Goal: Task Accomplishment & Management: Use online tool/utility

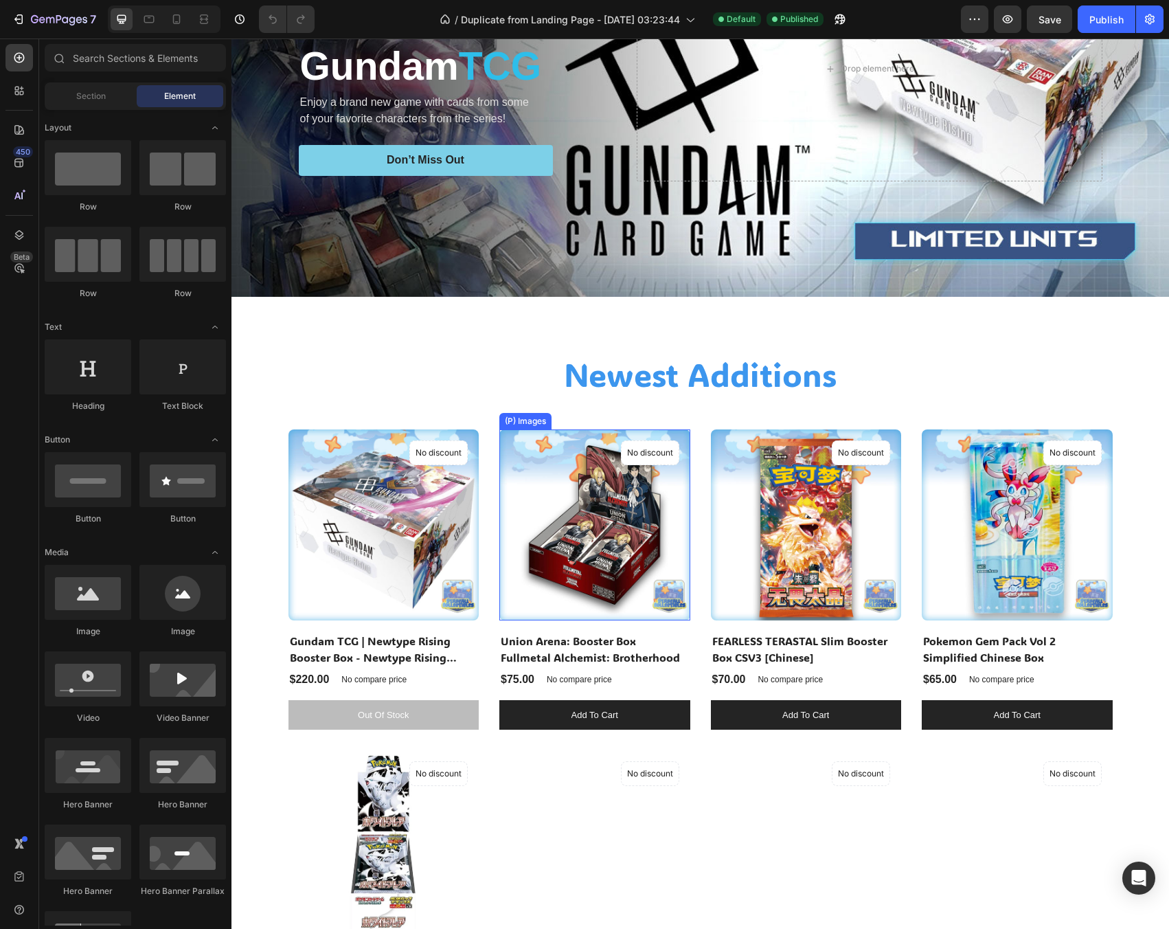
scroll to position [550, 0]
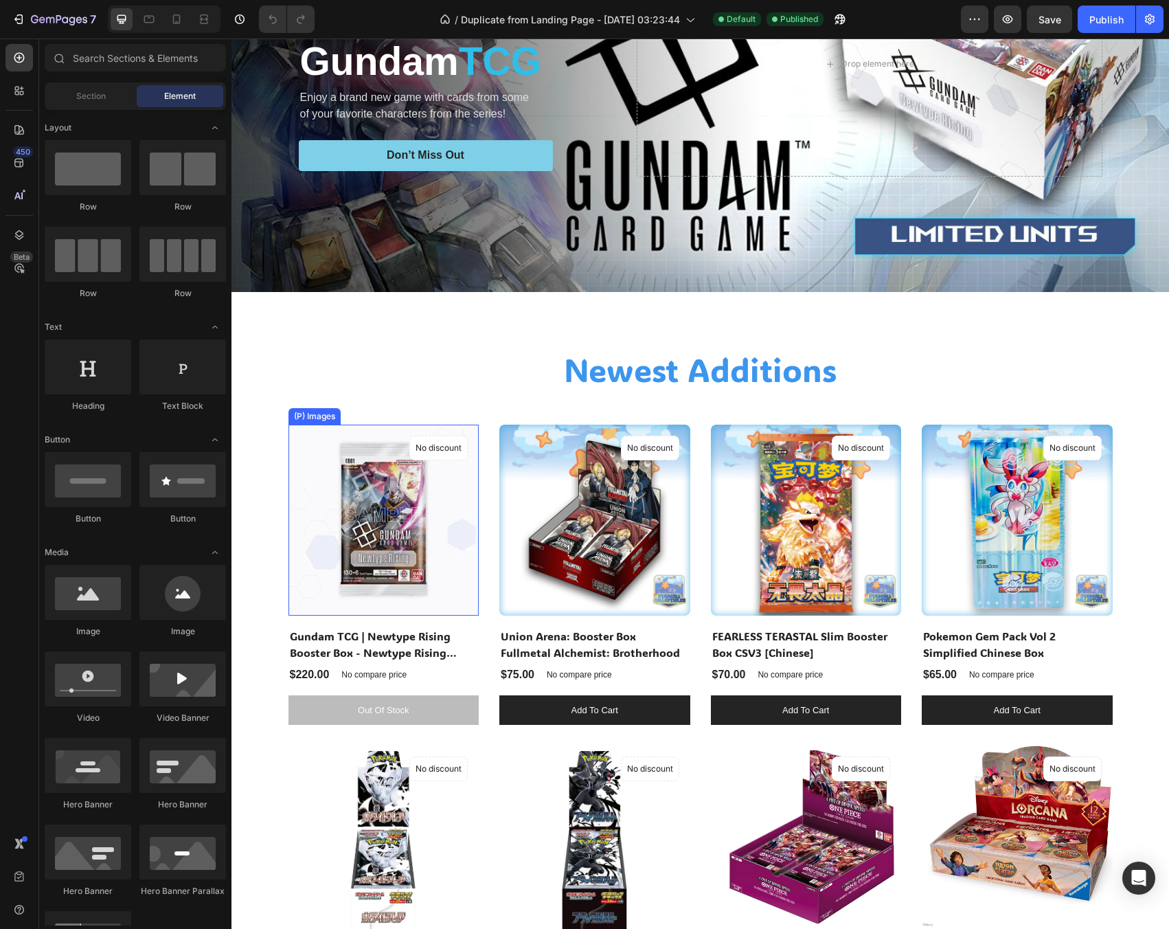
click at [361, 525] on img at bounding box center [383, 519] width 191 height 191
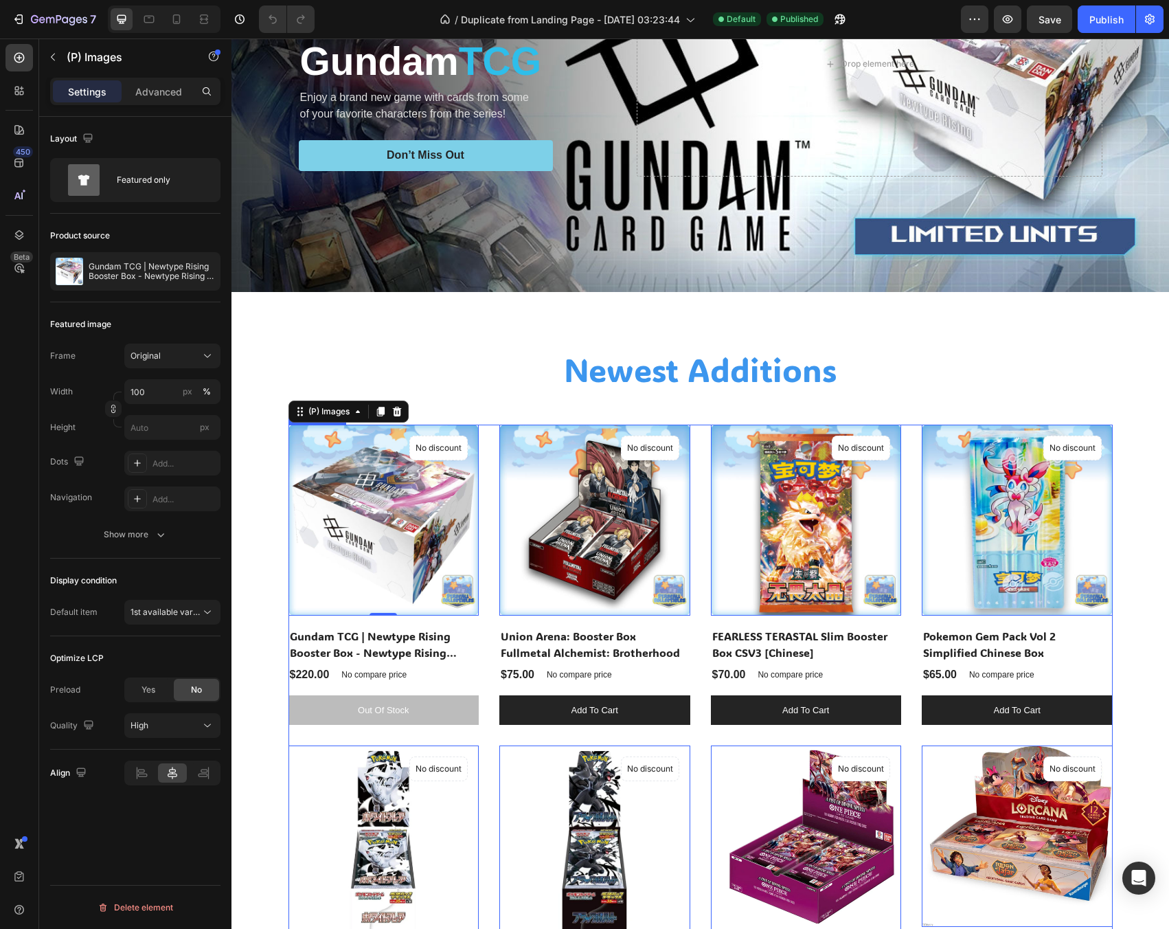
click at [485, 666] on div "(P) Images 0 No discount Not be displayed when published Product Badge Row Gund…" at bounding box center [700, 735] width 824 height 622
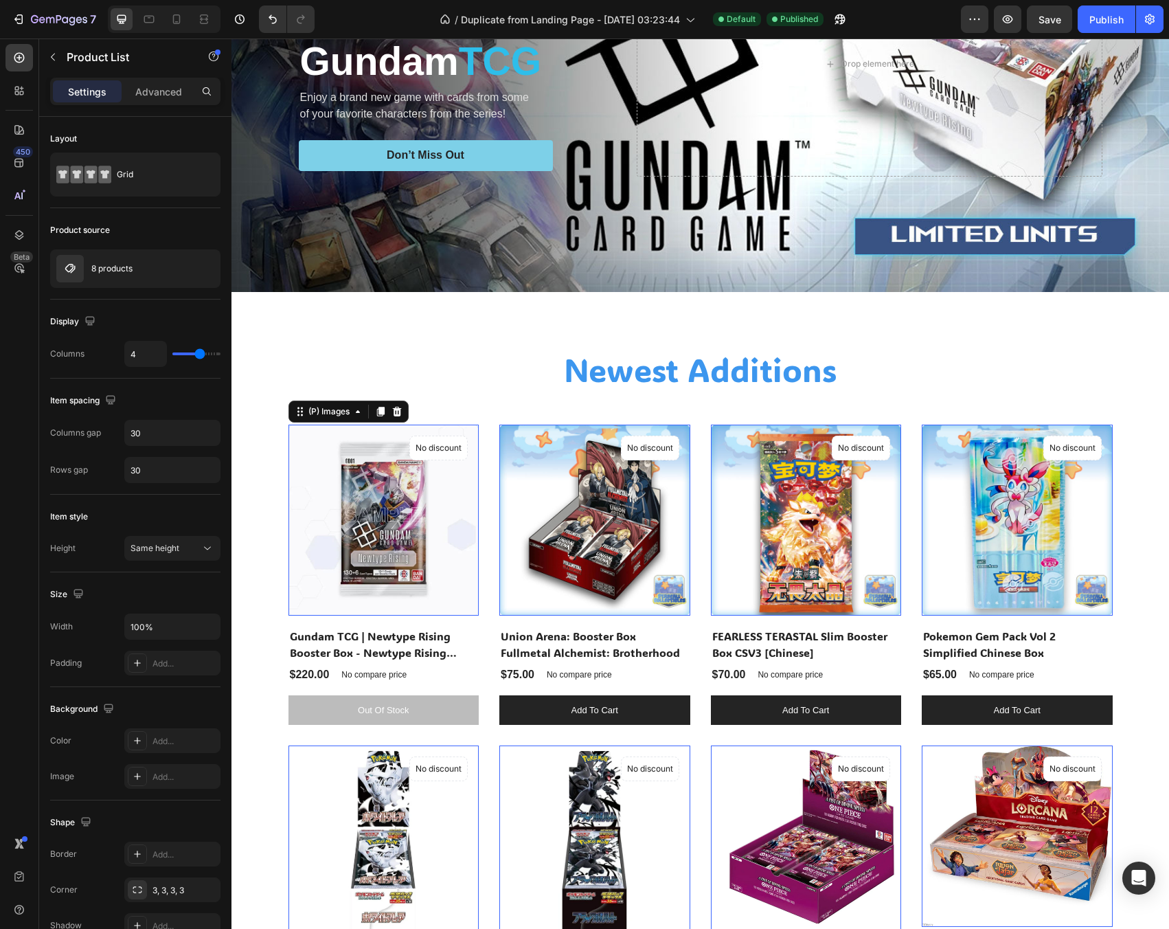
click at [378, 547] on img at bounding box center [383, 519] width 191 height 191
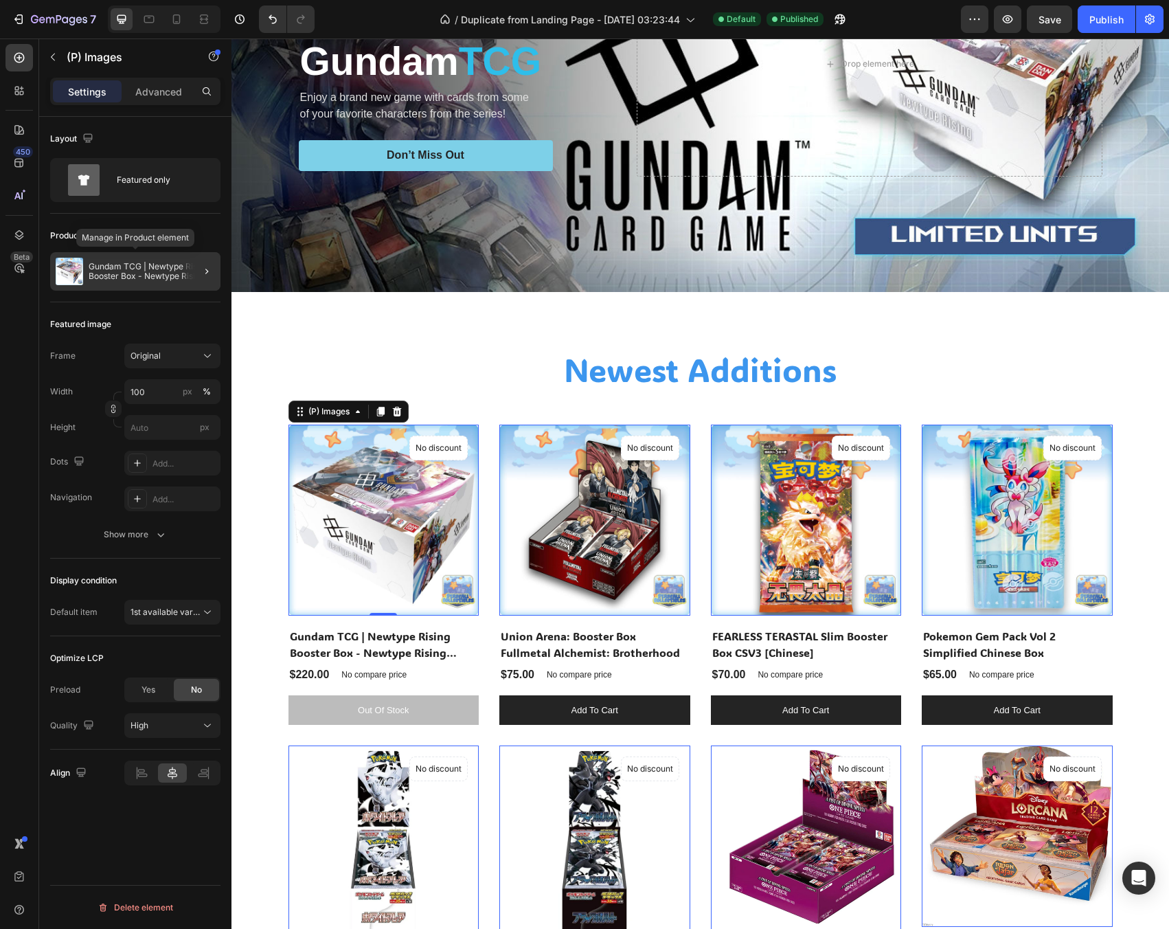
click at [135, 273] on p "Gundam TCG | Newtype Rising Booster Box - Newtype Rising (GD01)" at bounding box center [152, 271] width 126 height 19
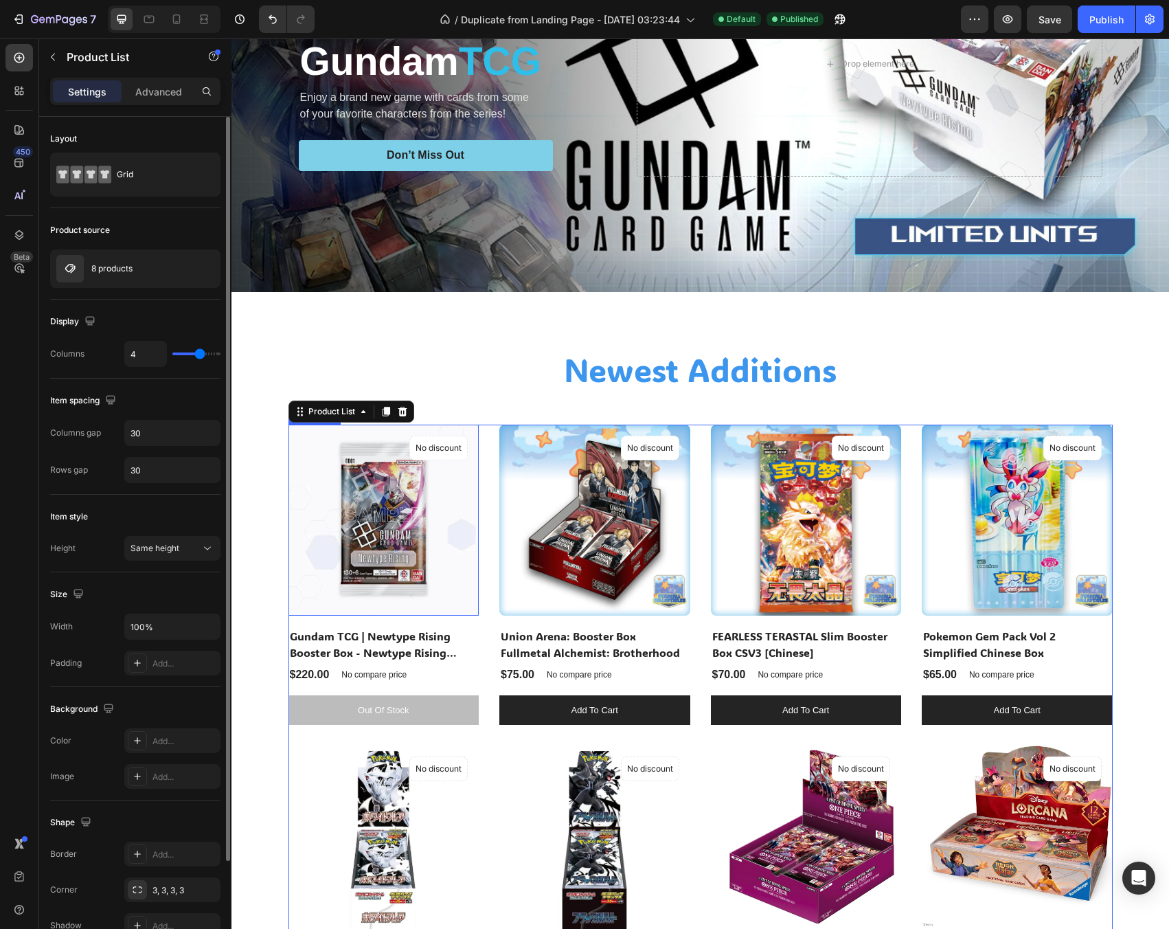
click at [422, 574] on img at bounding box center [383, 519] width 191 height 191
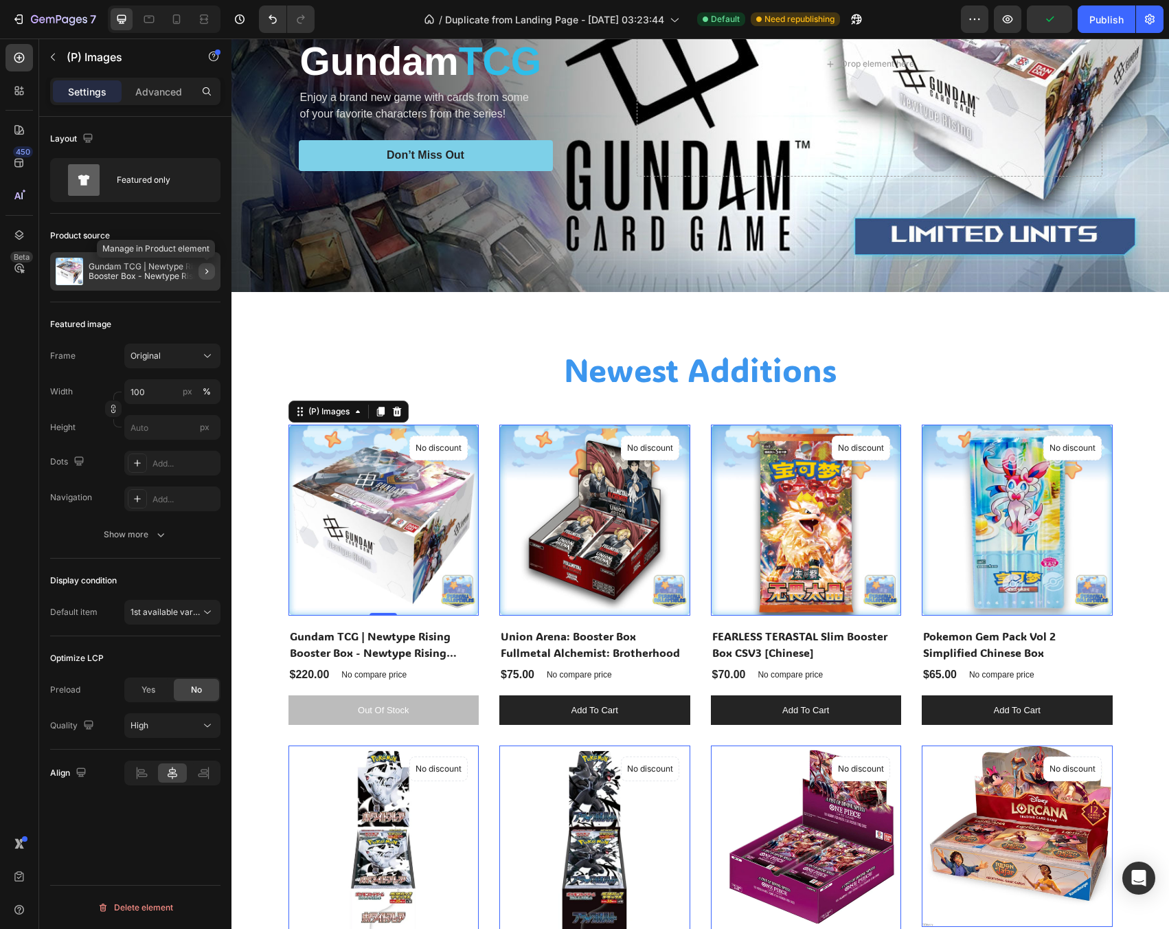
click at [208, 274] on icon "button" at bounding box center [206, 271] width 11 height 11
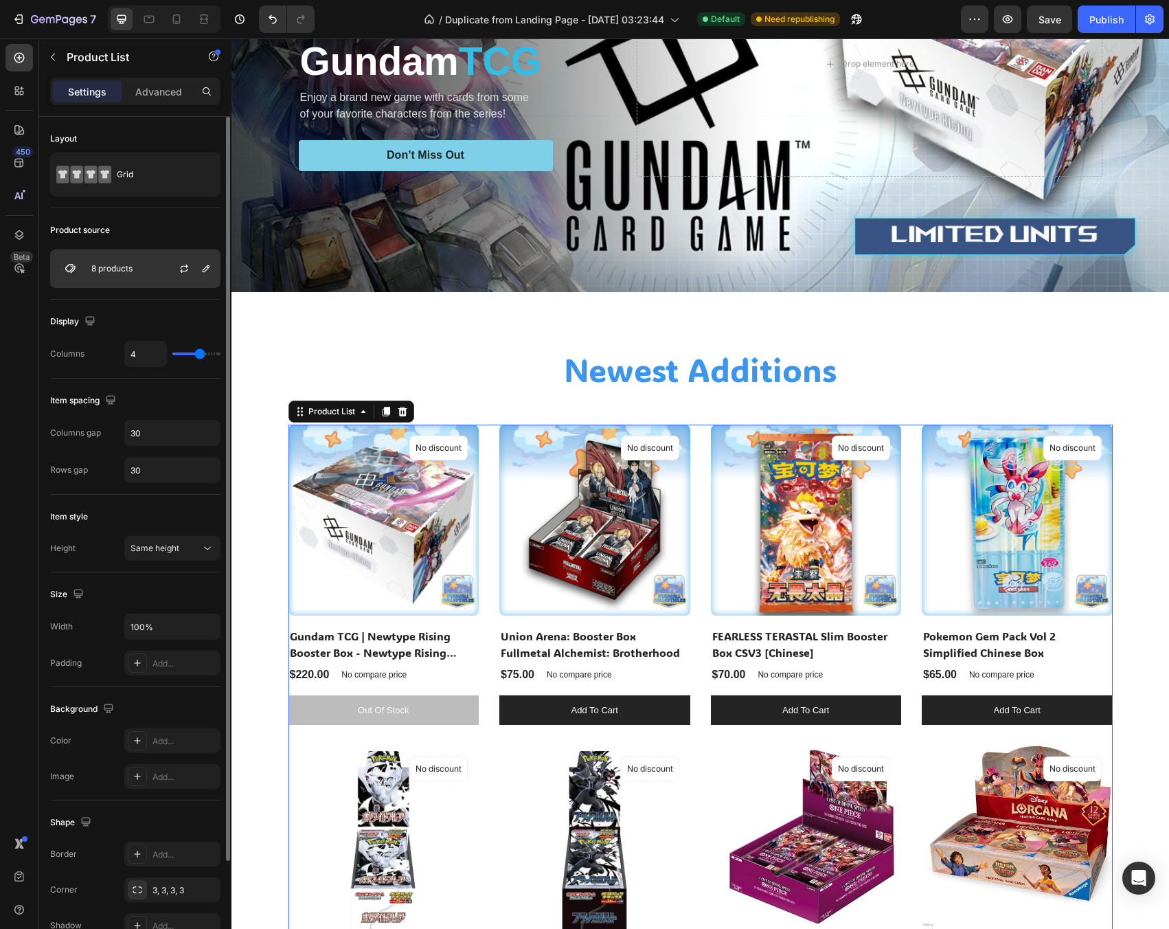
click at [173, 267] on div at bounding box center [189, 268] width 60 height 37
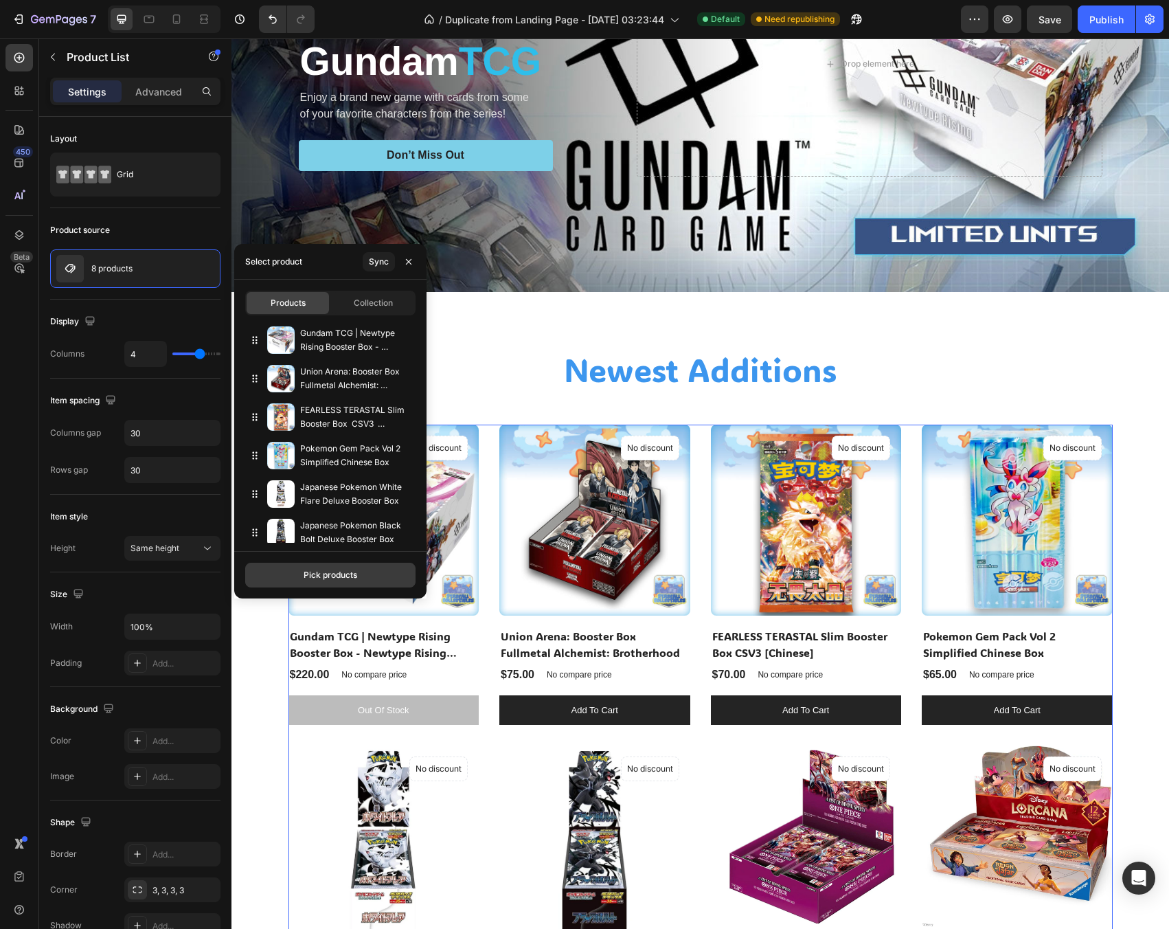
click at [343, 574] on div "Pick products" at bounding box center [331, 575] width 54 height 12
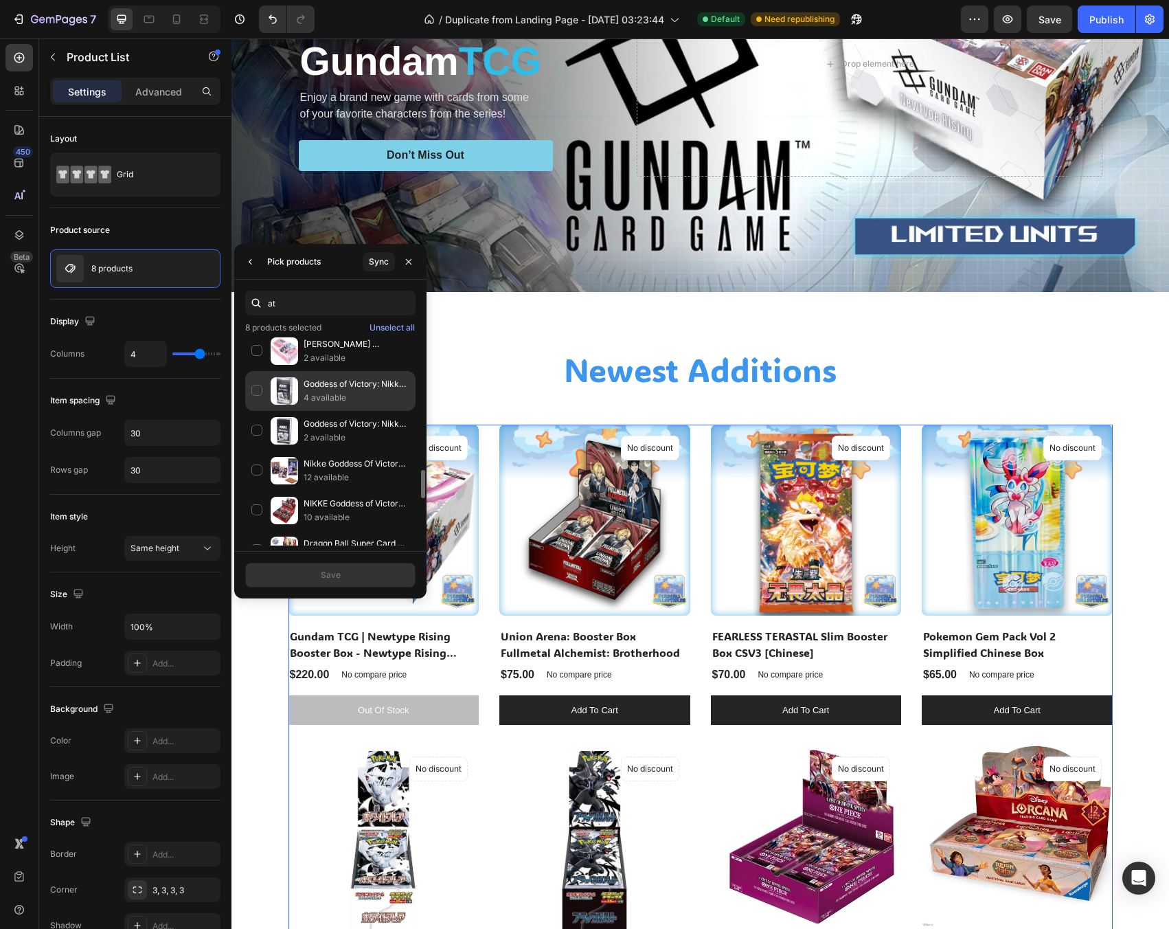
scroll to position [11, 0]
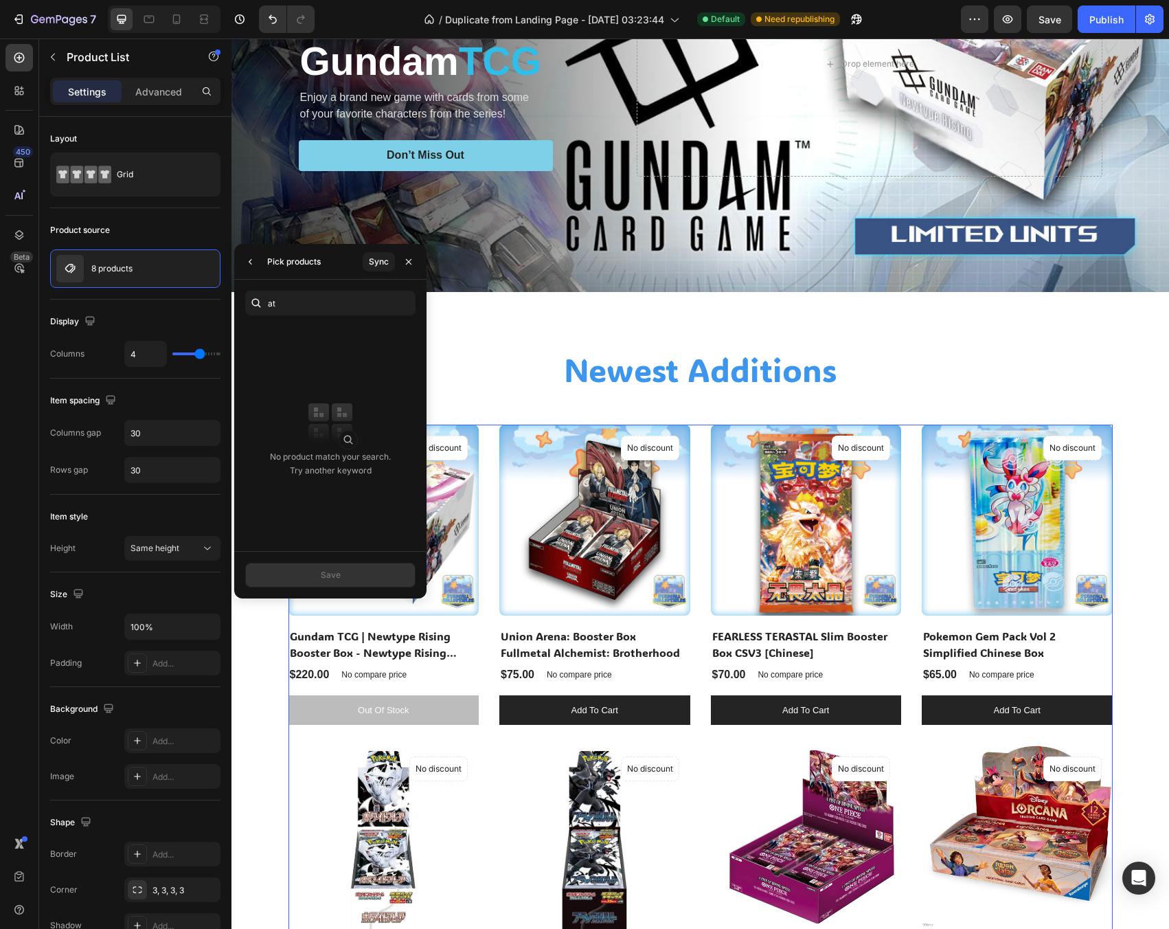
type input "a"
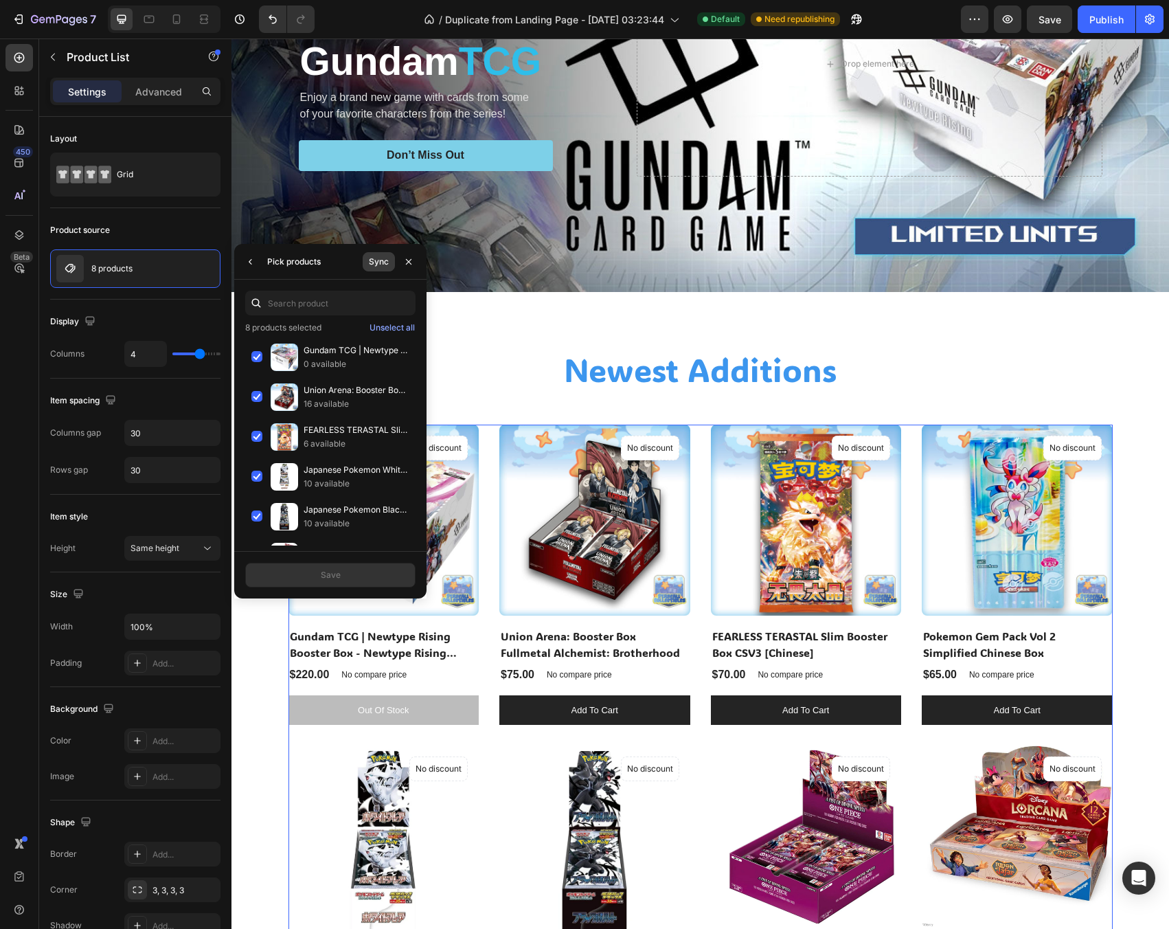
click at [390, 269] on button "Sync" at bounding box center [379, 261] width 32 height 19
click at [297, 359] on img at bounding box center [284, 356] width 27 height 27
click at [321, 578] on div "Save" at bounding box center [331, 575] width 20 height 12
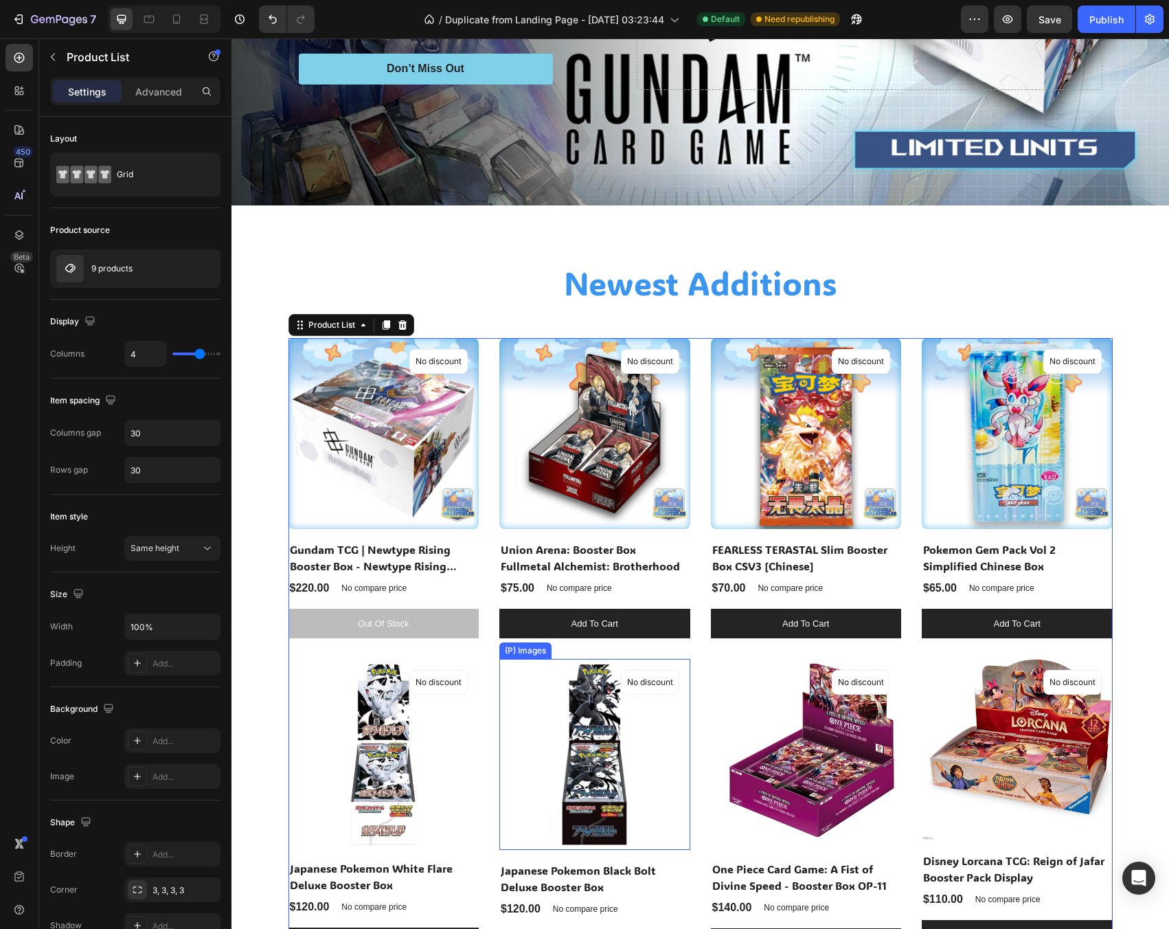
scroll to position [632, 0]
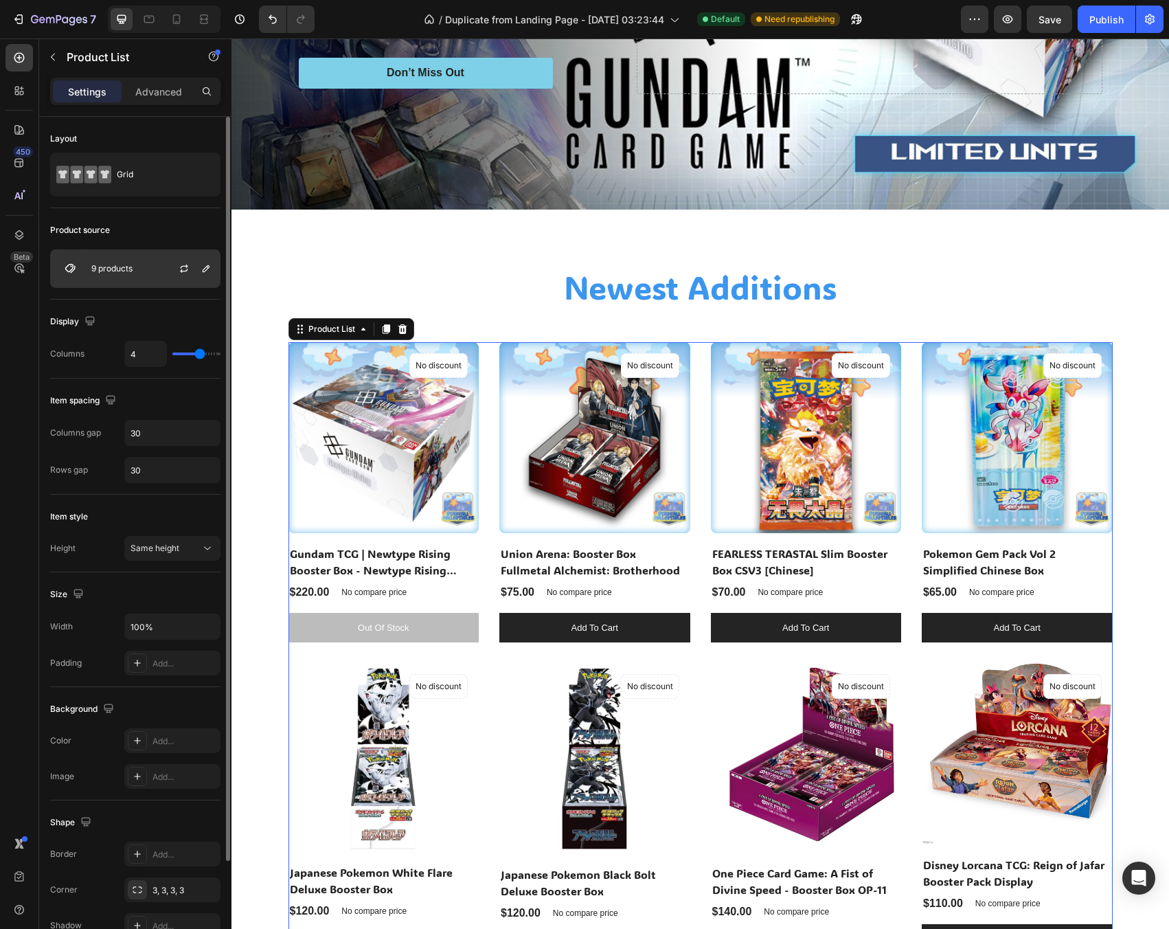
click at [151, 263] on div "9 products" at bounding box center [135, 268] width 170 height 38
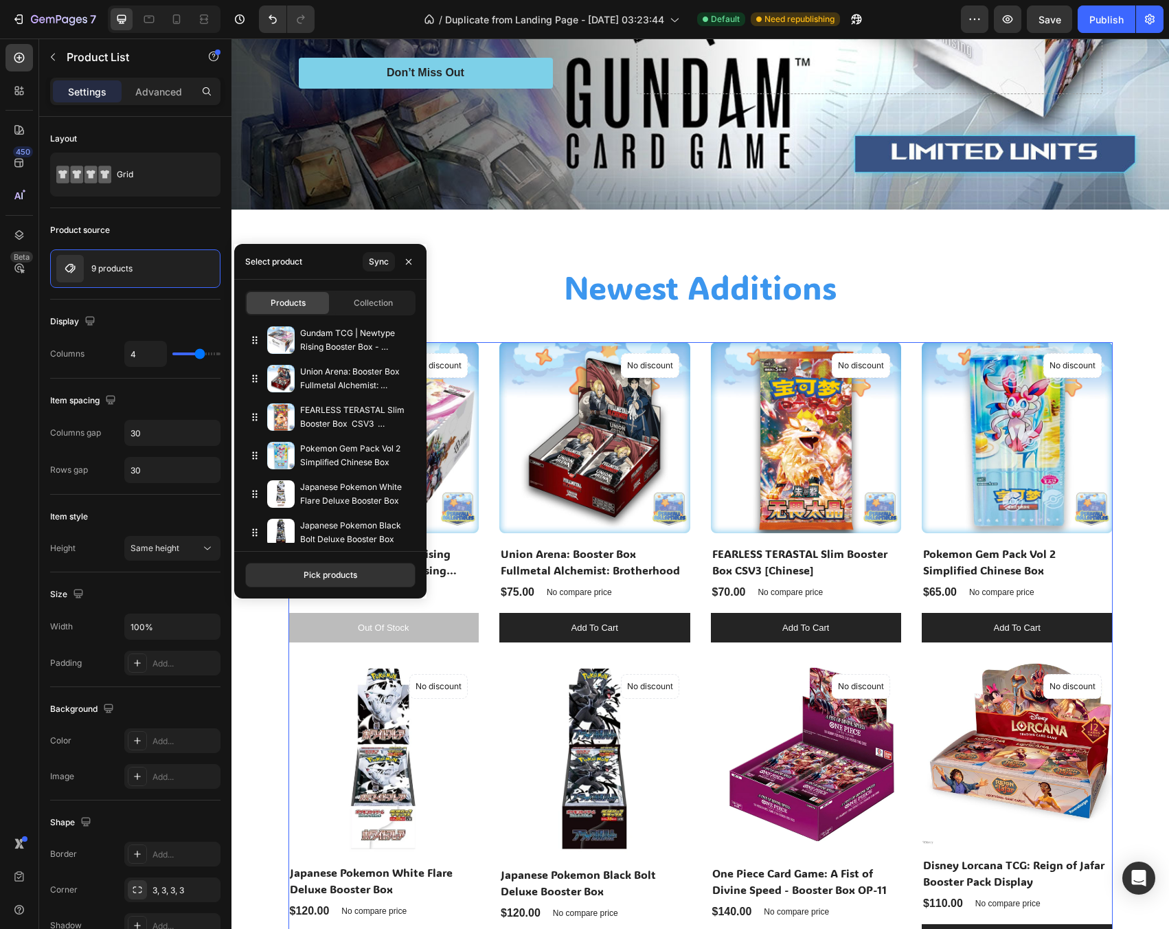
scroll to position [124, 0]
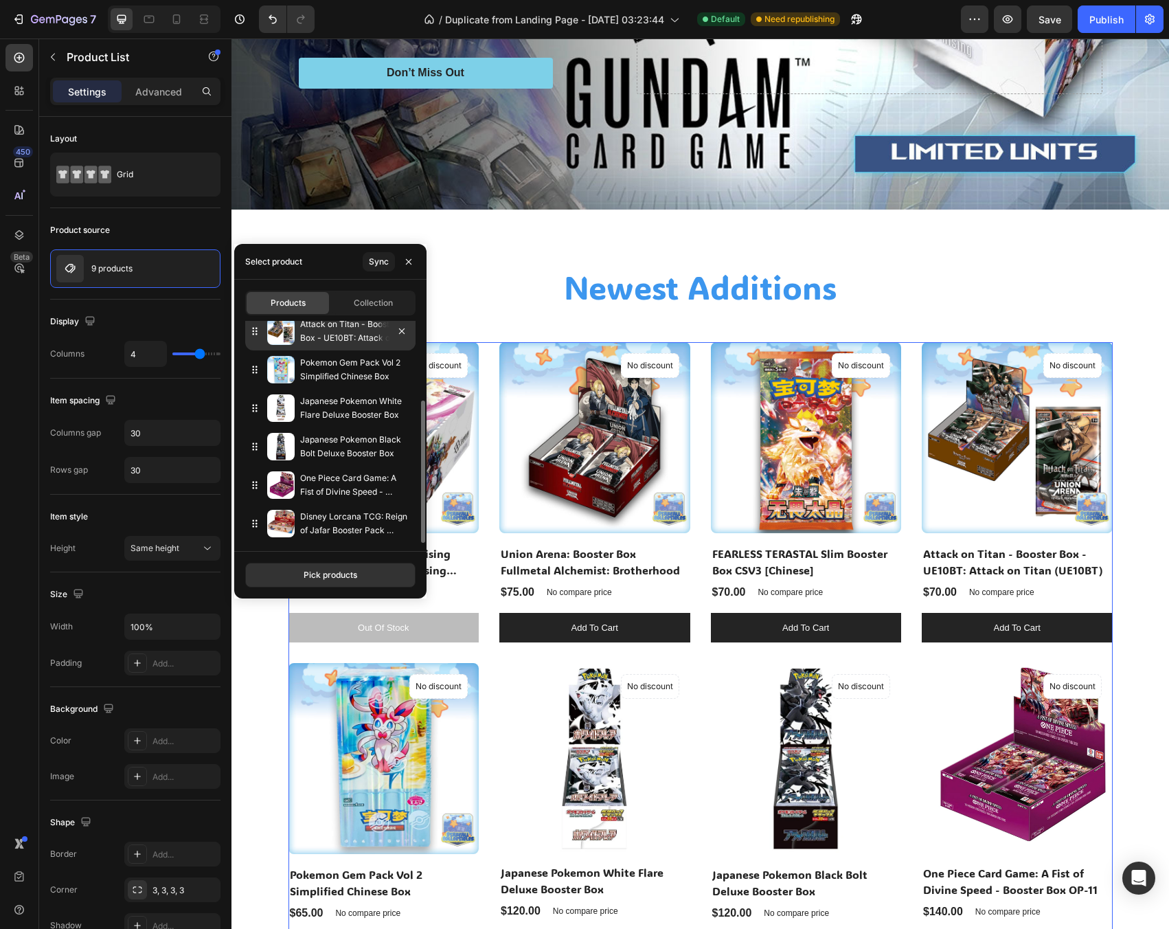
drag, startPoint x: 251, startPoint y: 523, endPoint x: 264, endPoint y: 343, distance: 180.5
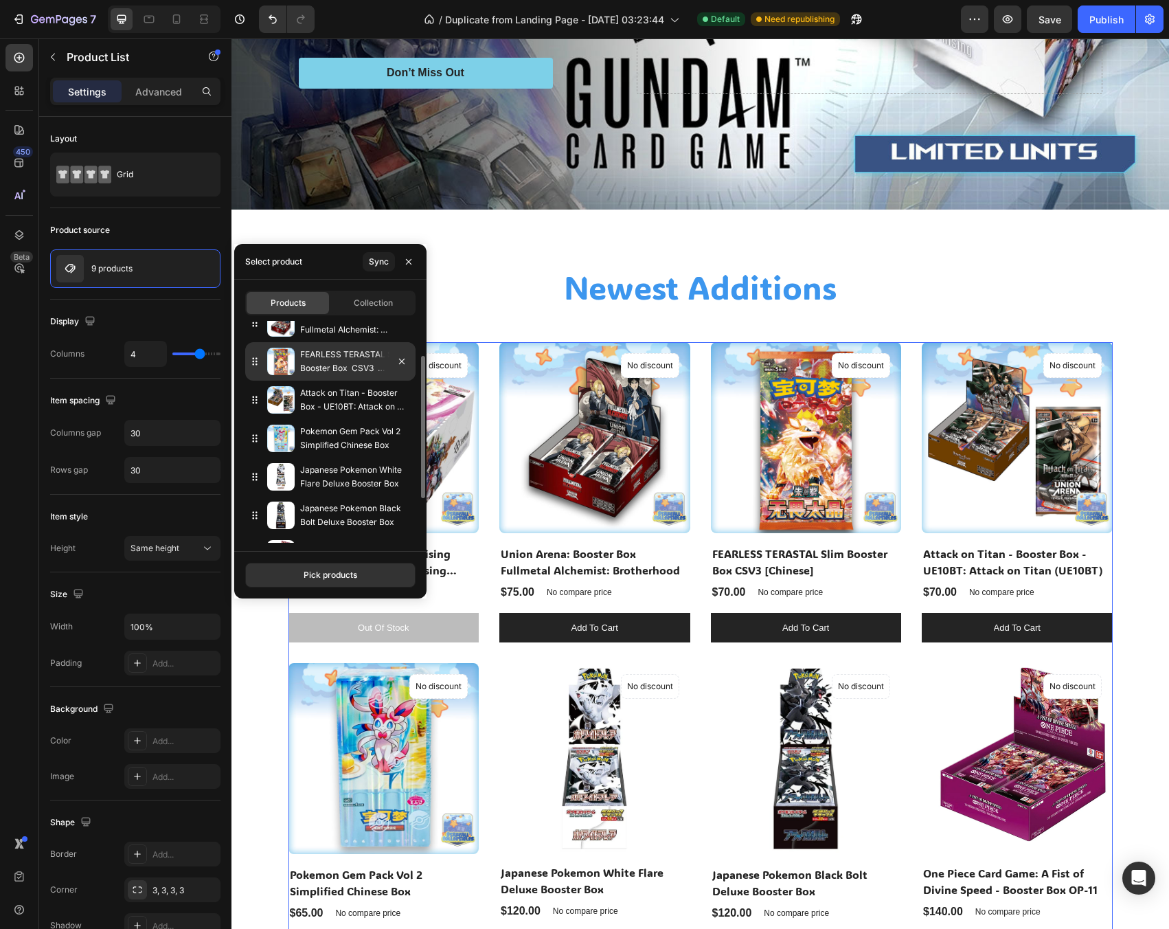
scroll to position [0, 0]
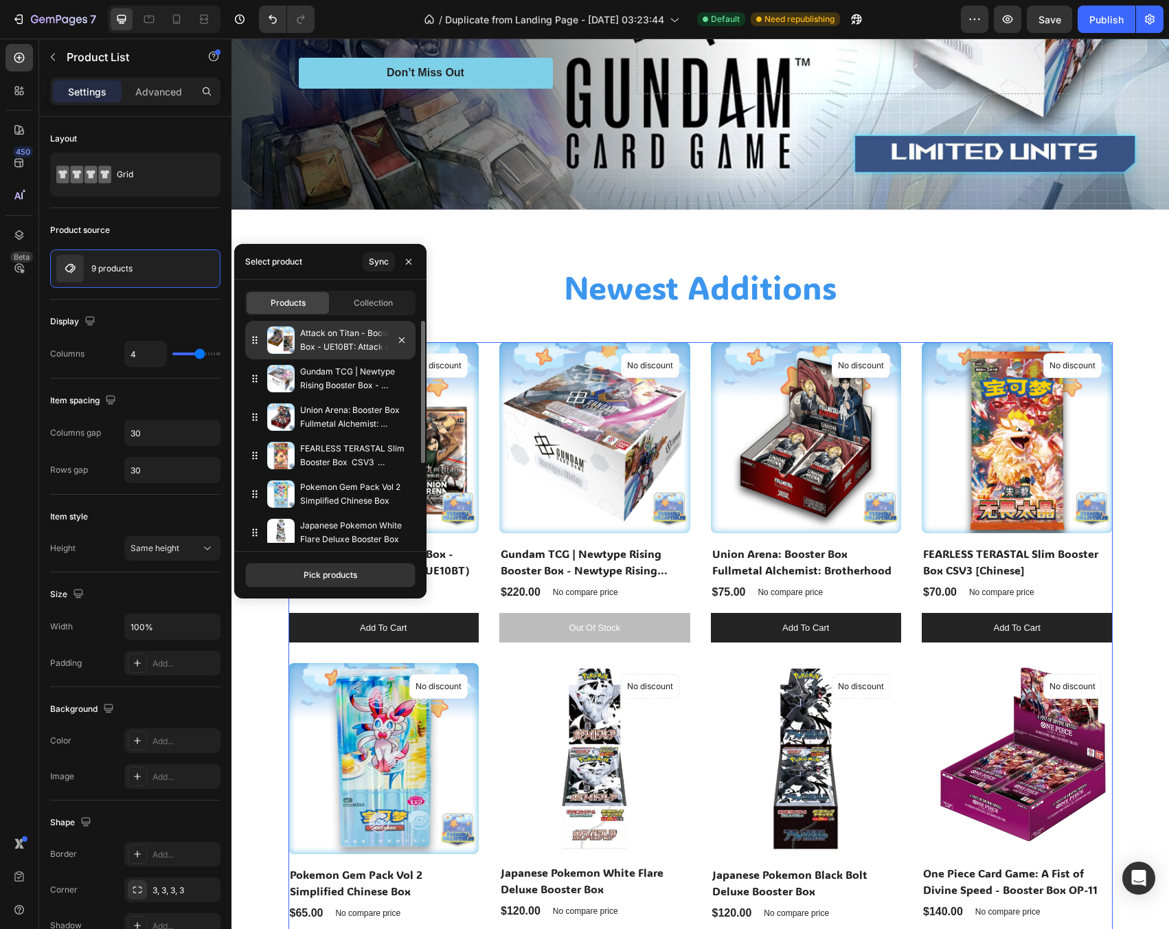
drag, startPoint x: 258, startPoint y: 462, endPoint x: 261, endPoint y: 343, distance: 118.9
click at [401, 257] on button "button" at bounding box center [409, 262] width 22 height 22
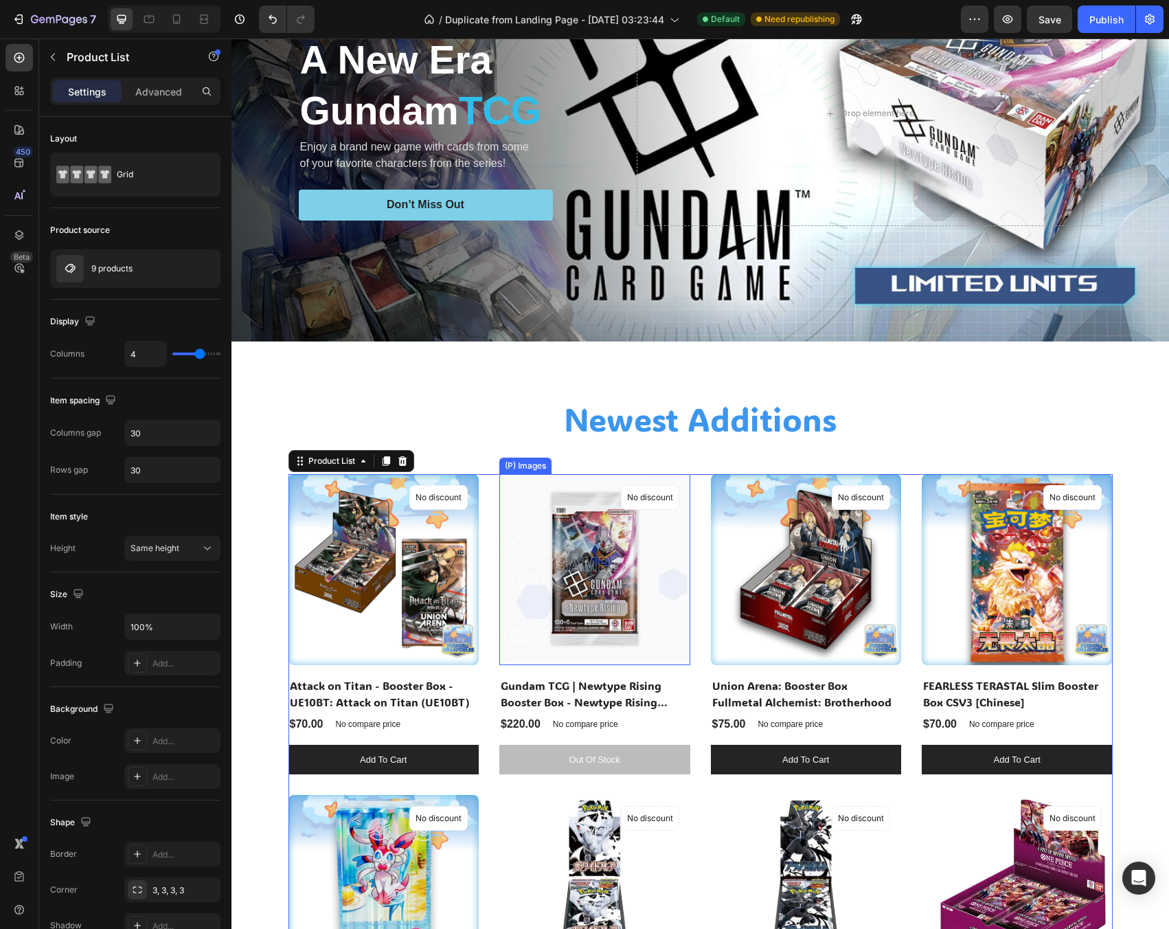
scroll to position [495, 0]
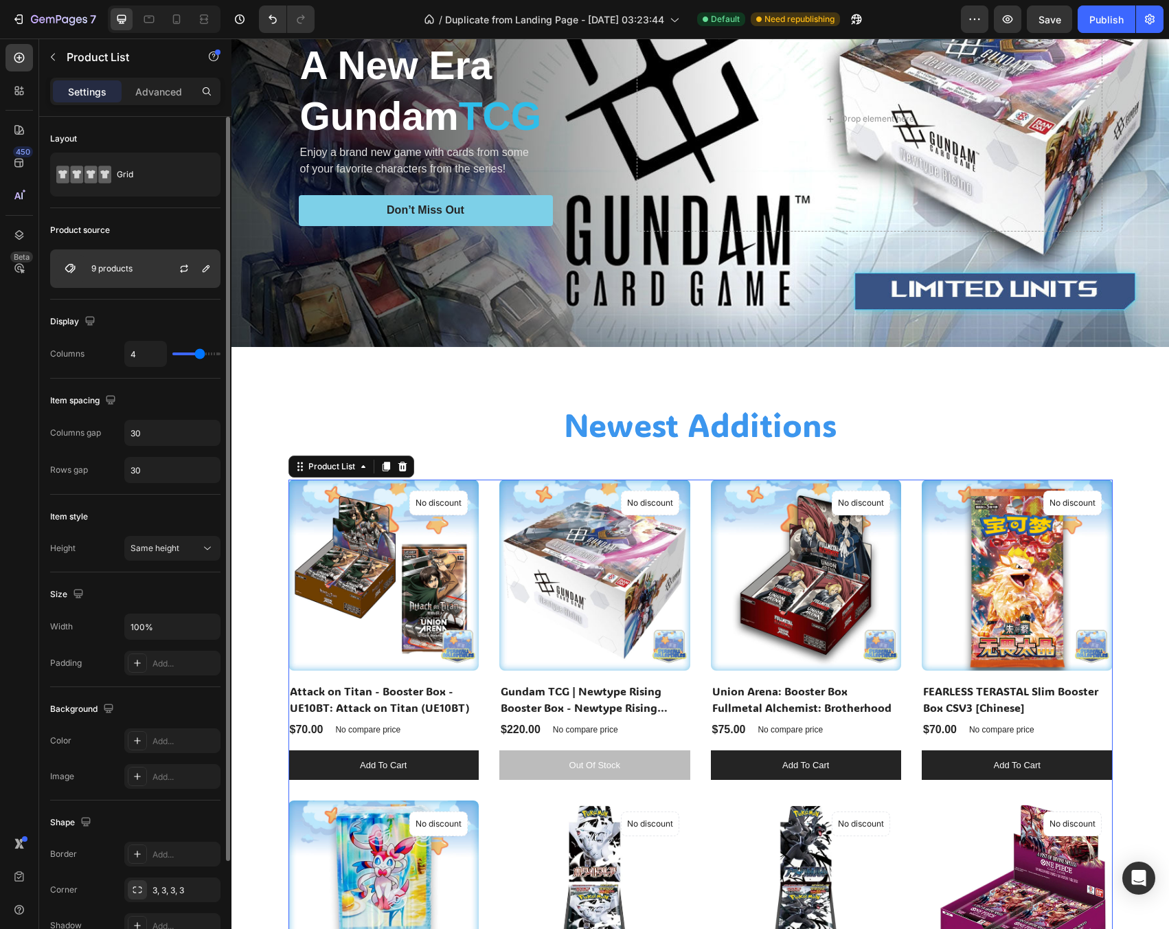
click at [154, 267] on div "9 products" at bounding box center [135, 268] width 170 height 38
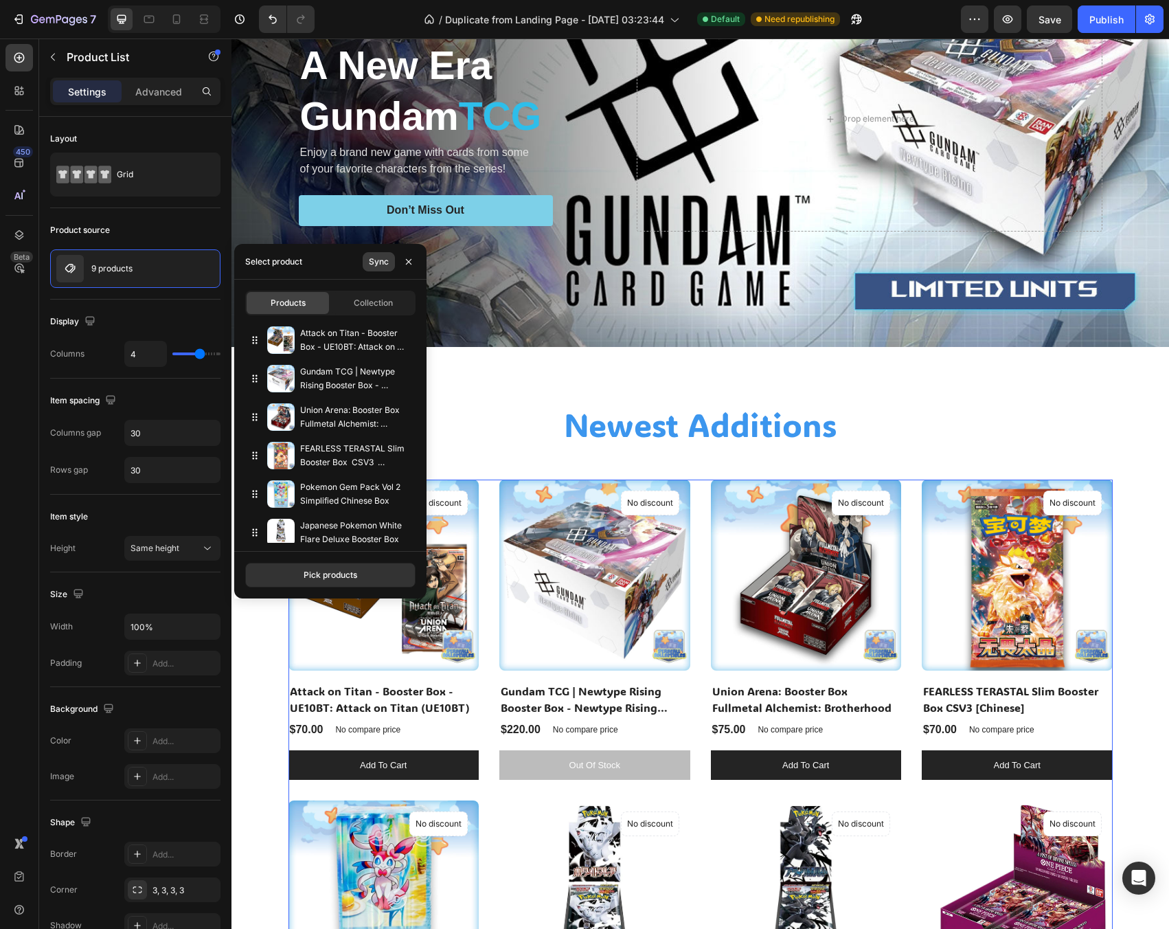
click at [373, 259] on div "Sync" at bounding box center [379, 262] width 20 height 12
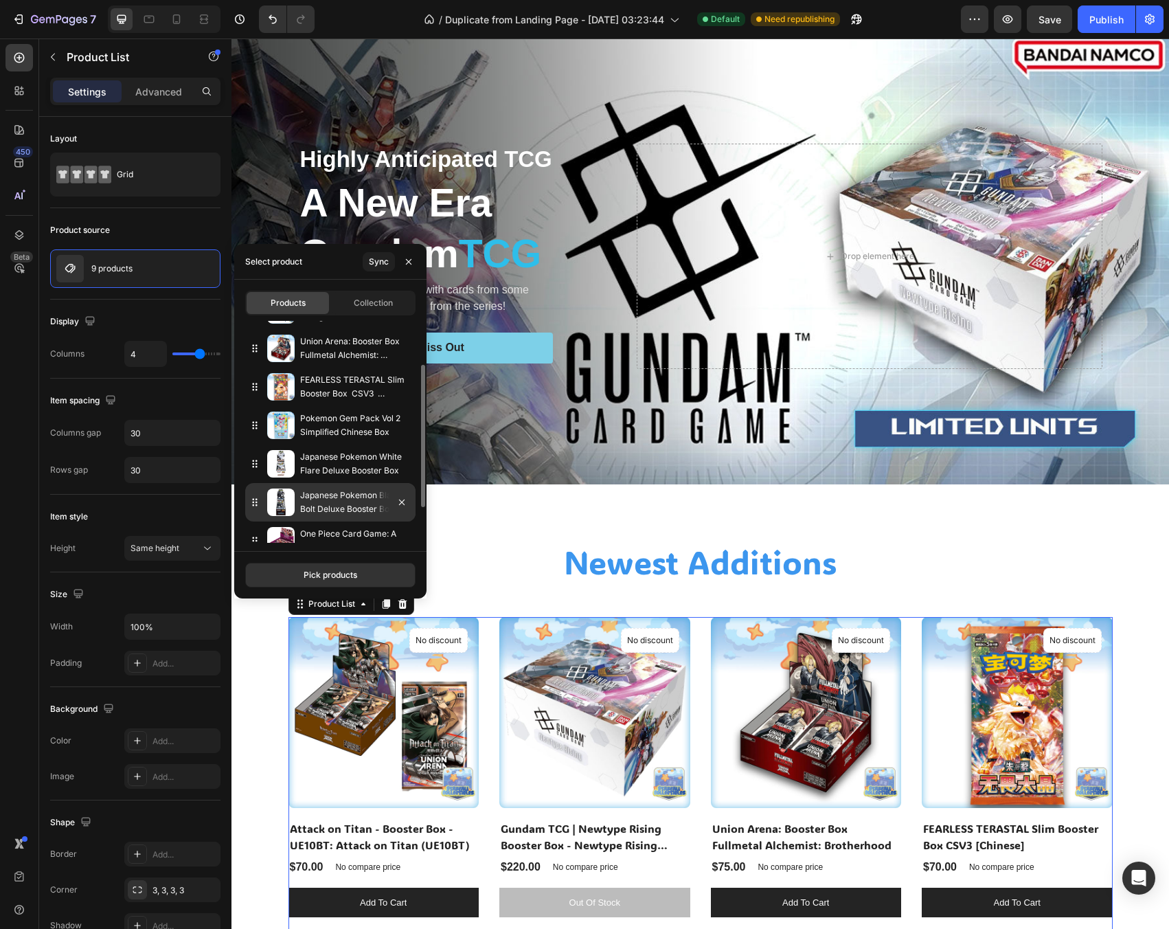
scroll to position [124, 0]
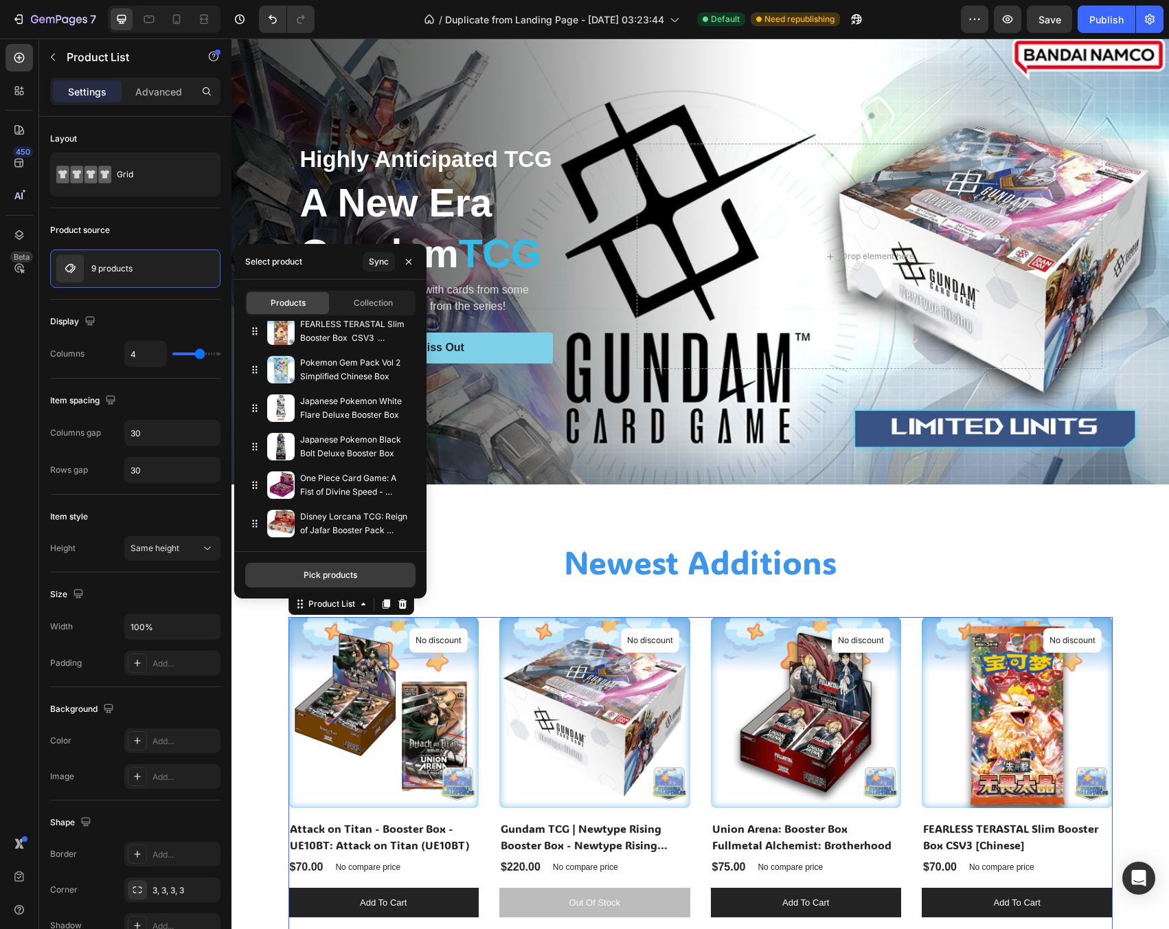
click at [325, 580] on div "Pick products" at bounding box center [331, 575] width 54 height 12
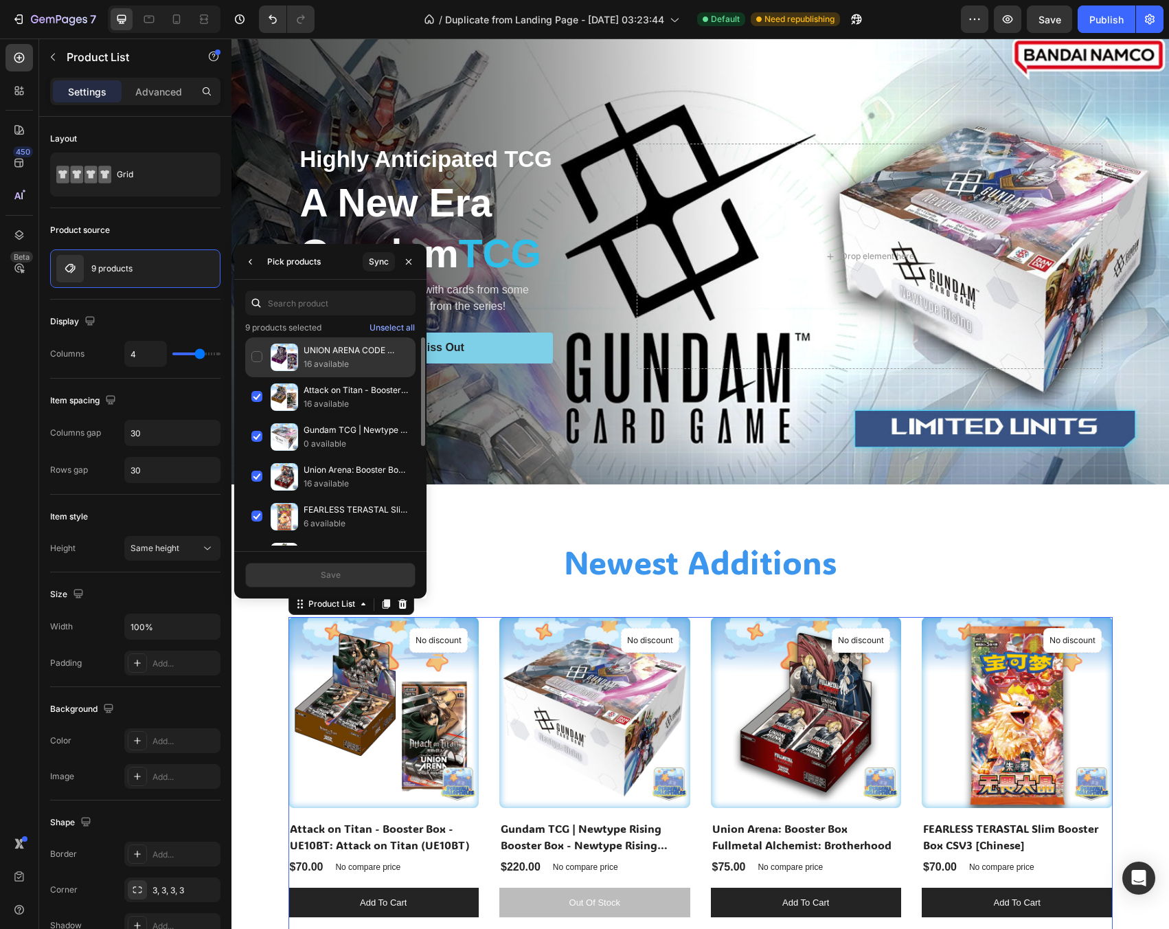
click at [260, 377] on div "UNION ARENA CODE GEASS Lelouch of the Rebellion Vol.2 [UEX03BT] Booster Box 16 …" at bounding box center [330, 397] width 170 height 40
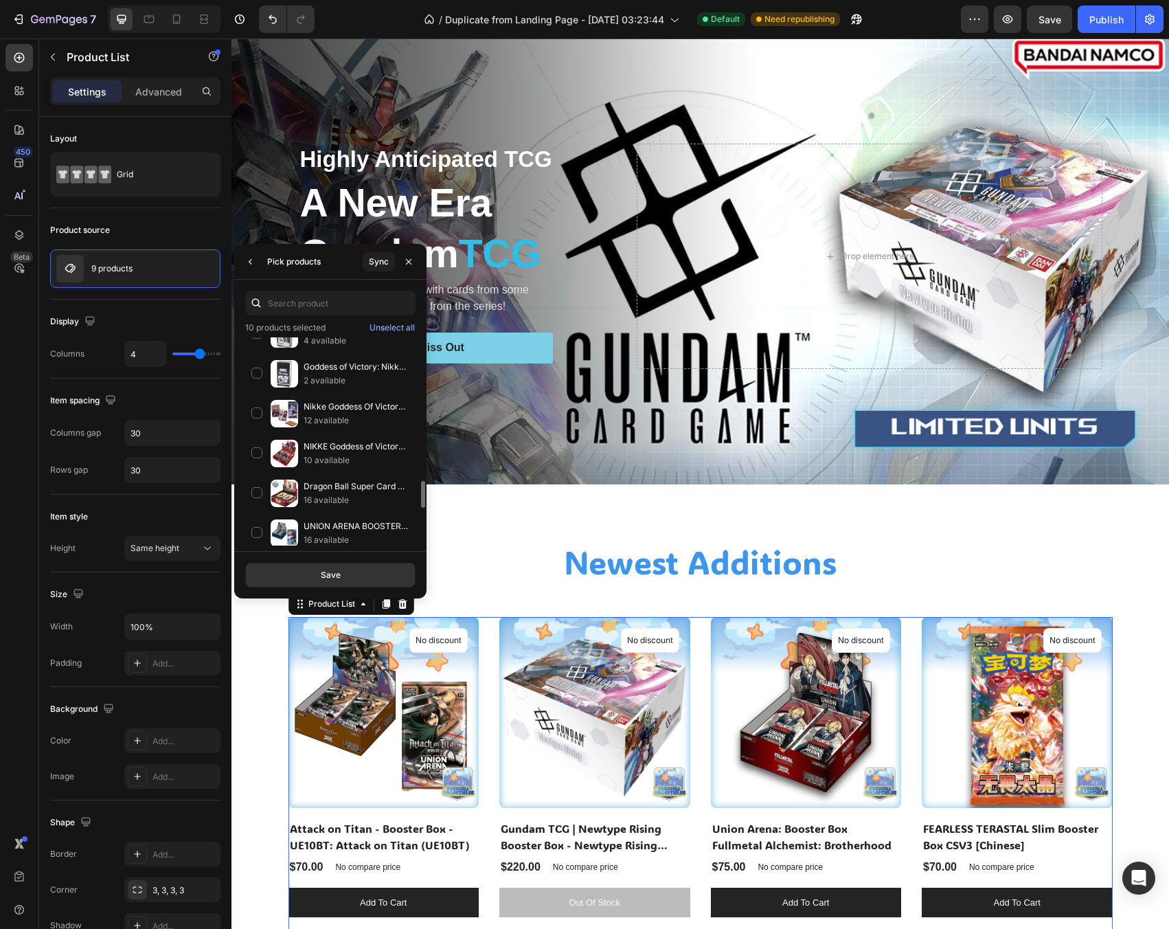
scroll to position [1168, 0]
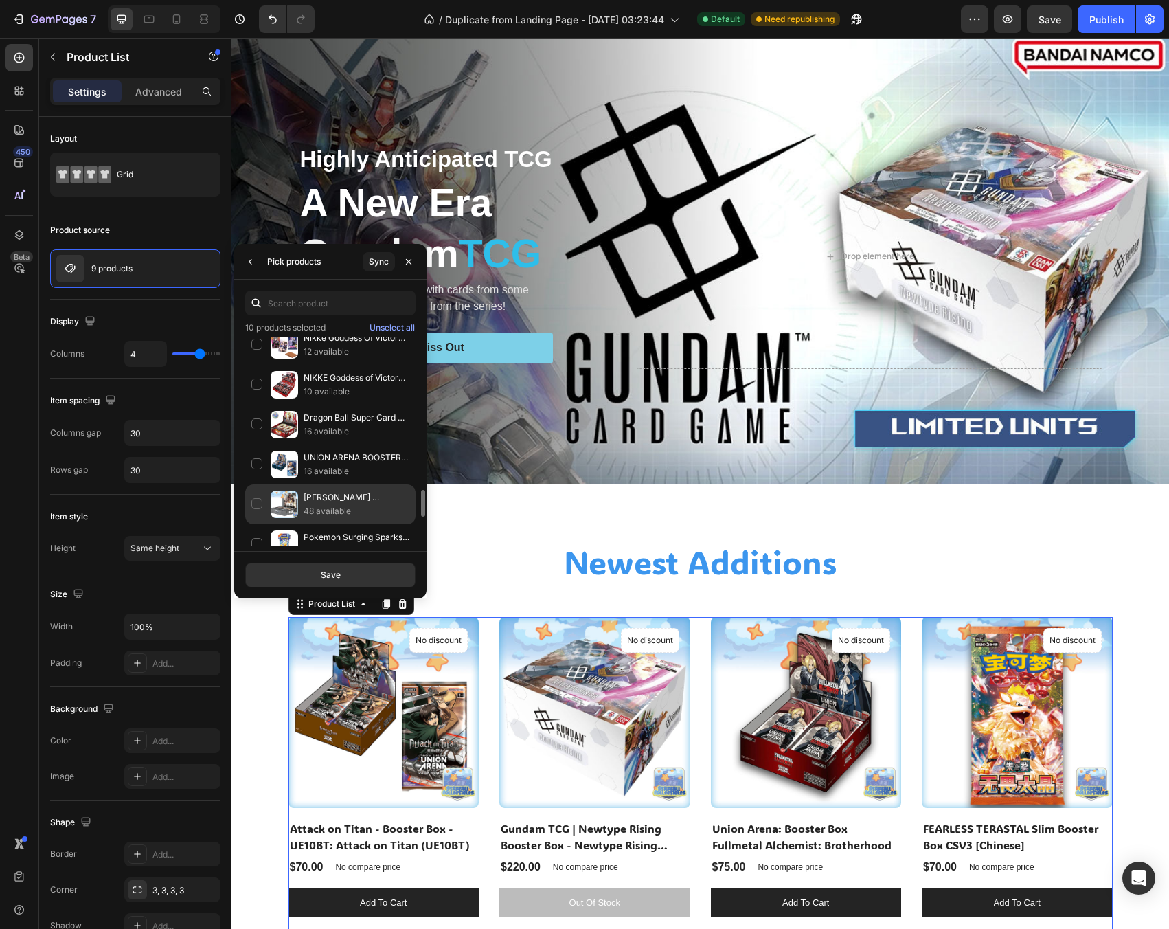
click at [254, 524] on div "[PERSON_NAME] [PERSON_NAME] - GODDESS OF VICTORY: NIKKE Booster Box (English) 4…" at bounding box center [330, 544] width 170 height 40
click at [309, 579] on button "Save" at bounding box center [330, 575] width 170 height 25
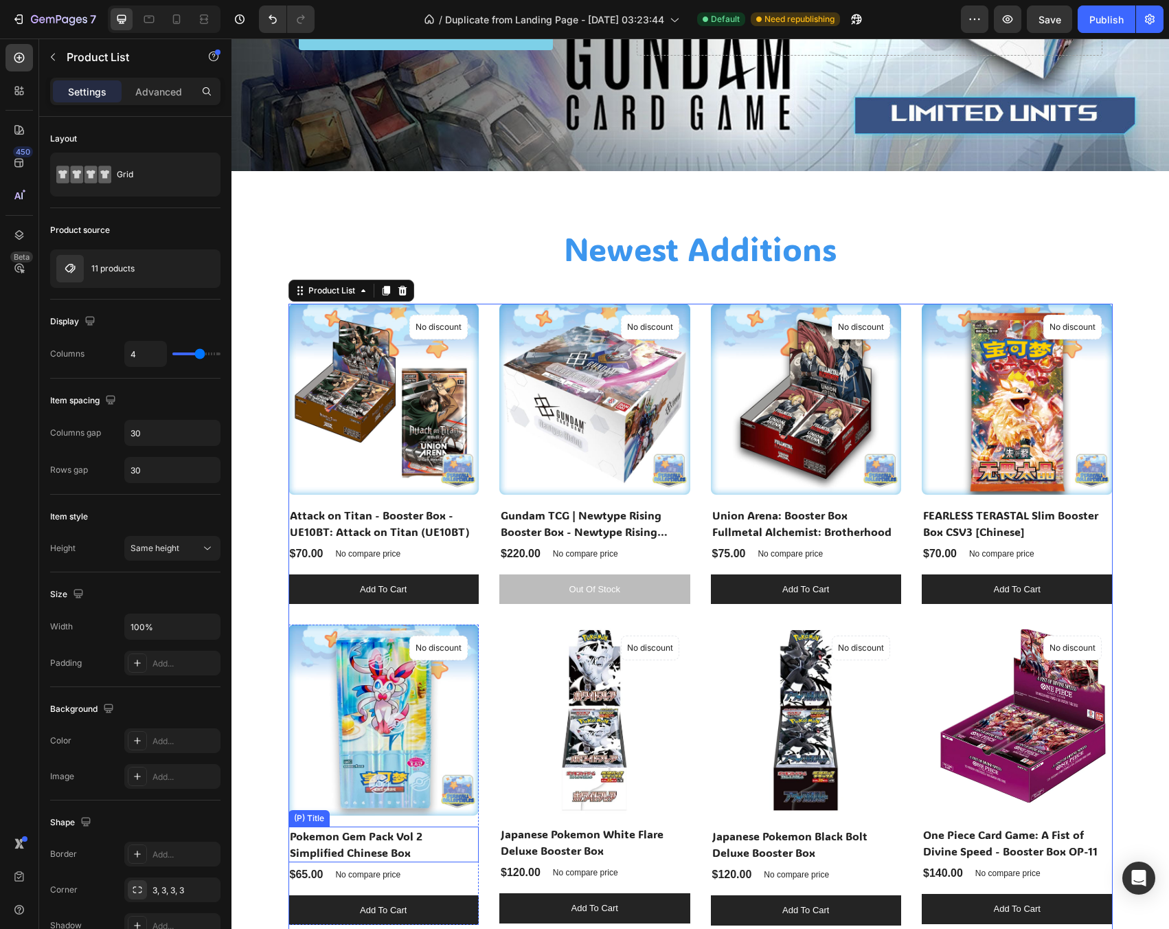
scroll to position [664, 0]
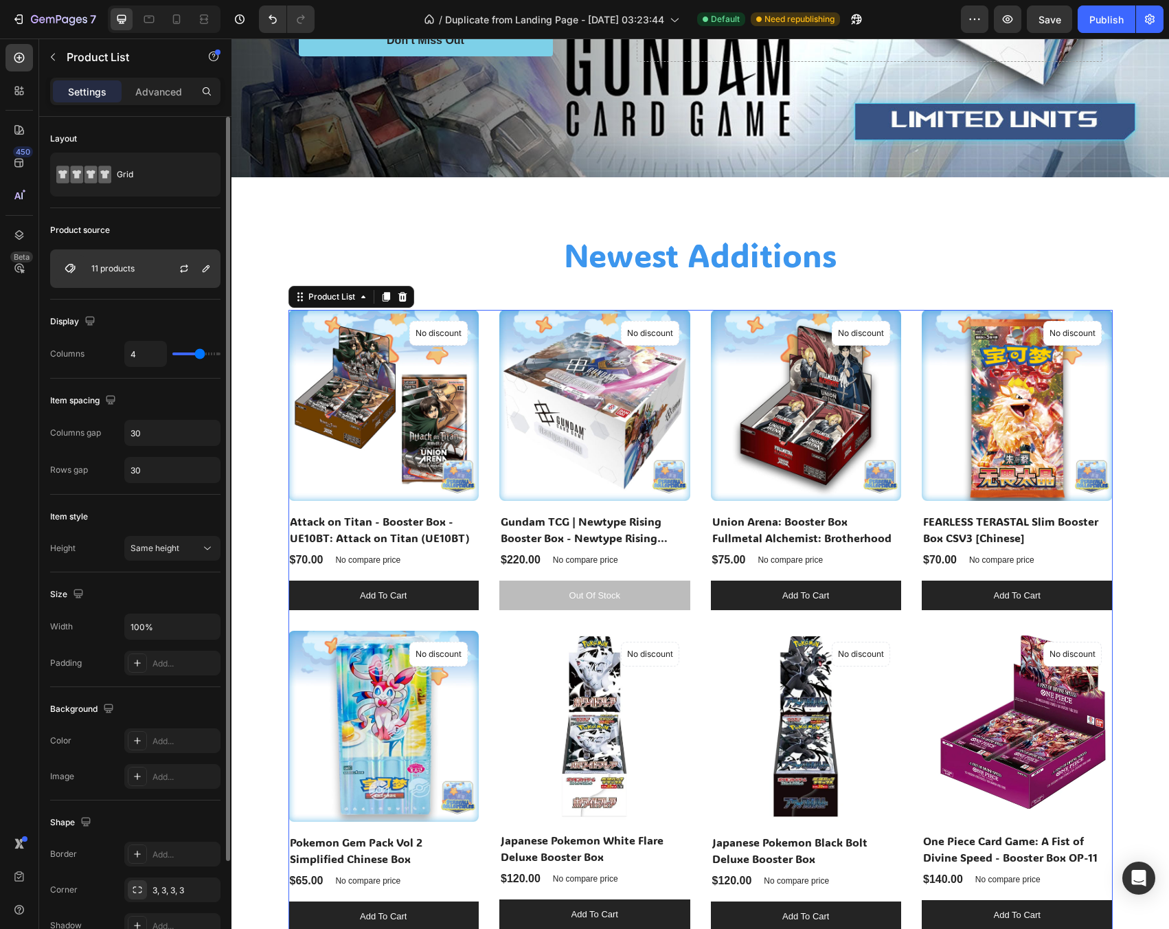
click at [106, 268] on p "11 products" at bounding box center [112, 269] width 43 height 10
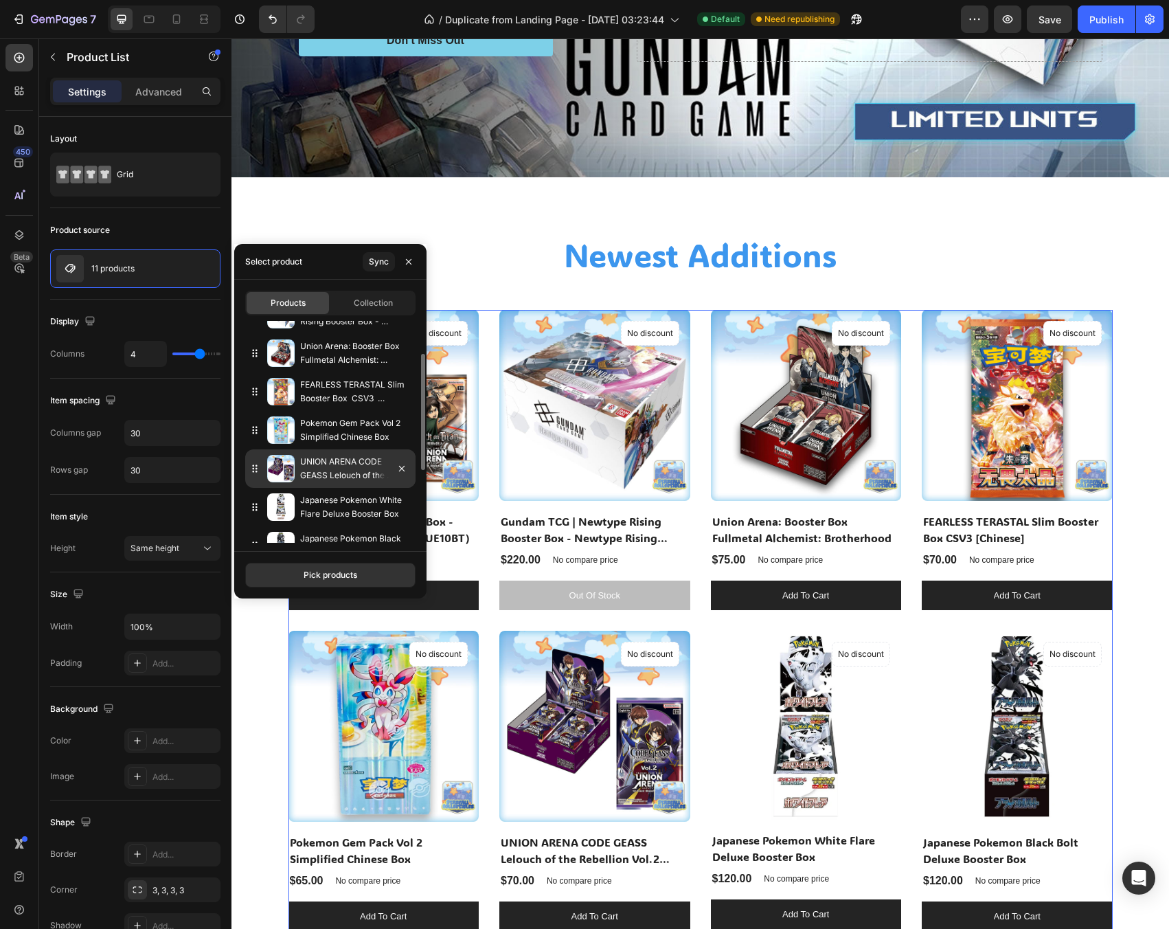
scroll to position [0, 0]
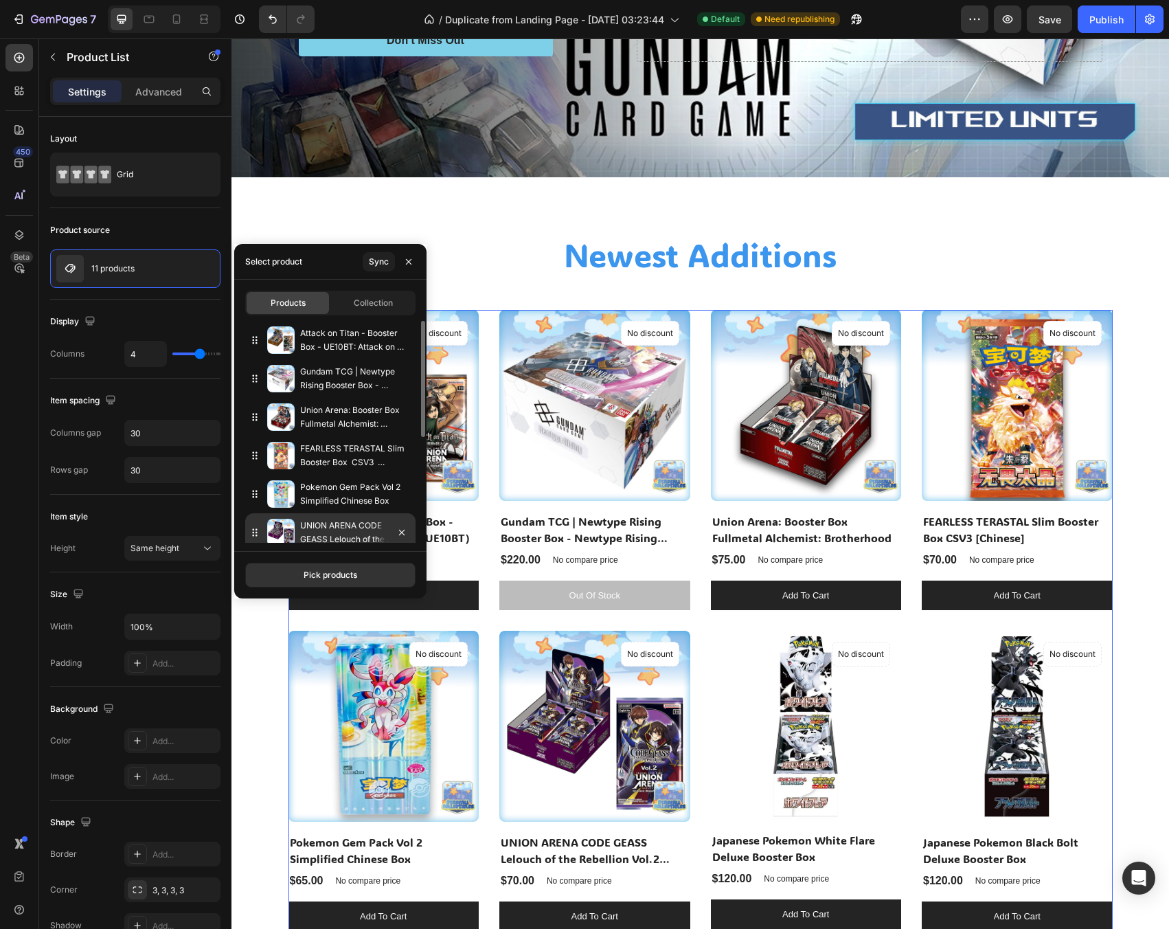
drag, startPoint x: 255, startPoint y: 490, endPoint x: 302, endPoint y: 453, distance: 60.2
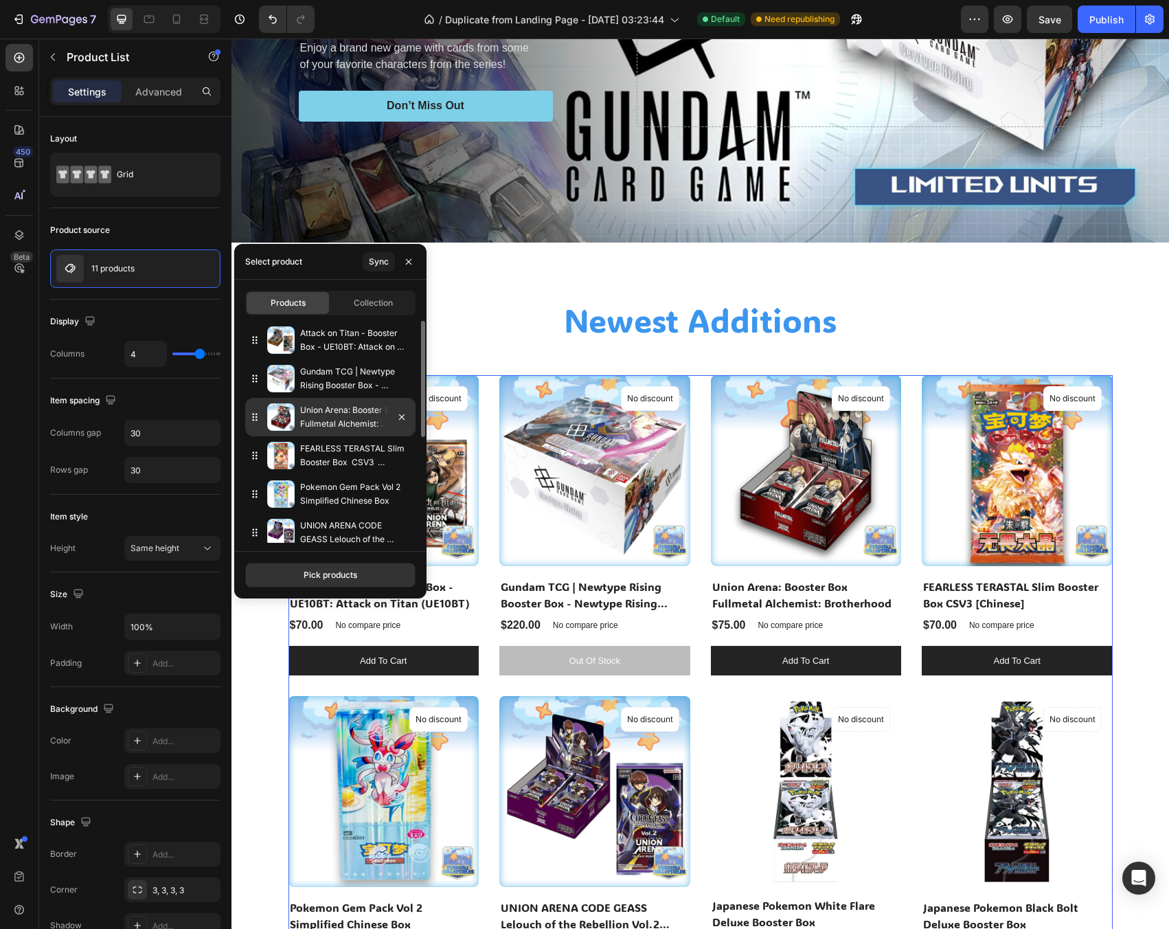
scroll to position [596, 0]
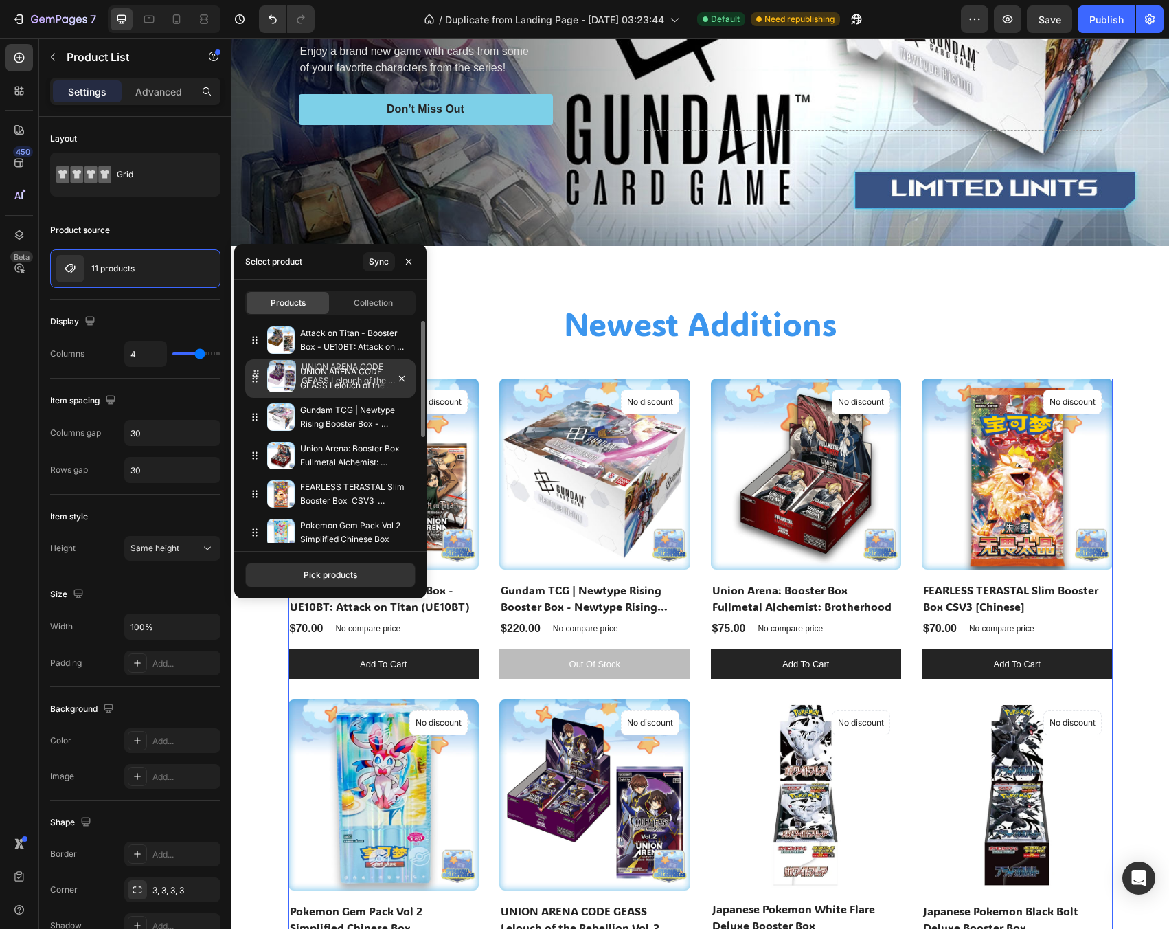
drag, startPoint x: 256, startPoint y: 535, endPoint x: 258, endPoint y: 376, distance: 158.7
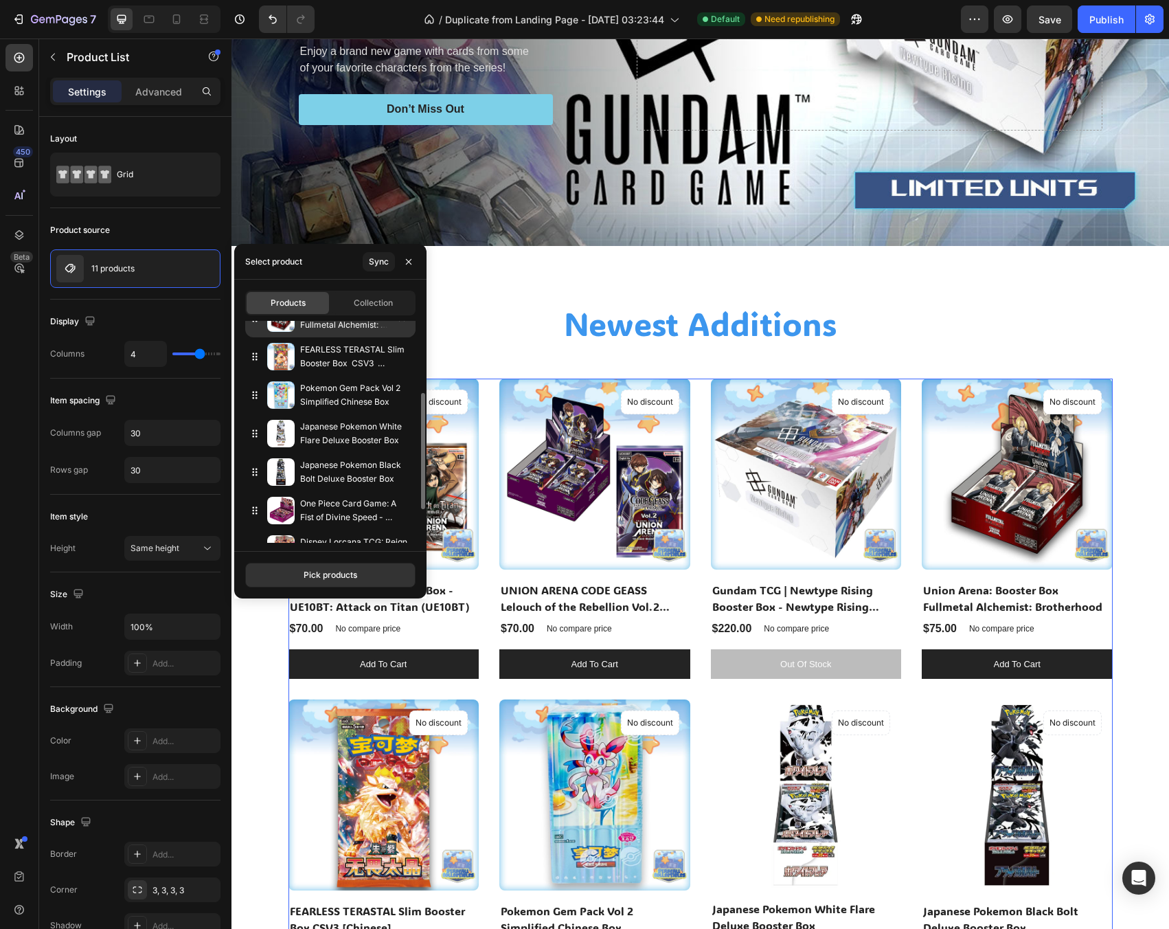
scroll to position [201, 0]
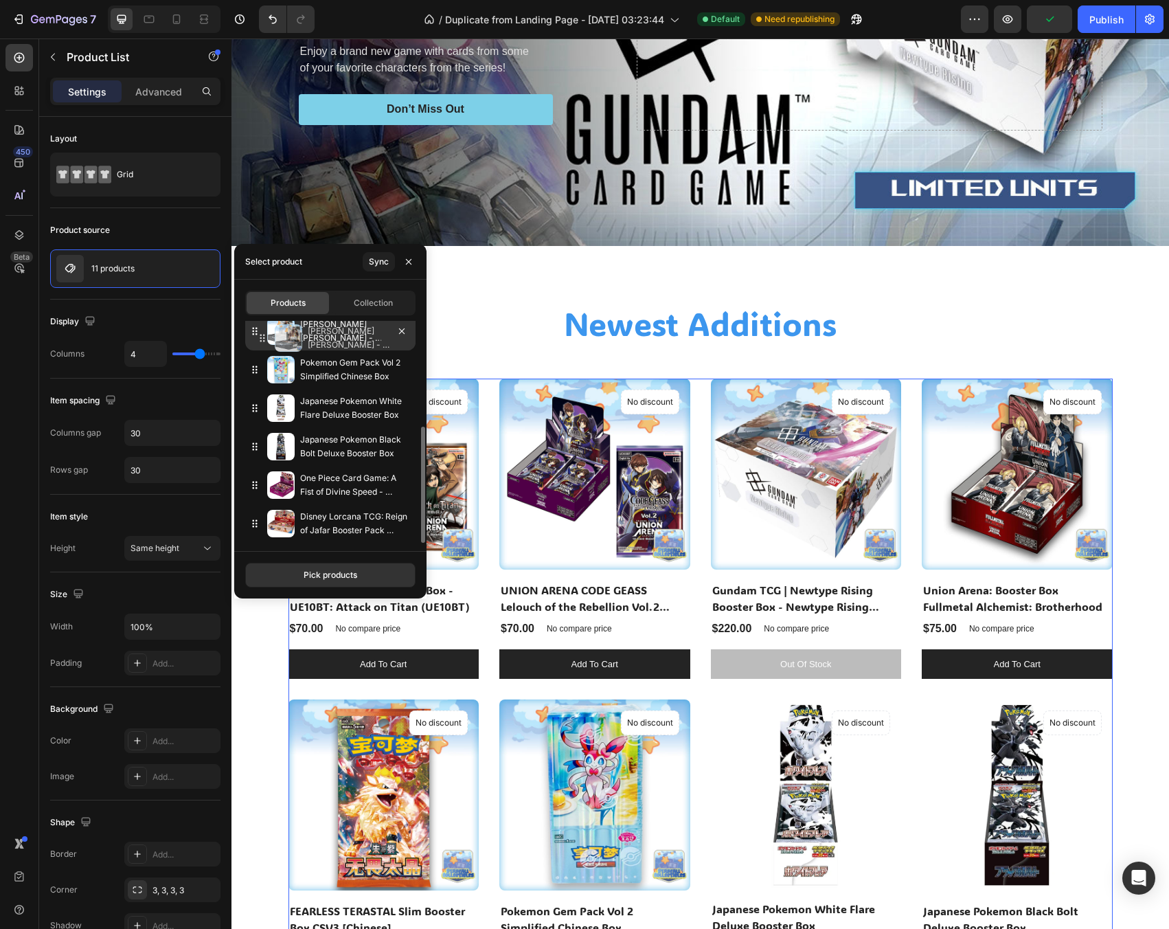
drag, startPoint x: 258, startPoint y: 525, endPoint x: 265, endPoint y: 339, distance: 185.6
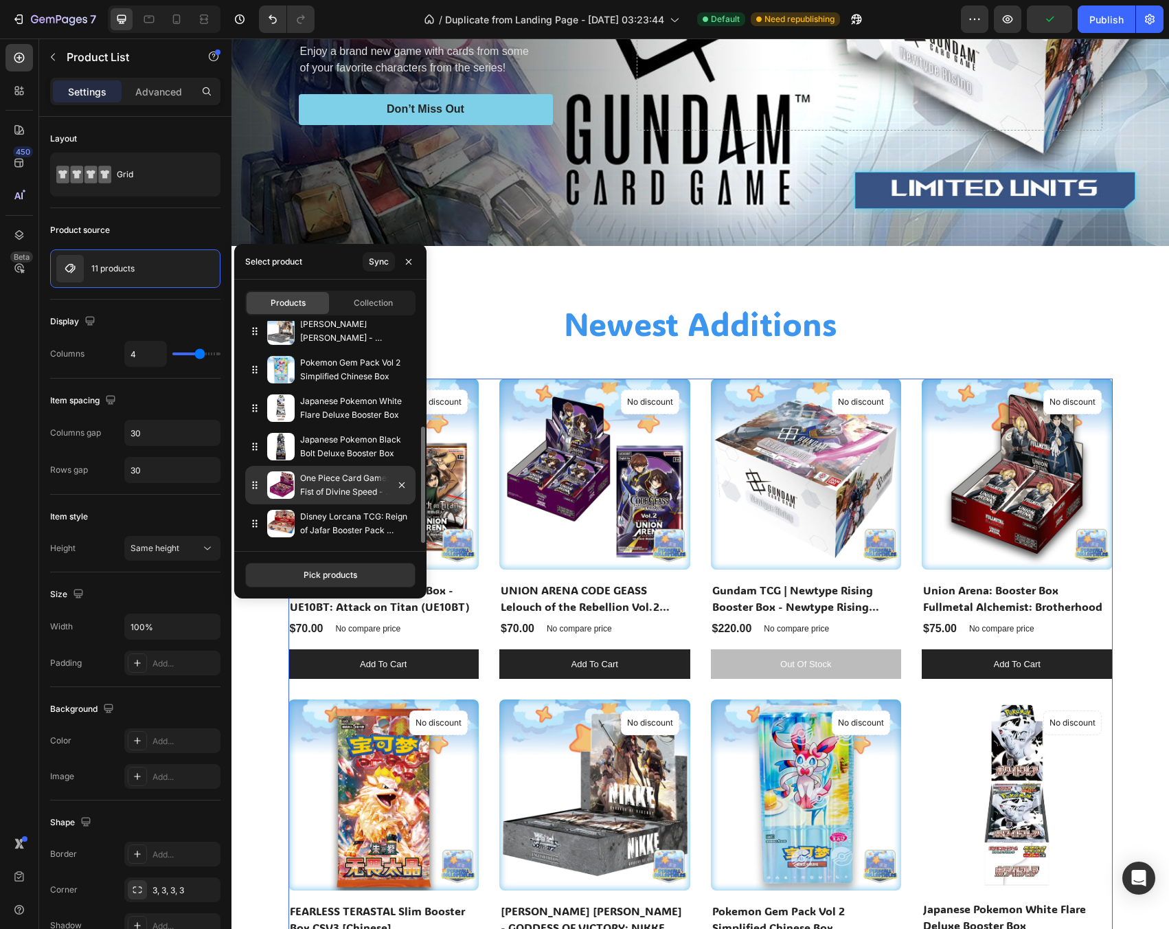
scroll to position [64, 0]
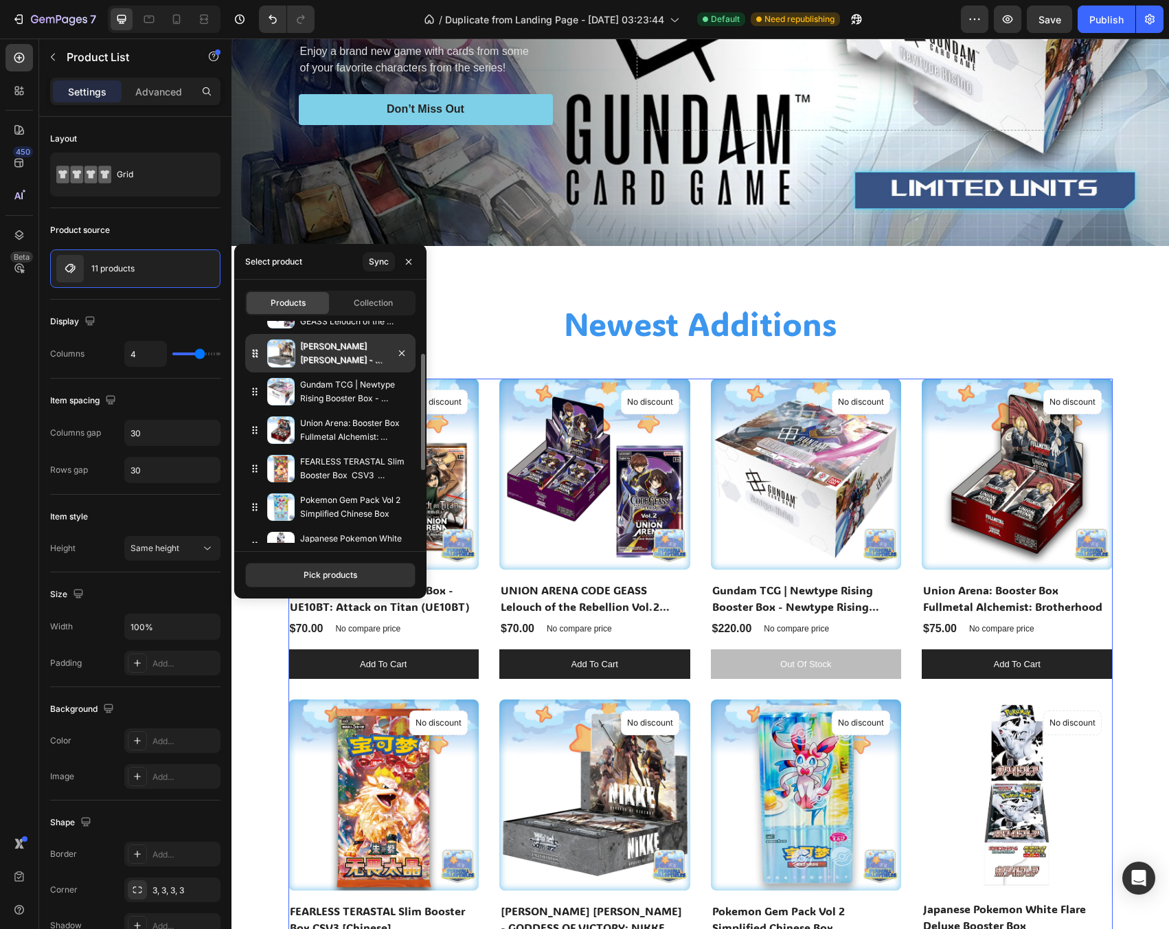
drag, startPoint x: 260, startPoint y: 477, endPoint x: 261, endPoint y: 363, distance: 114.7
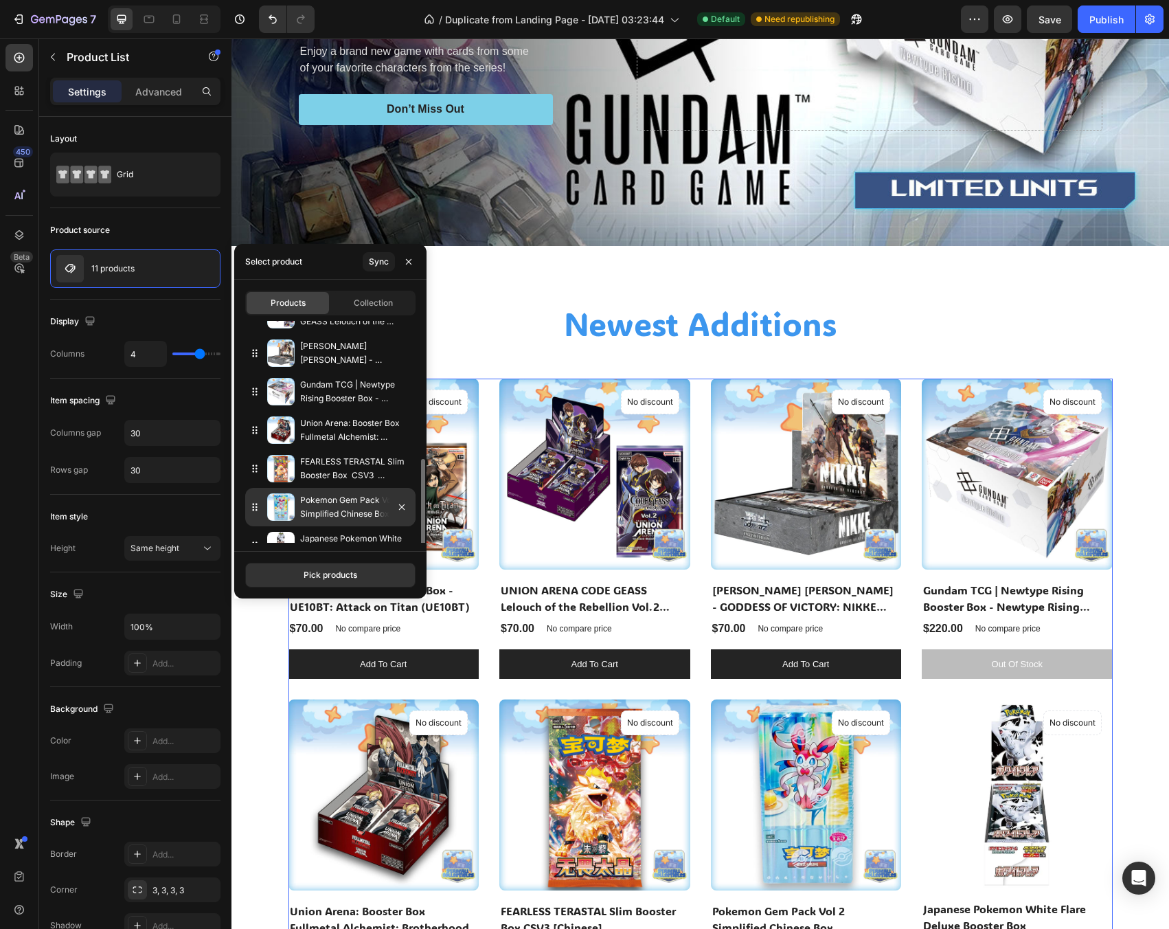
scroll to position [201, 0]
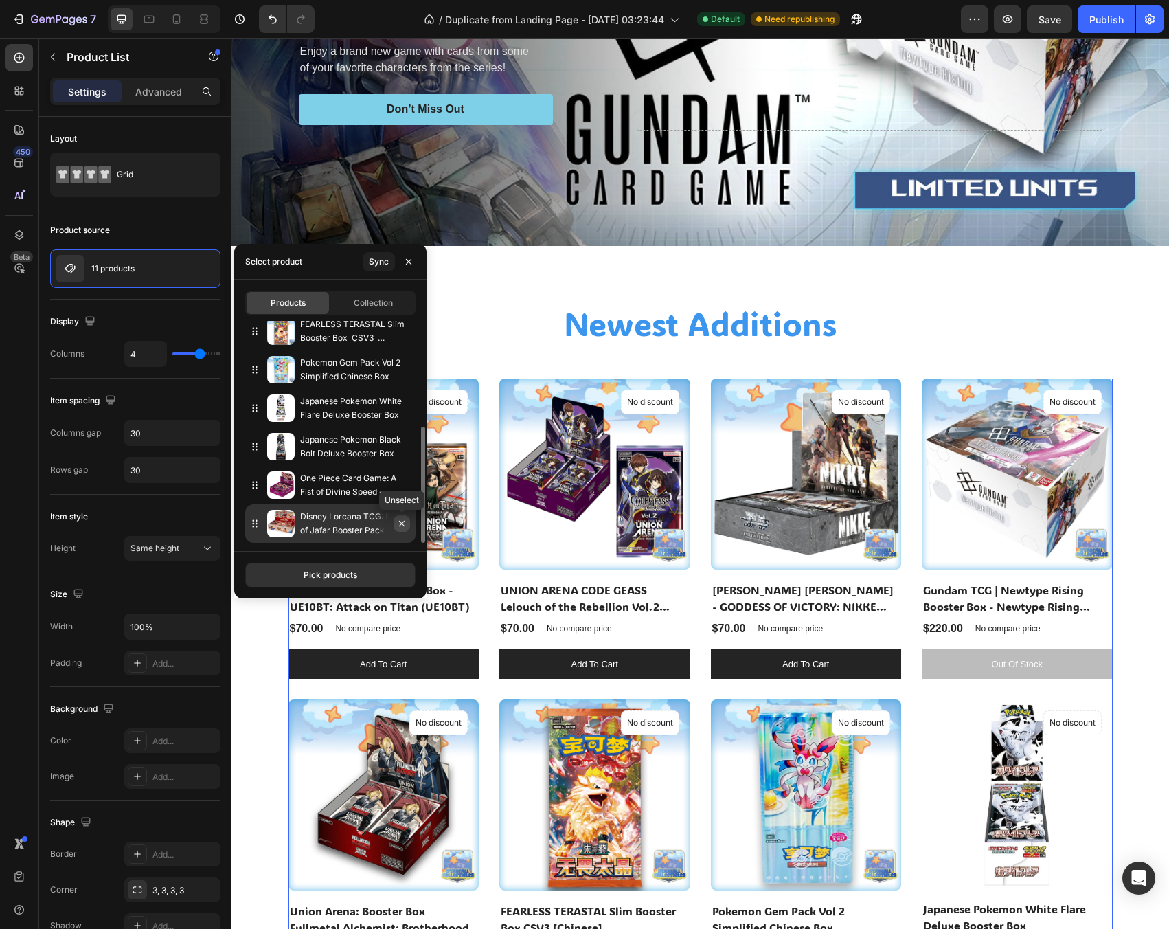
click at [399, 519] on icon "button" at bounding box center [401, 523] width 11 height 11
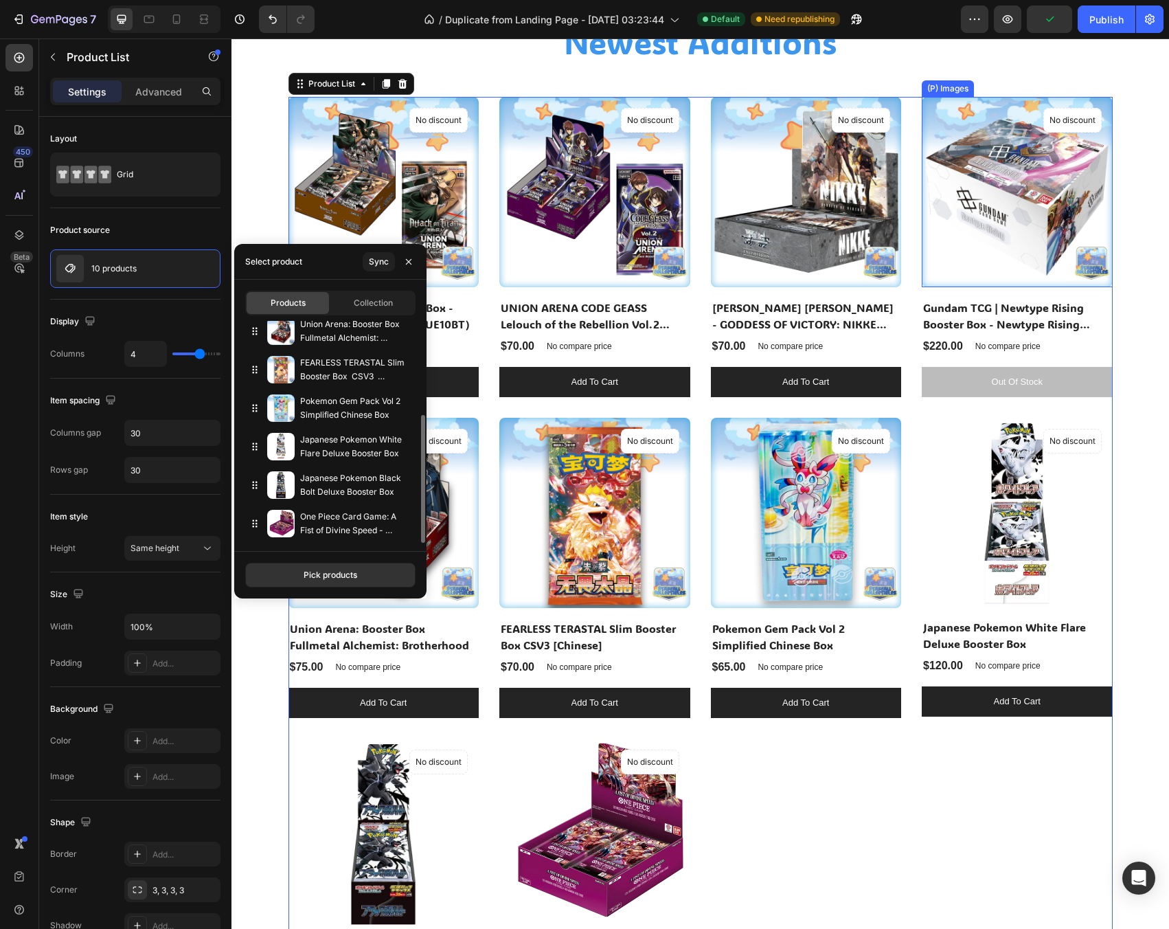
scroll to position [714, 0]
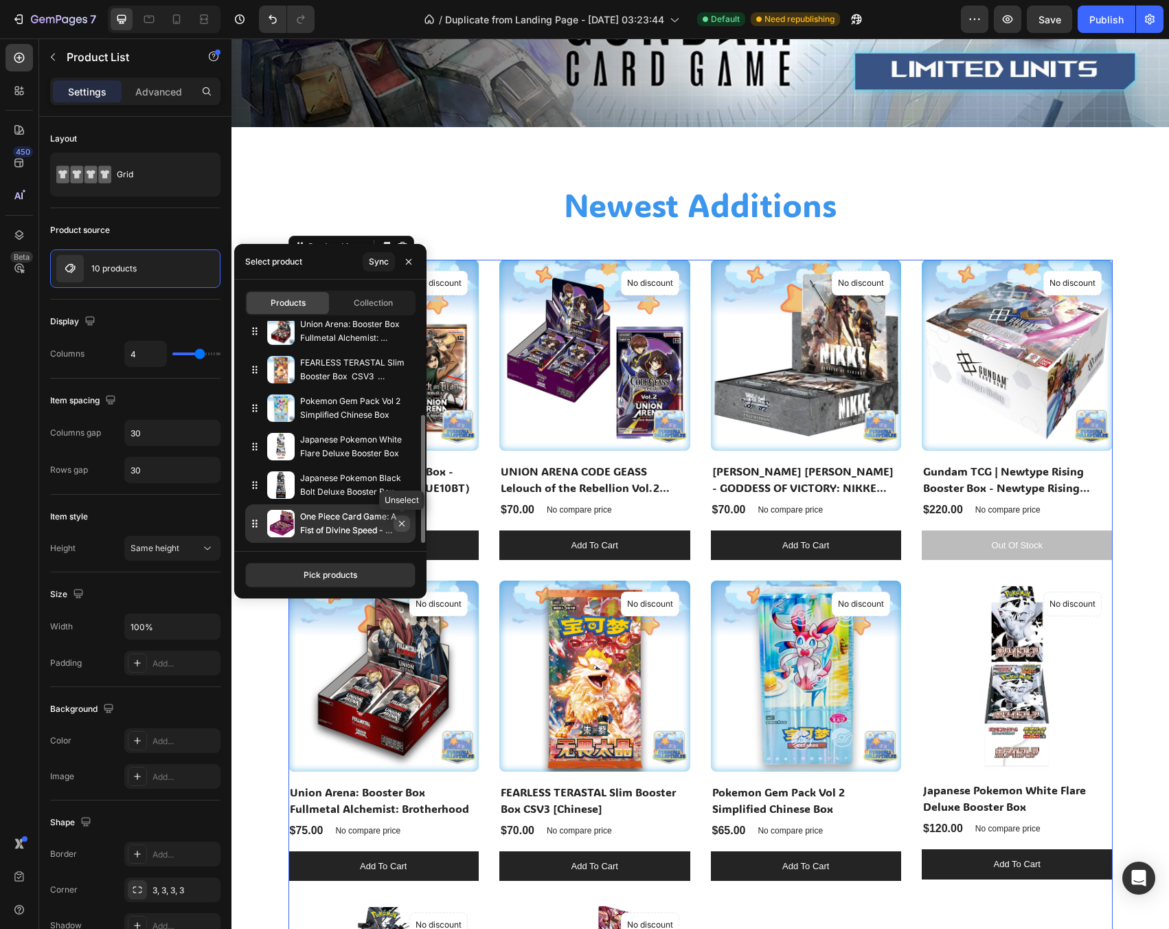
click at [407, 519] on icon "button" at bounding box center [401, 523] width 11 height 11
click at [398, 519] on icon "button" at bounding box center [401, 523] width 11 height 11
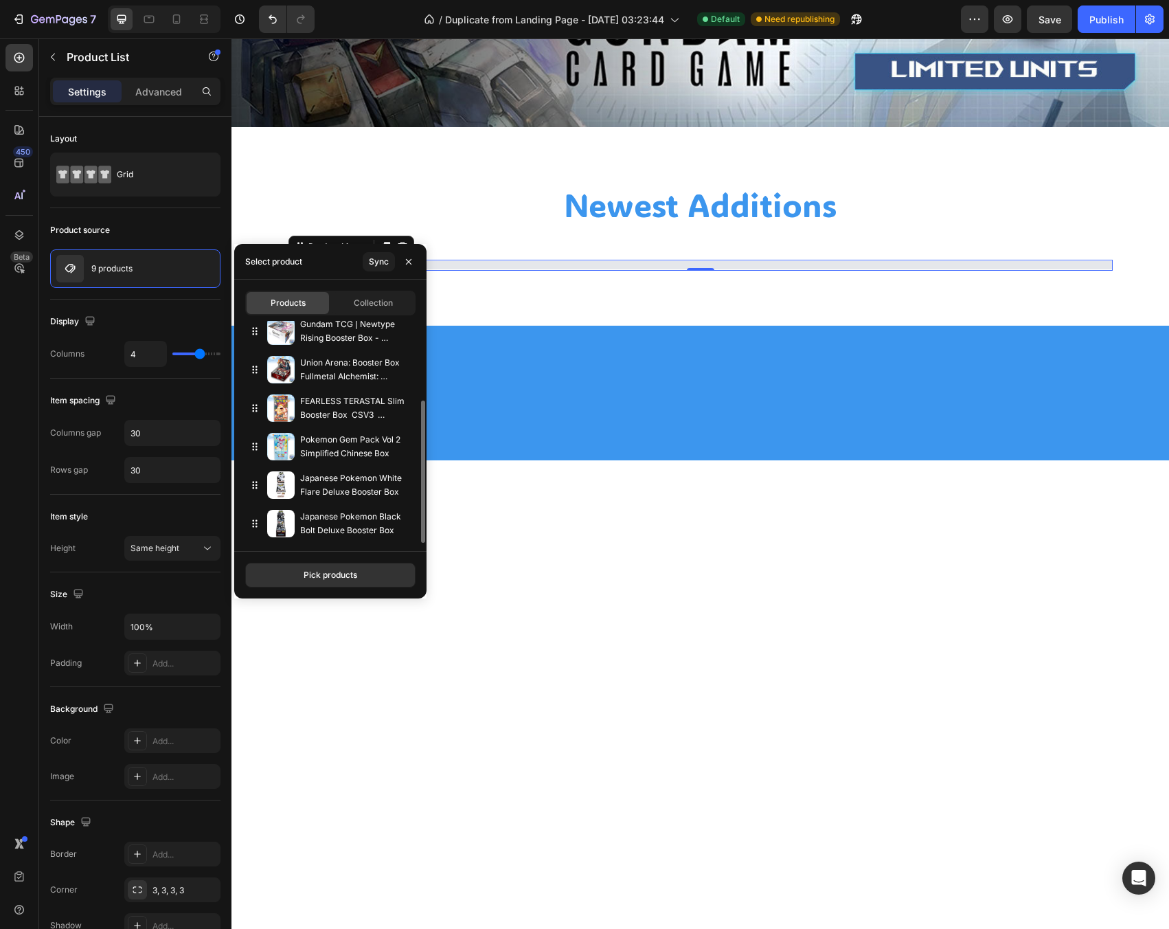
scroll to position [124, 0]
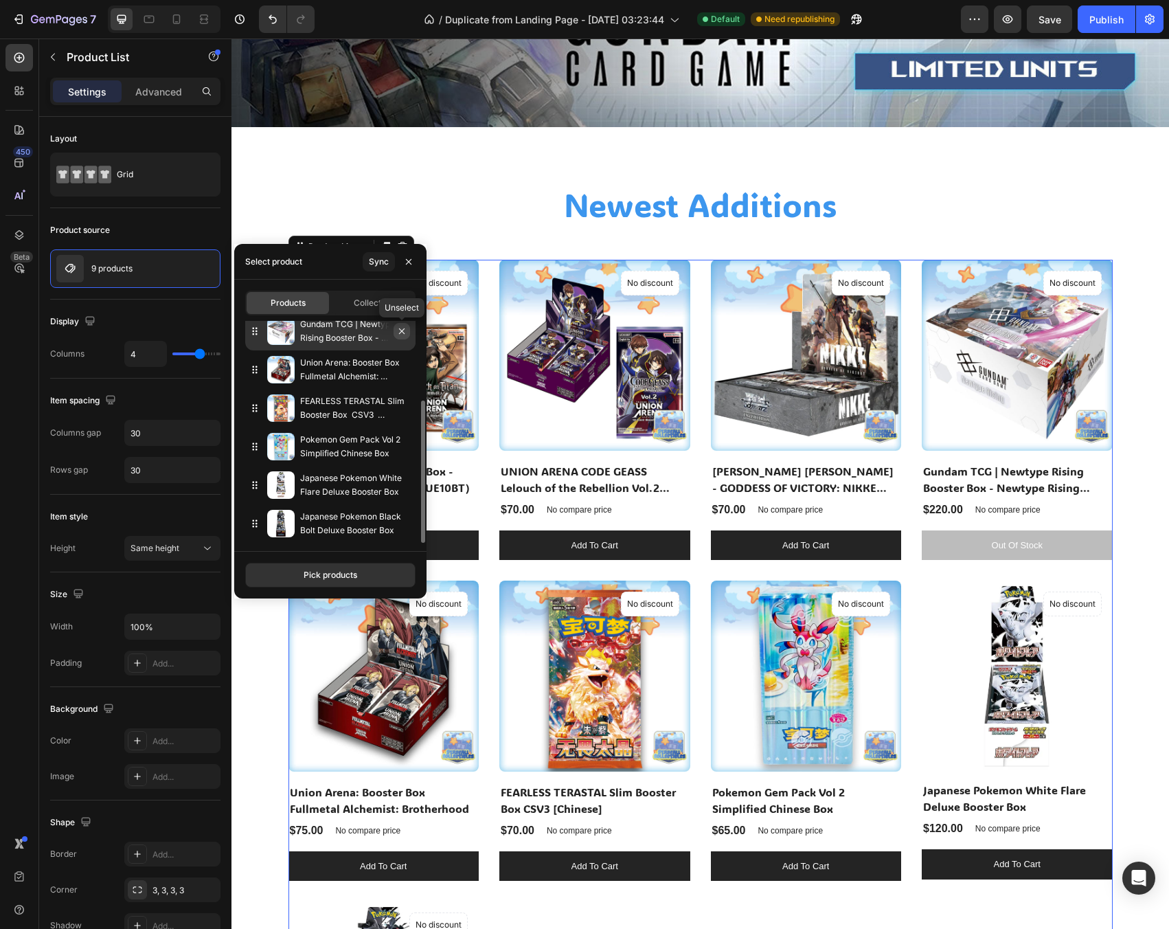
click at [403, 334] on icon "button" at bounding box center [401, 331] width 11 height 11
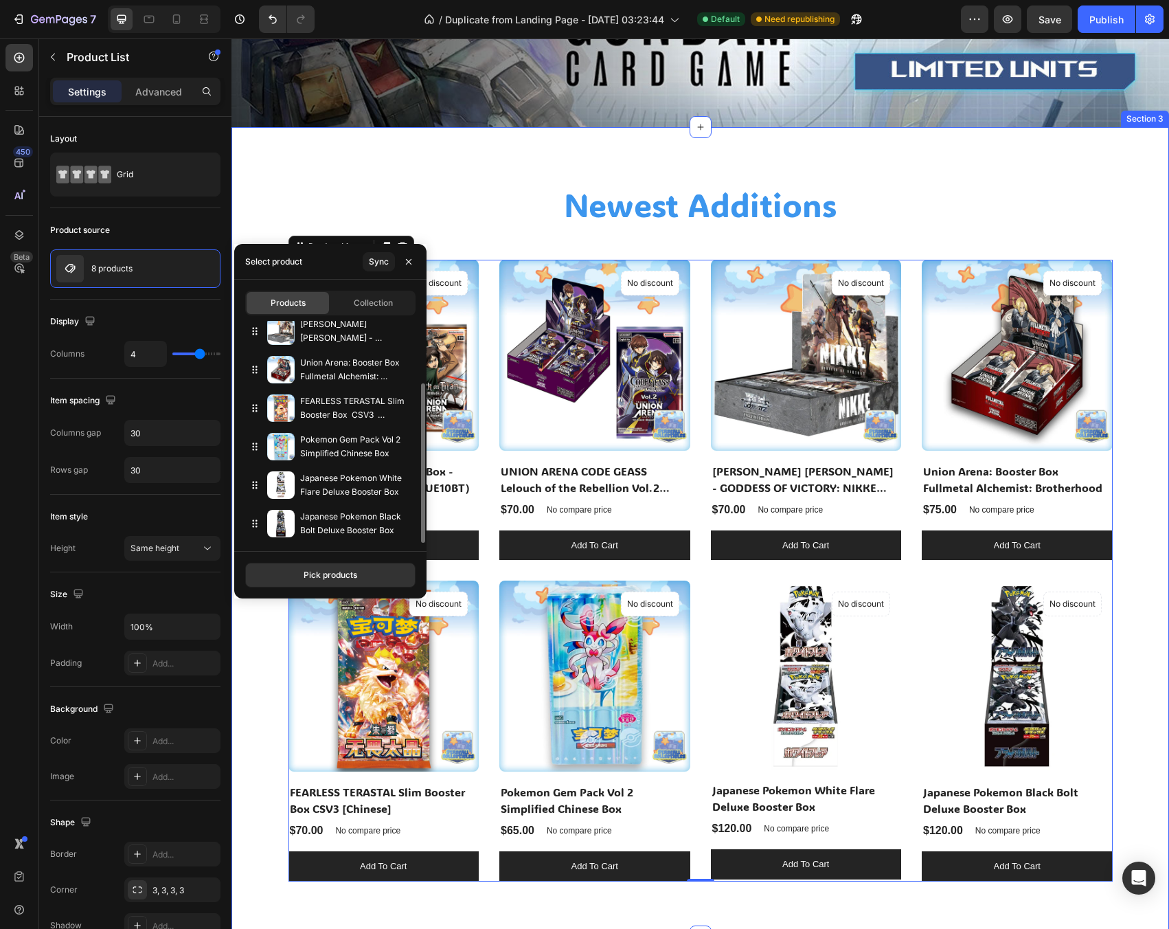
click at [394, 159] on div "Newest Additions Heading Row (P) Images No discount Not be displayed when publi…" at bounding box center [700, 531] width 938 height 809
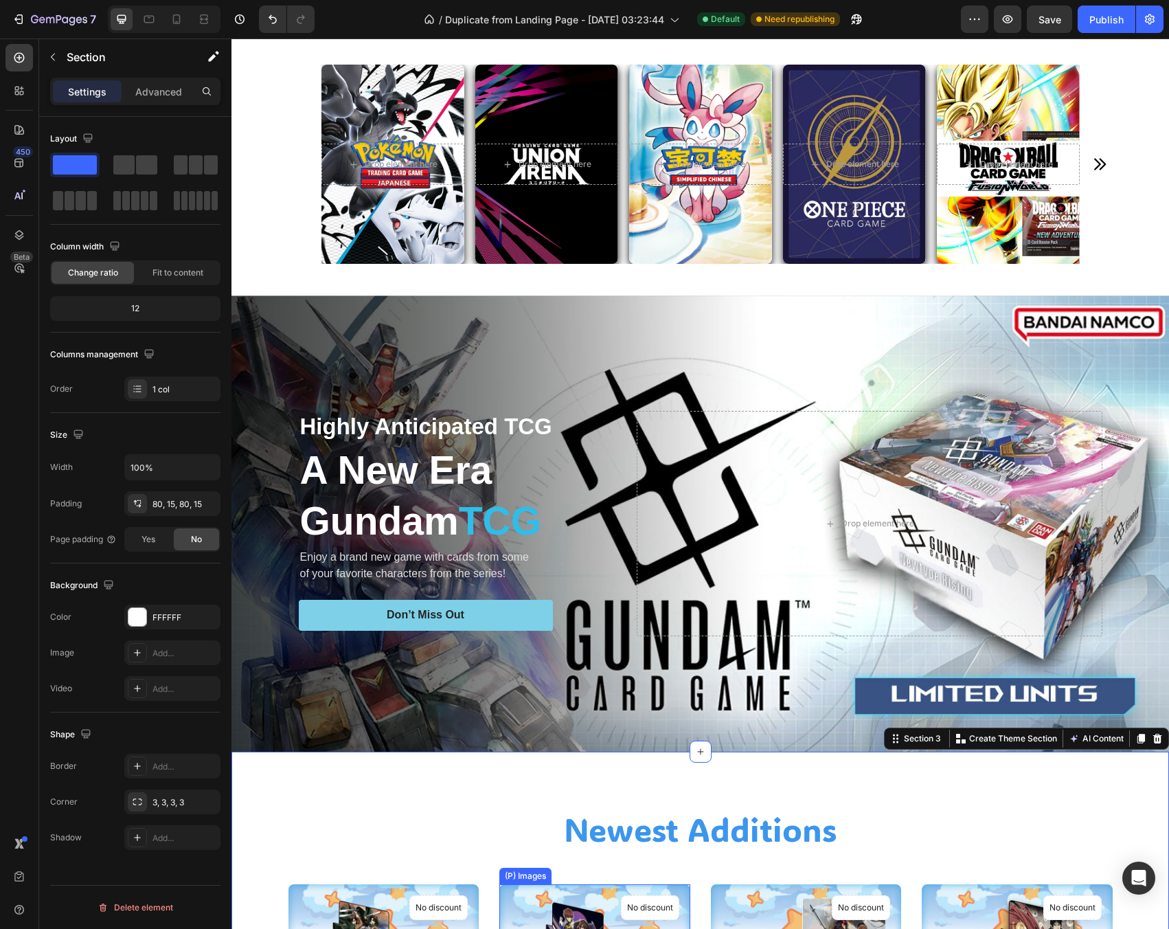
scroll to position [78, 0]
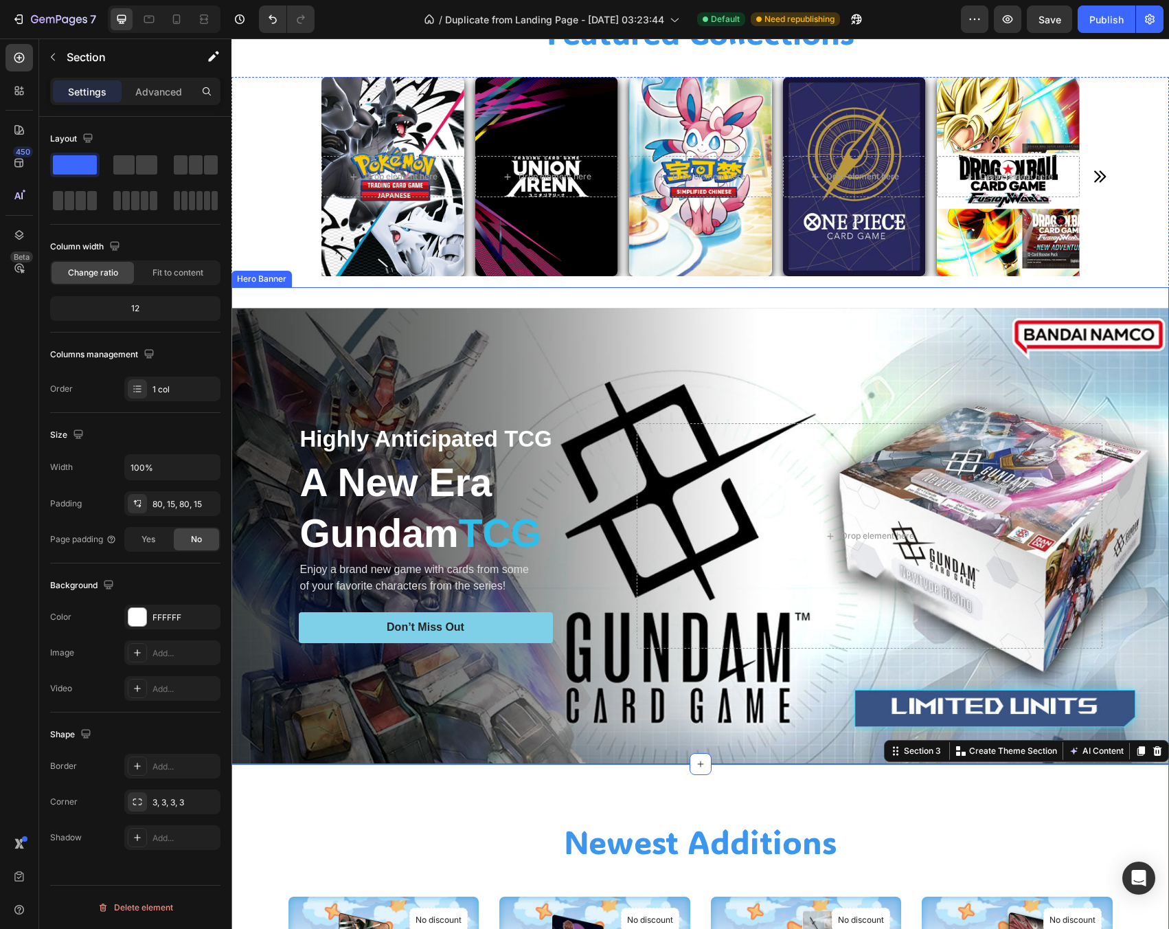
click at [758, 348] on div "Background Image" at bounding box center [700, 536] width 938 height 456
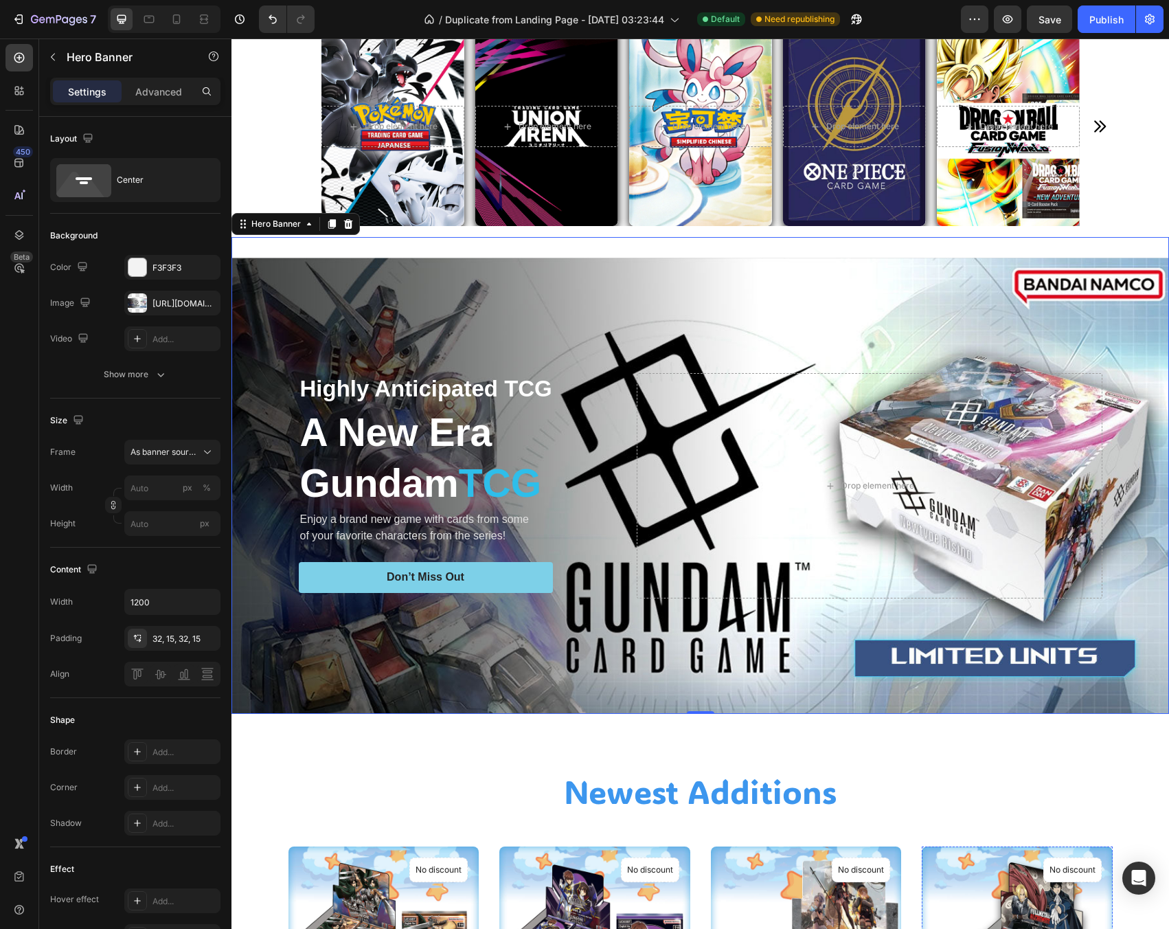
scroll to position [0, 0]
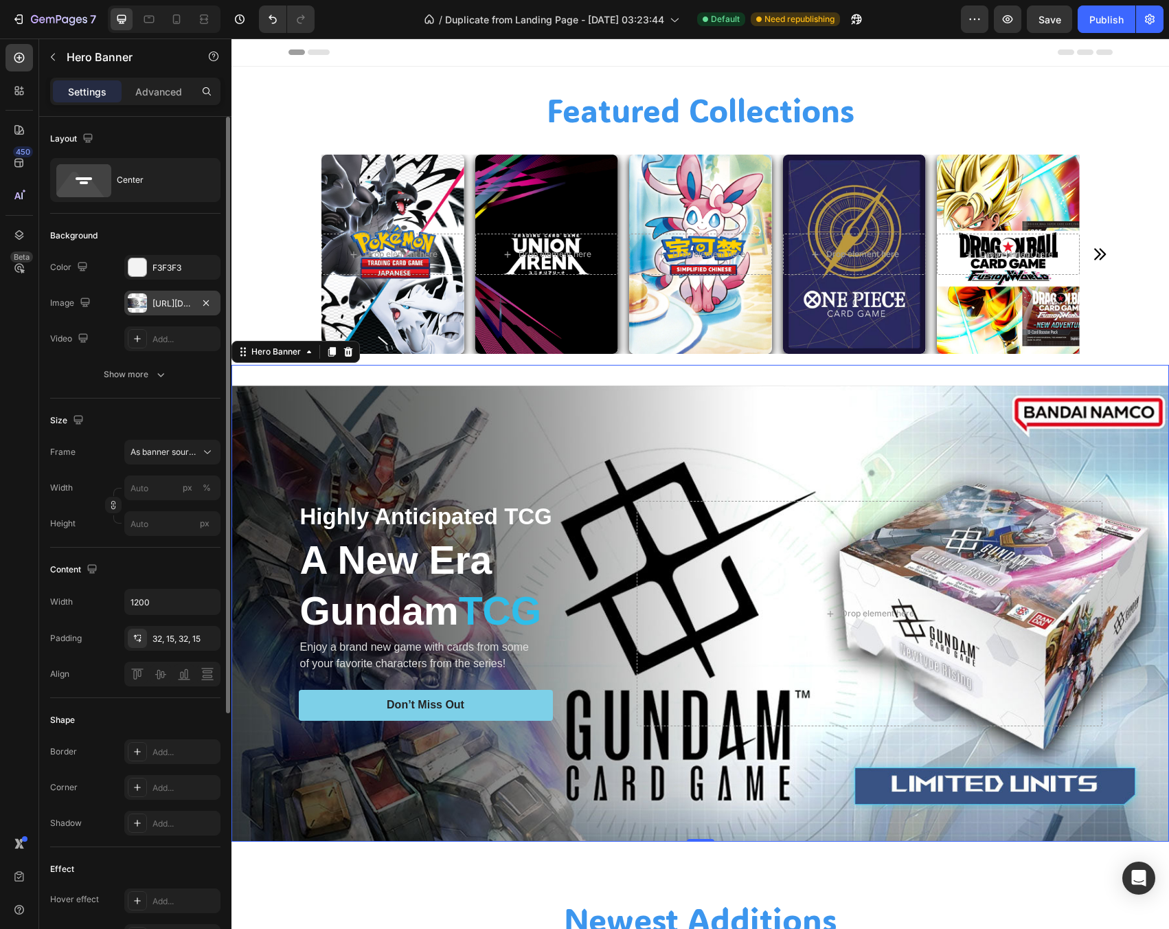
click at [131, 294] on div at bounding box center [137, 302] width 19 height 19
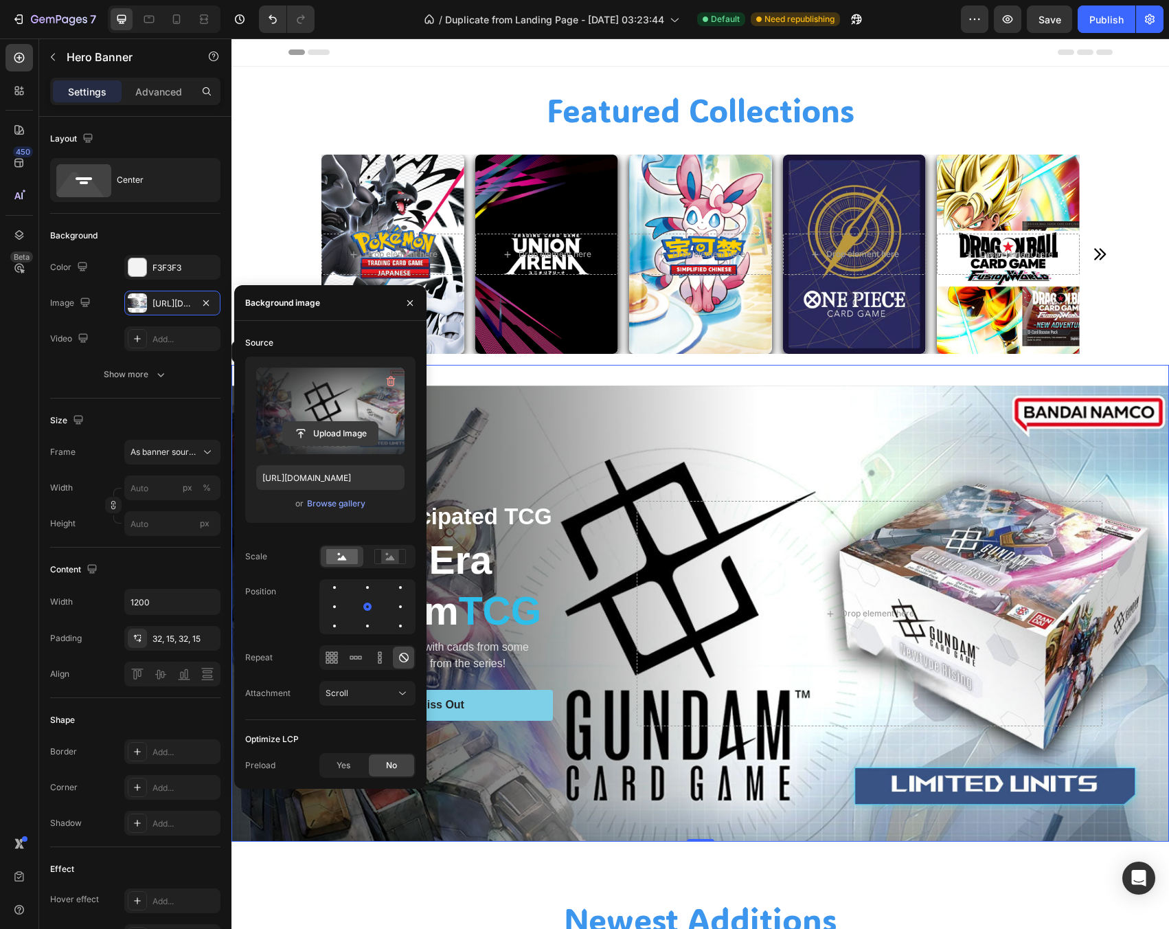
click at [345, 438] on input "file" at bounding box center [330, 433] width 95 height 23
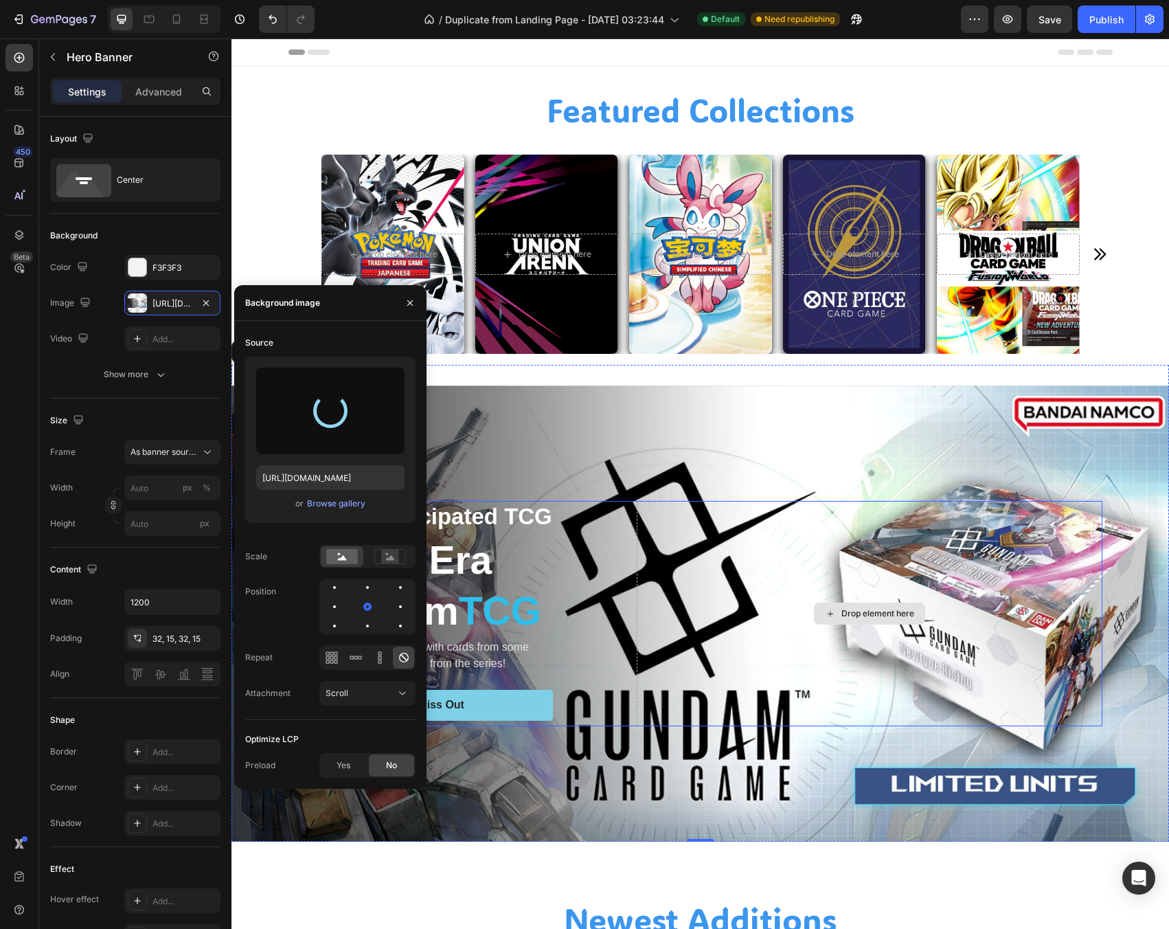
type input "[URL][DOMAIN_NAME]"
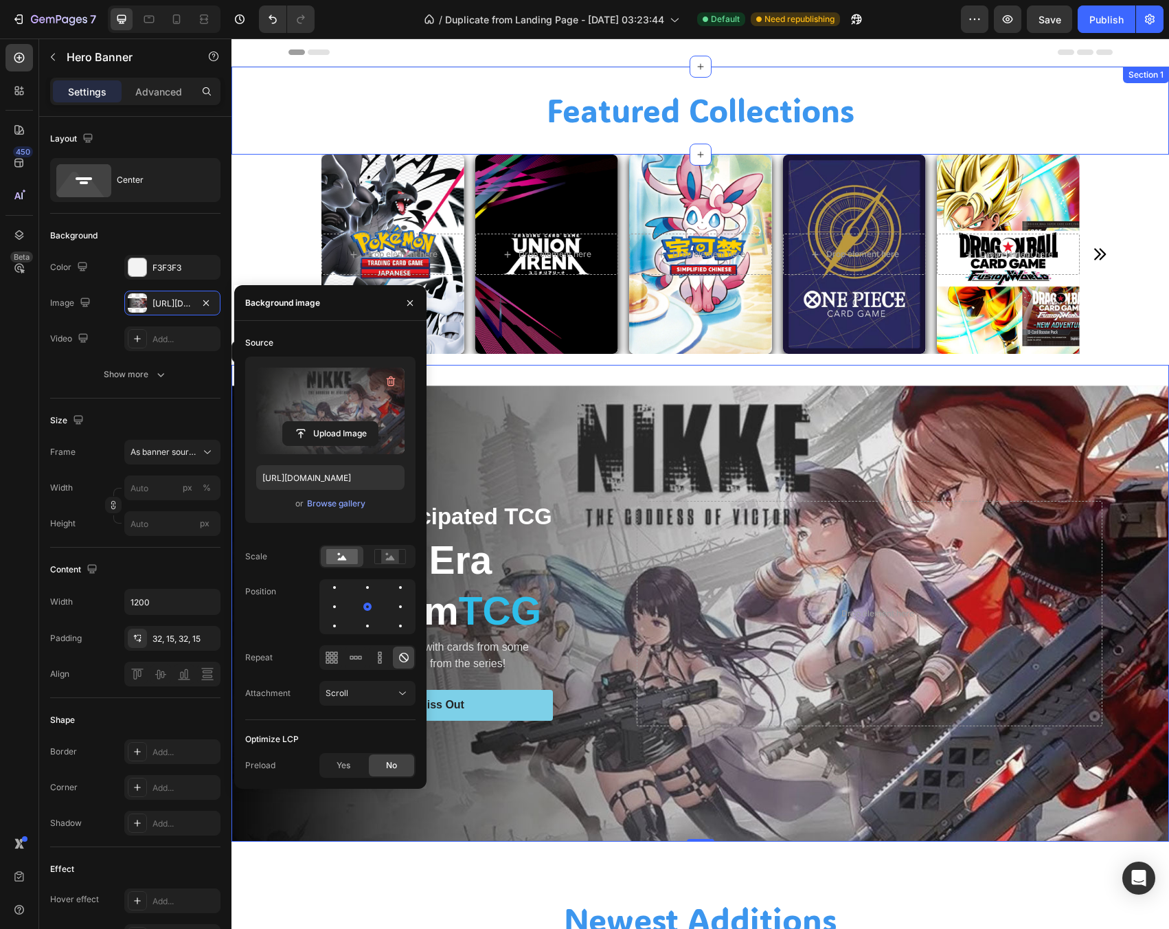
click at [293, 140] on div "Featured Collections Heading Section 1" at bounding box center [700, 111] width 938 height 88
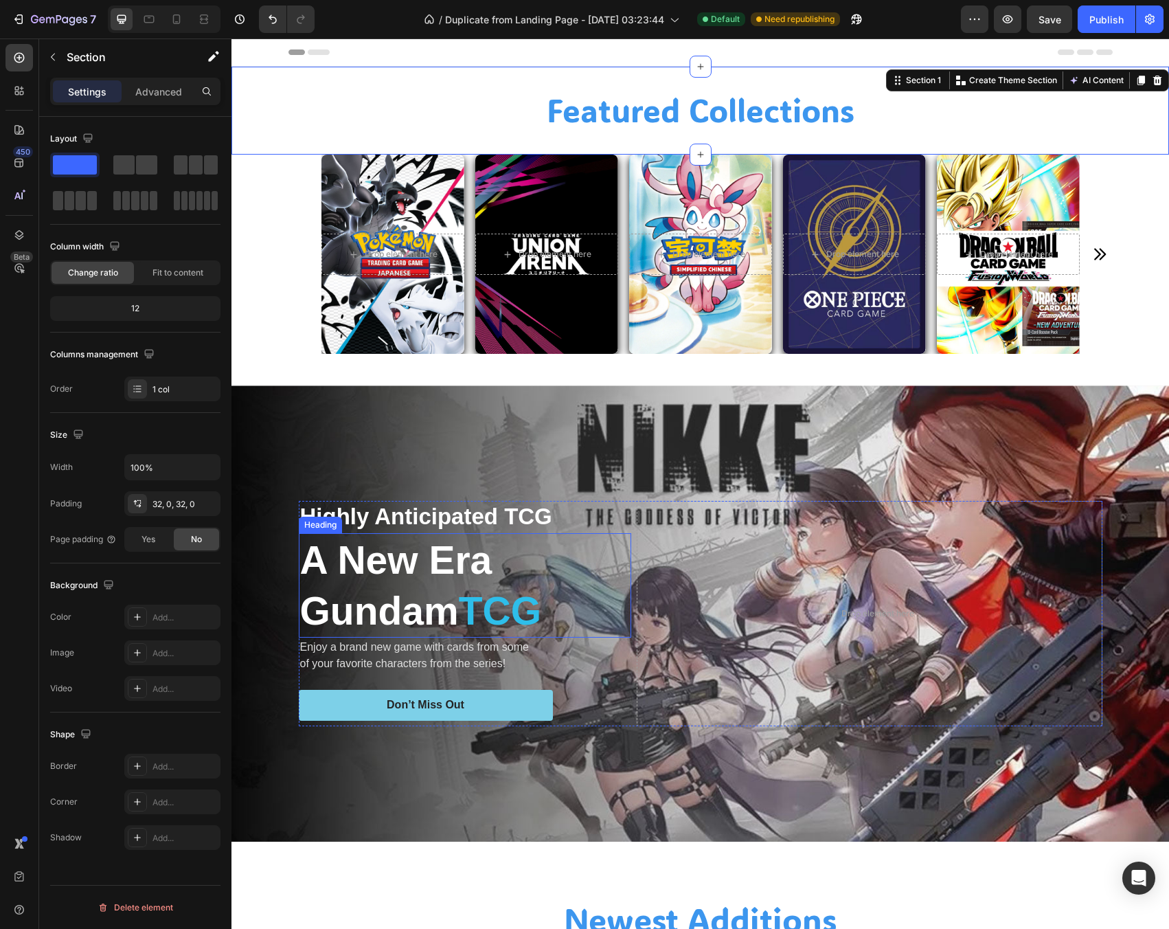
click at [437, 533] on h2 "A New Era Gundam TCG" at bounding box center [465, 585] width 332 height 104
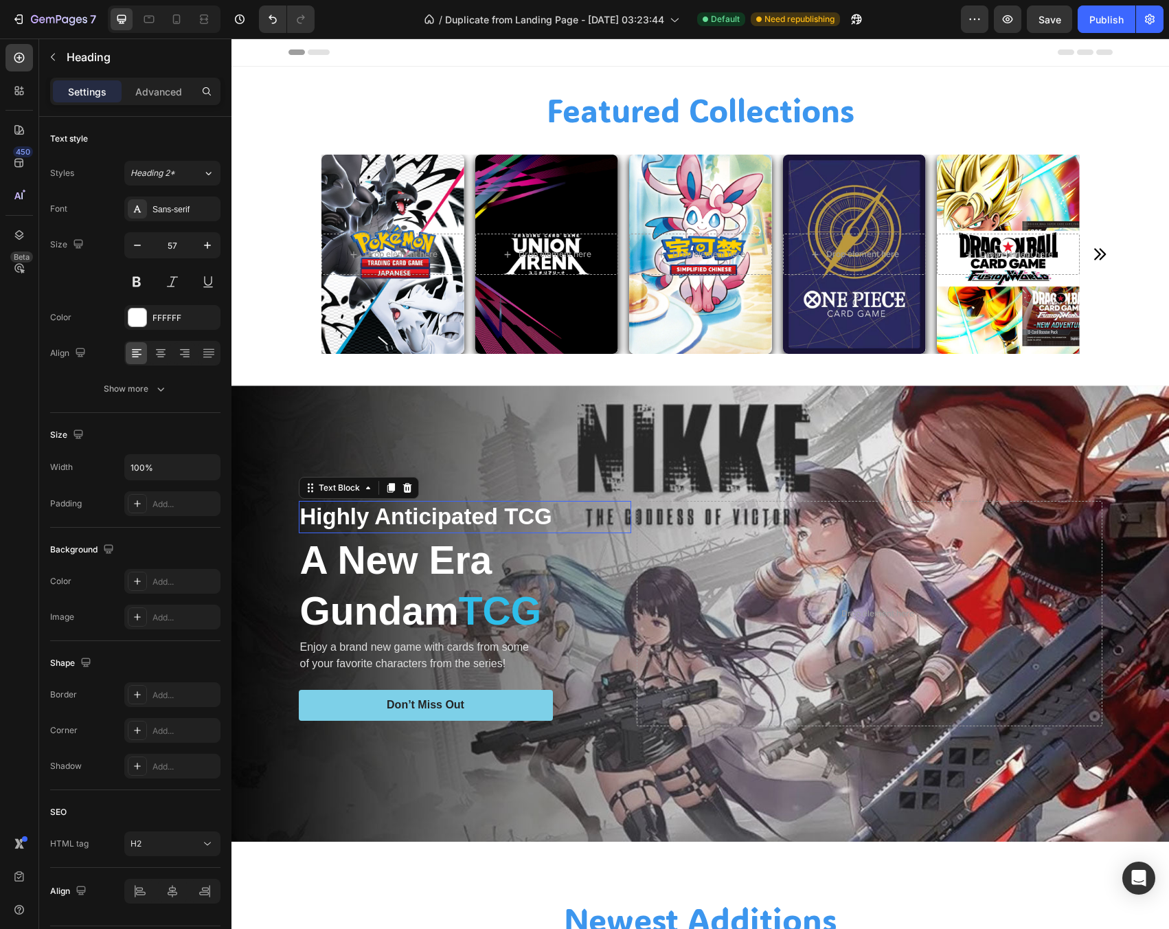
click at [468, 512] on p "Highly Anticipated TCG" at bounding box center [465, 517] width 330 height 30
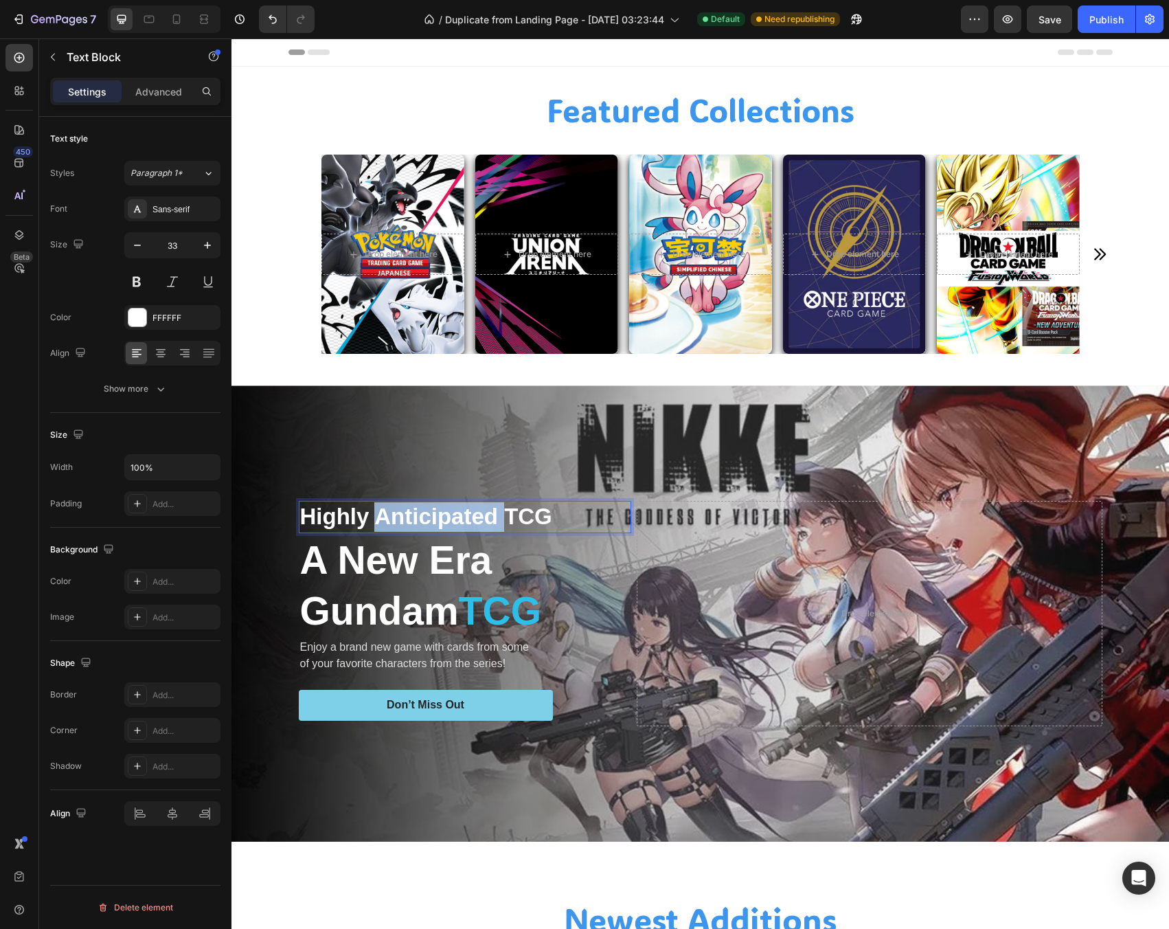
click at [468, 512] on p "Highly Anticipated TCG" at bounding box center [465, 517] width 330 height 30
click at [528, 506] on p "Highly Anticipated TCG" at bounding box center [465, 517] width 330 height 30
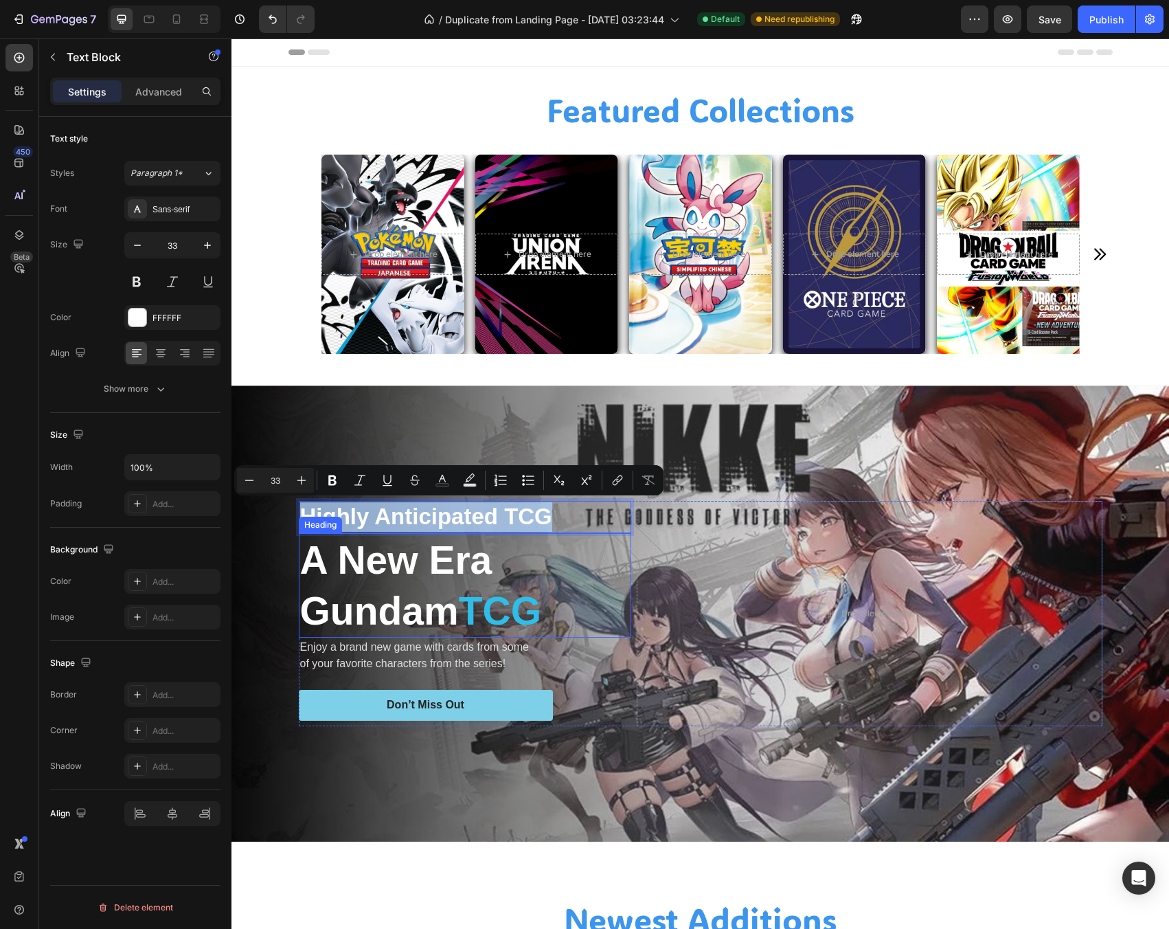
drag, startPoint x: 545, startPoint y: 508, endPoint x: 302, endPoint y: 534, distance: 244.6
click at [302, 534] on div "Highly Anticipated TCG Text Block 0 A New Era Gundam TCG Heading Enjoy a brand …" at bounding box center [465, 613] width 332 height 225
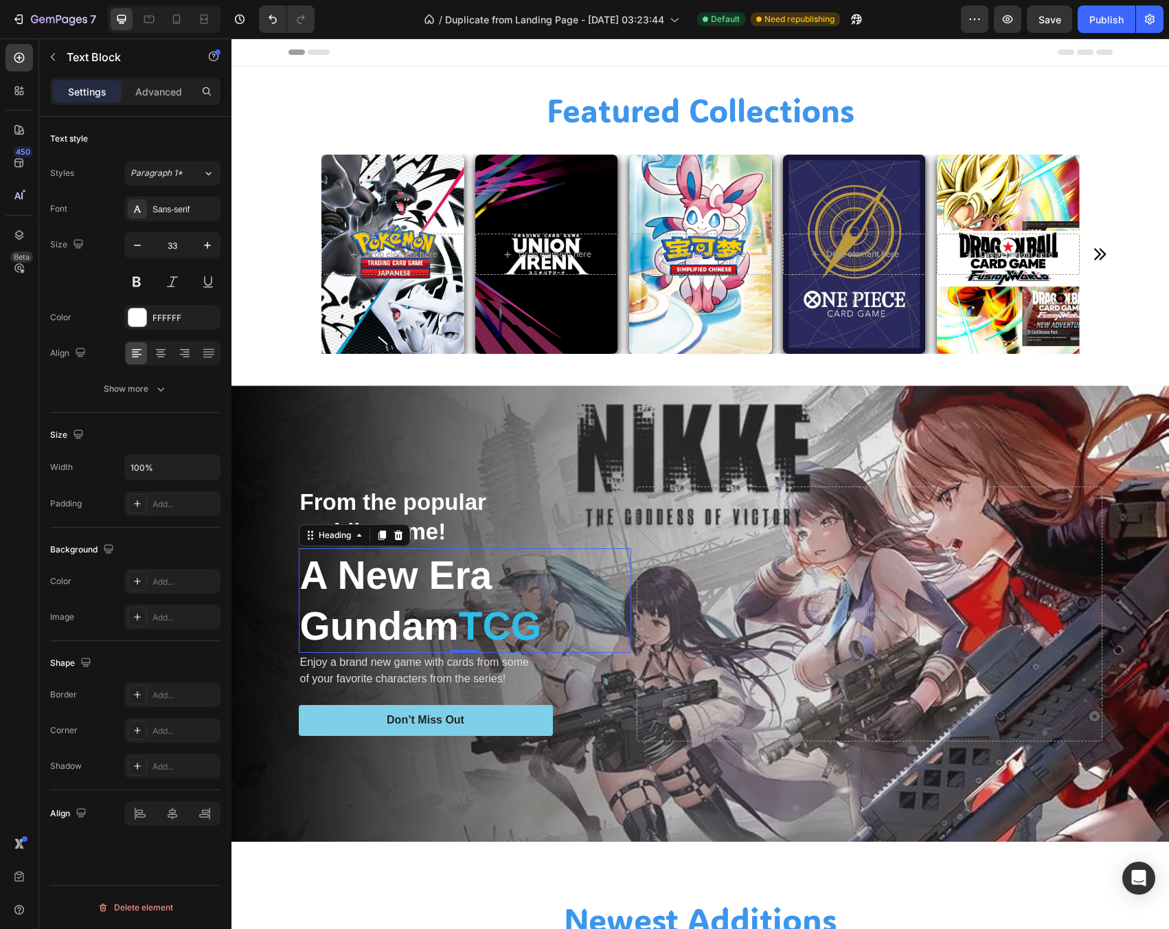
click at [403, 585] on h2 "A New Era Gundam TCG" at bounding box center [465, 600] width 332 height 104
click at [346, 600] on h2 "A New Era Gundam TCG" at bounding box center [465, 600] width 332 height 104
click at [346, 600] on p "A New Era Gundam TCG" at bounding box center [465, 601] width 330 height 102
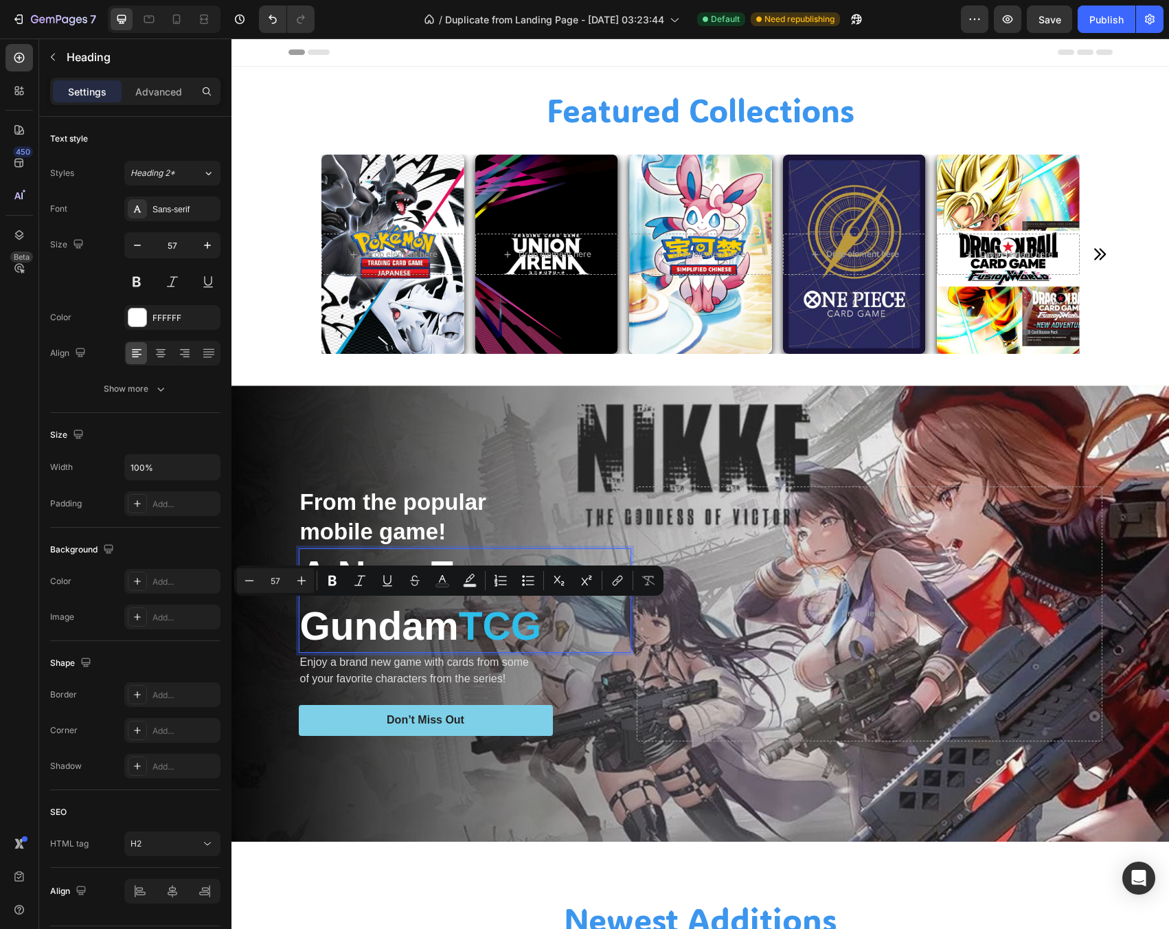
click at [448, 631] on p "A New Era Gundam TCG" at bounding box center [465, 601] width 330 height 102
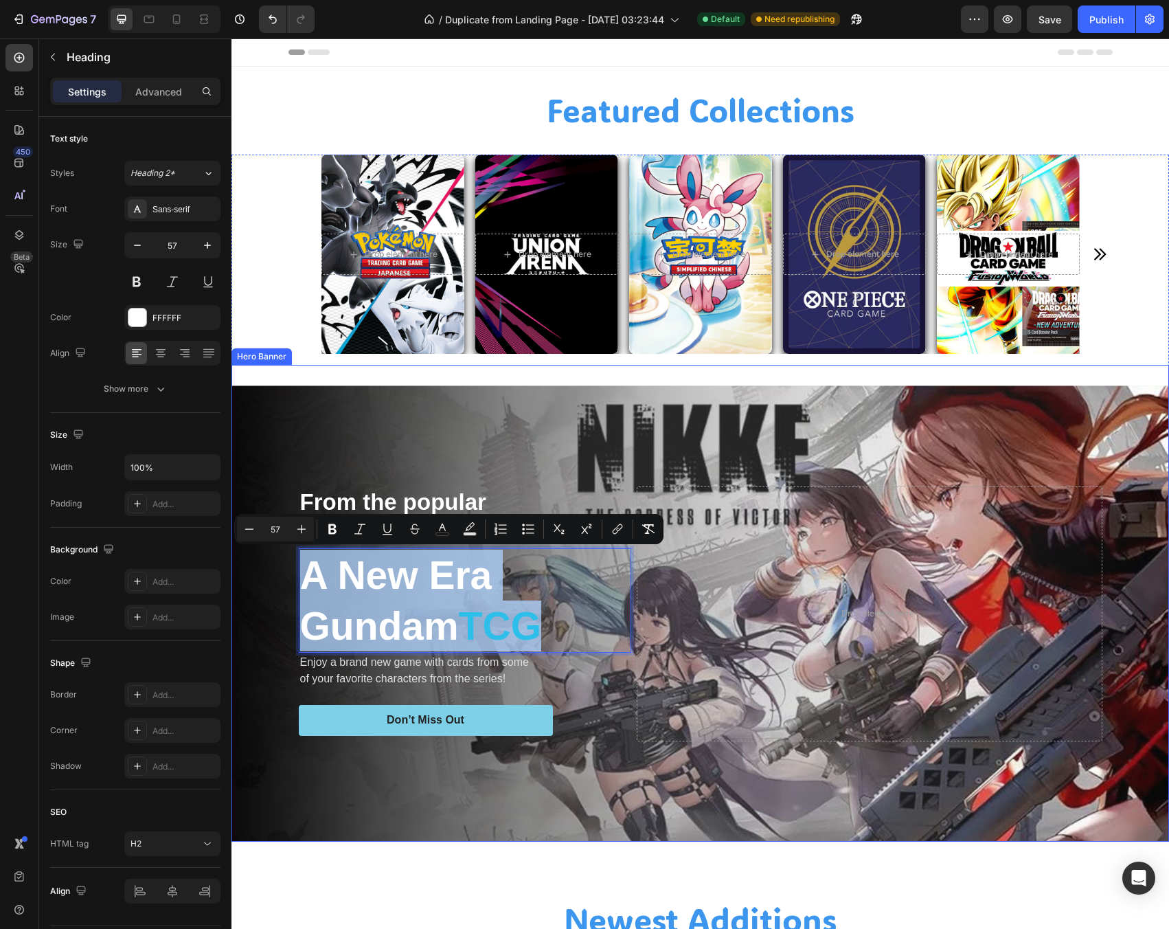
drag, startPoint x: 551, startPoint y: 622, endPoint x: 280, endPoint y: 564, distance: 276.7
click at [280, 564] on div "From the popular mobile game! Text Block A New Era Gundam TCG Heading 0 Enjoy a…" at bounding box center [700, 613] width 938 height 456
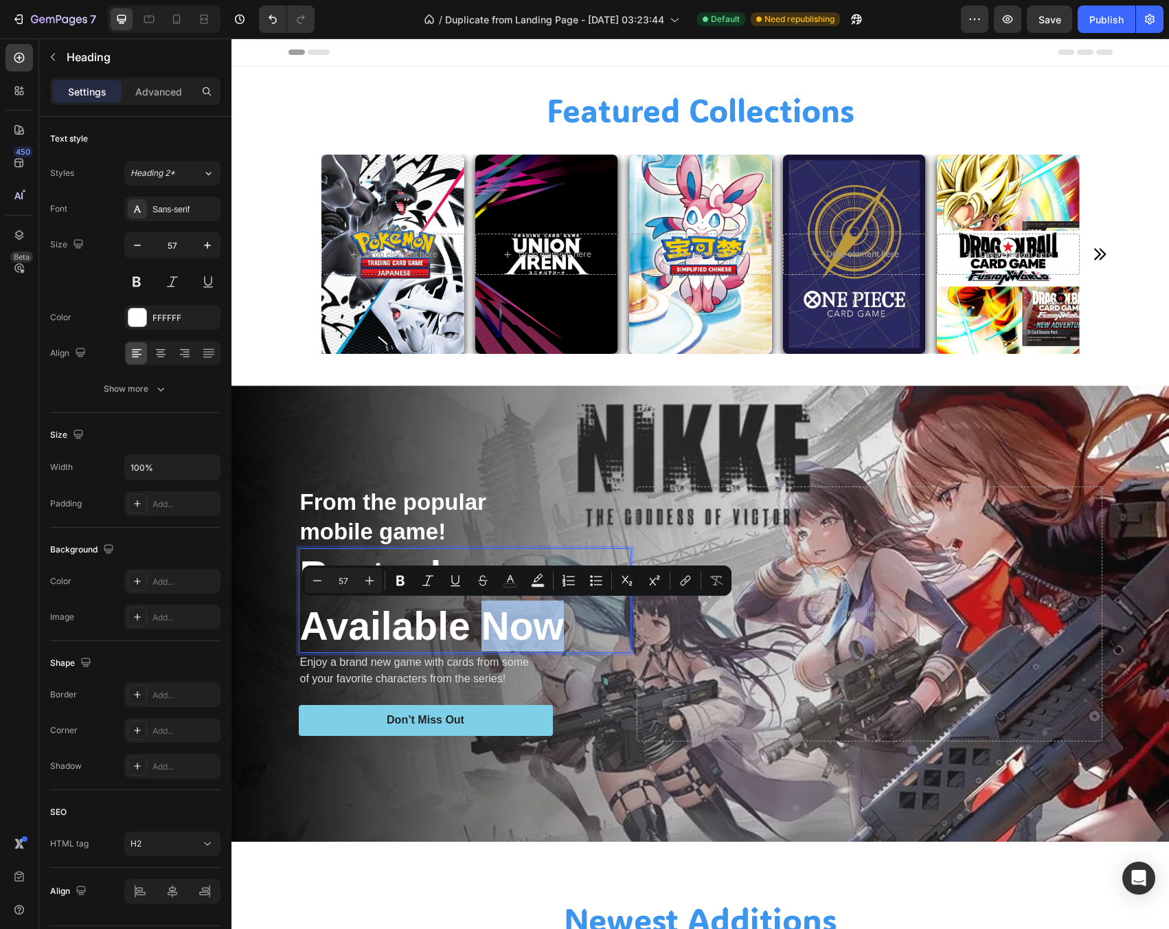
drag, startPoint x: 558, startPoint y: 620, endPoint x: 477, endPoint y: 637, distance: 83.0
click at [477, 637] on p "Restock Available Now" at bounding box center [465, 601] width 330 height 102
click at [538, 590] on button "color" at bounding box center [537, 580] width 25 height 25
type input "000000"
type input "77"
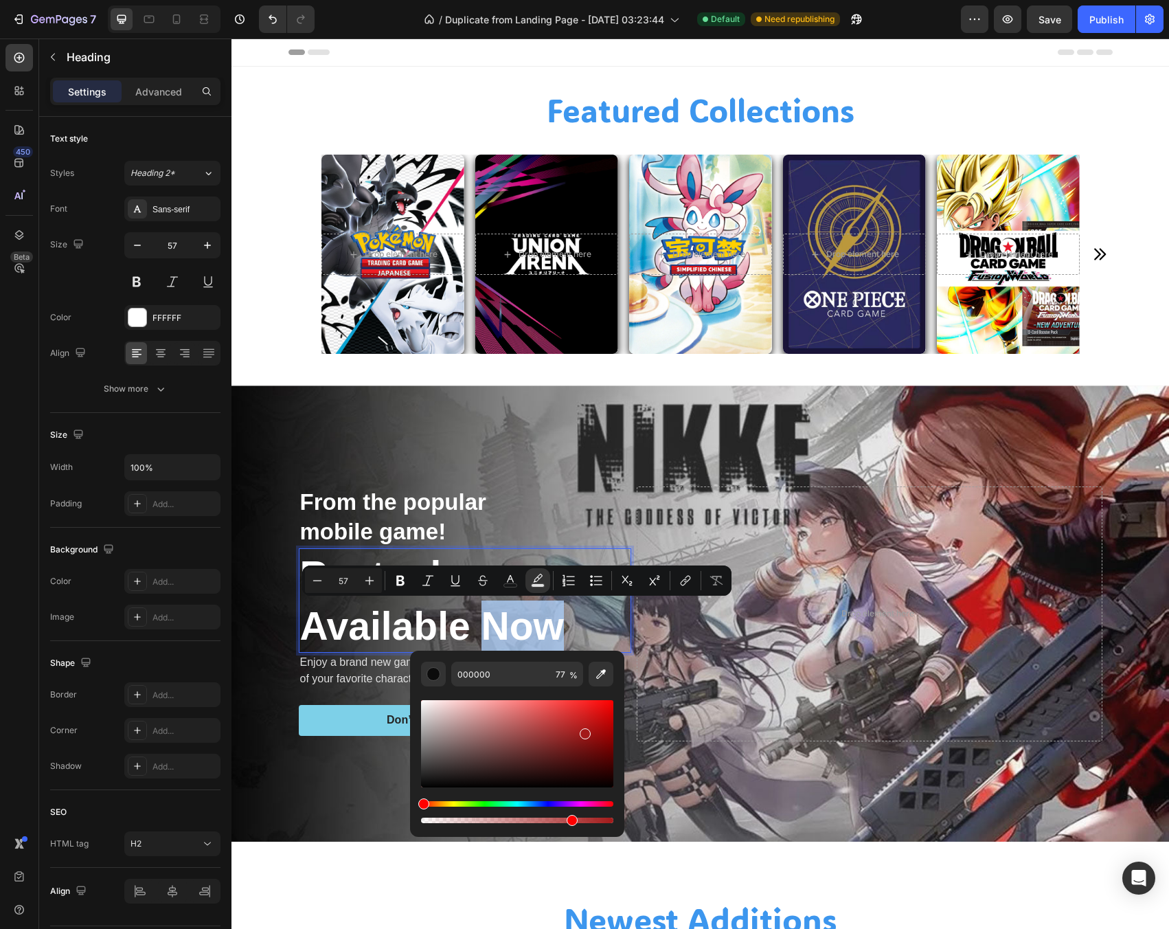
type input "B71717"
drag, startPoint x: 578, startPoint y: 736, endPoint x: 589, endPoint y: 724, distance: 16.0
click at [589, 724] on div "Editor contextual toolbar" at bounding box center [517, 743] width 192 height 87
click at [532, 573] on button "color" at bounding box center [537, 580] width 25 height 25
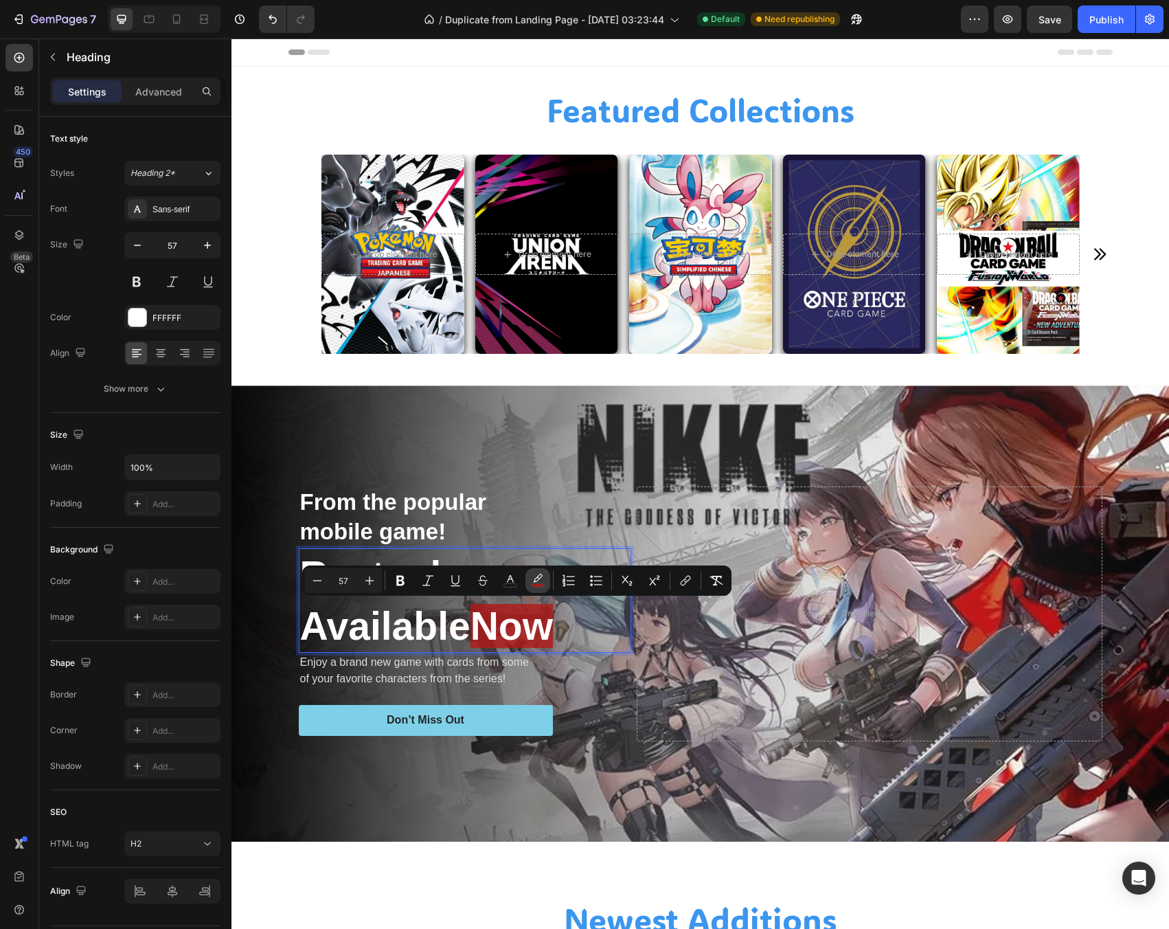
click at [544, 580] on icon "Editor contextual toolbar" at bounding box center [538, 581] width 14 height 14
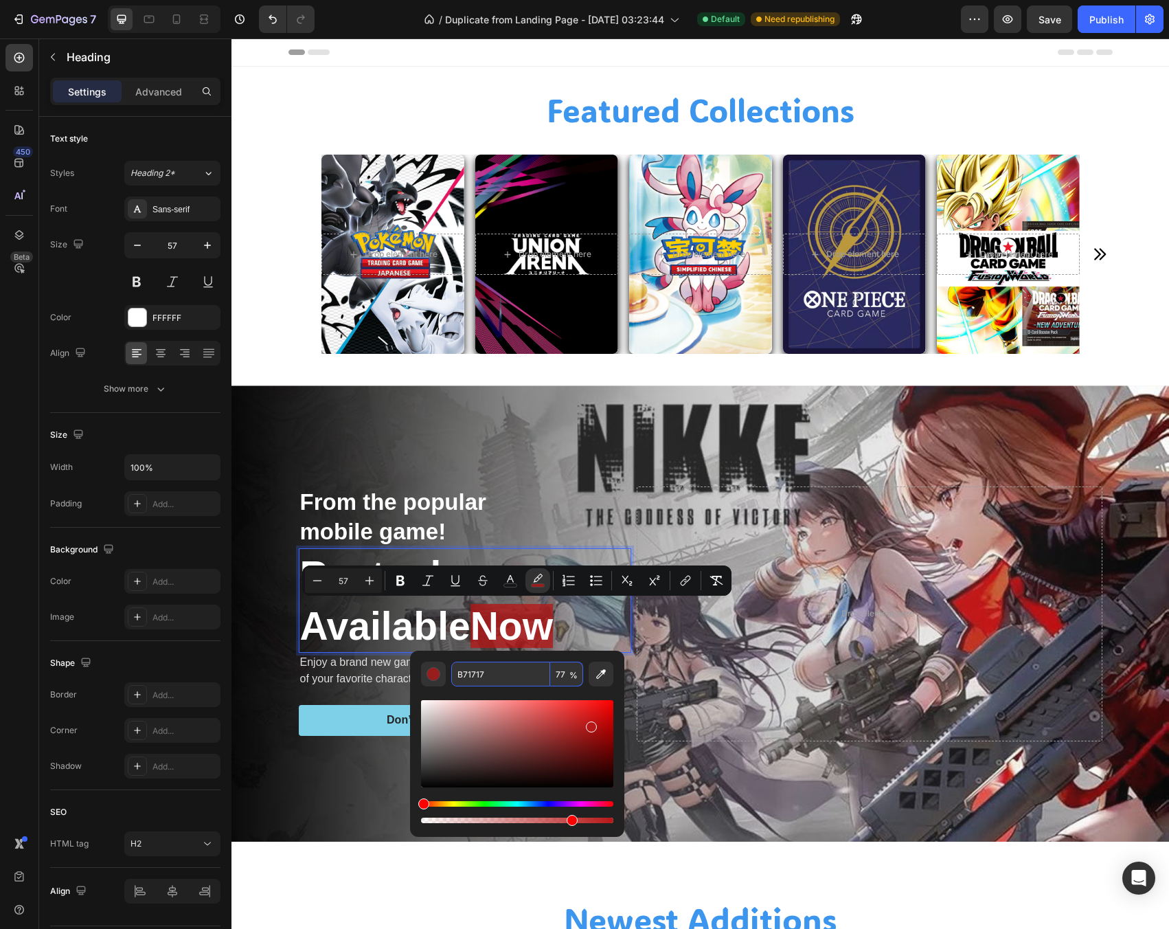
click at [552, 672] on input "77" at bounding box center [566, 673] width 33 height 25
type input "0"
click at [473, 620] on p "Restock Available Now" at bounding box center [465, 601] width 330 height 102
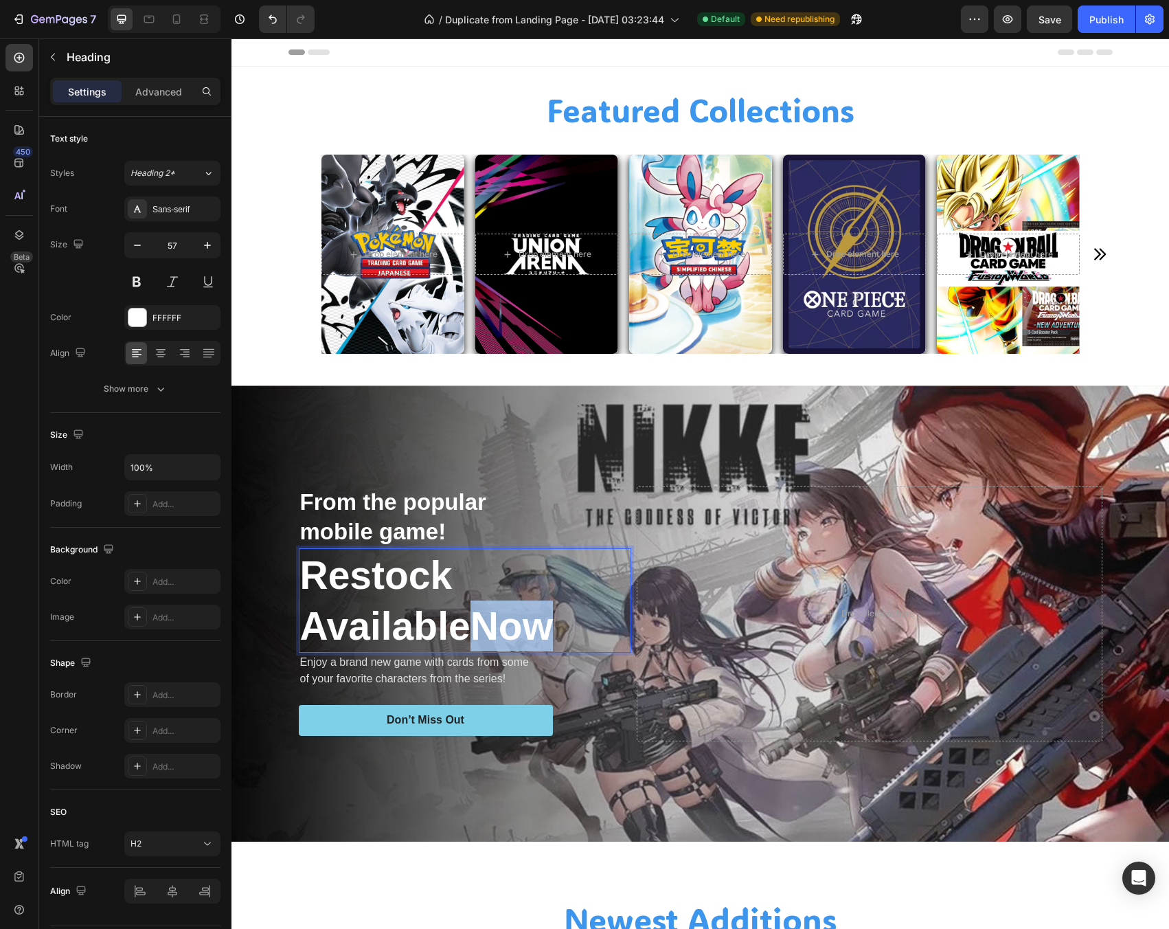
drag, startPoint x: 512, startPoint y: 619, endPoint x: 557, endPoint y: 622, distance: 44.8
click at [553, 622] on span "Now" at bounding box center [512, 626] width 82 height 44
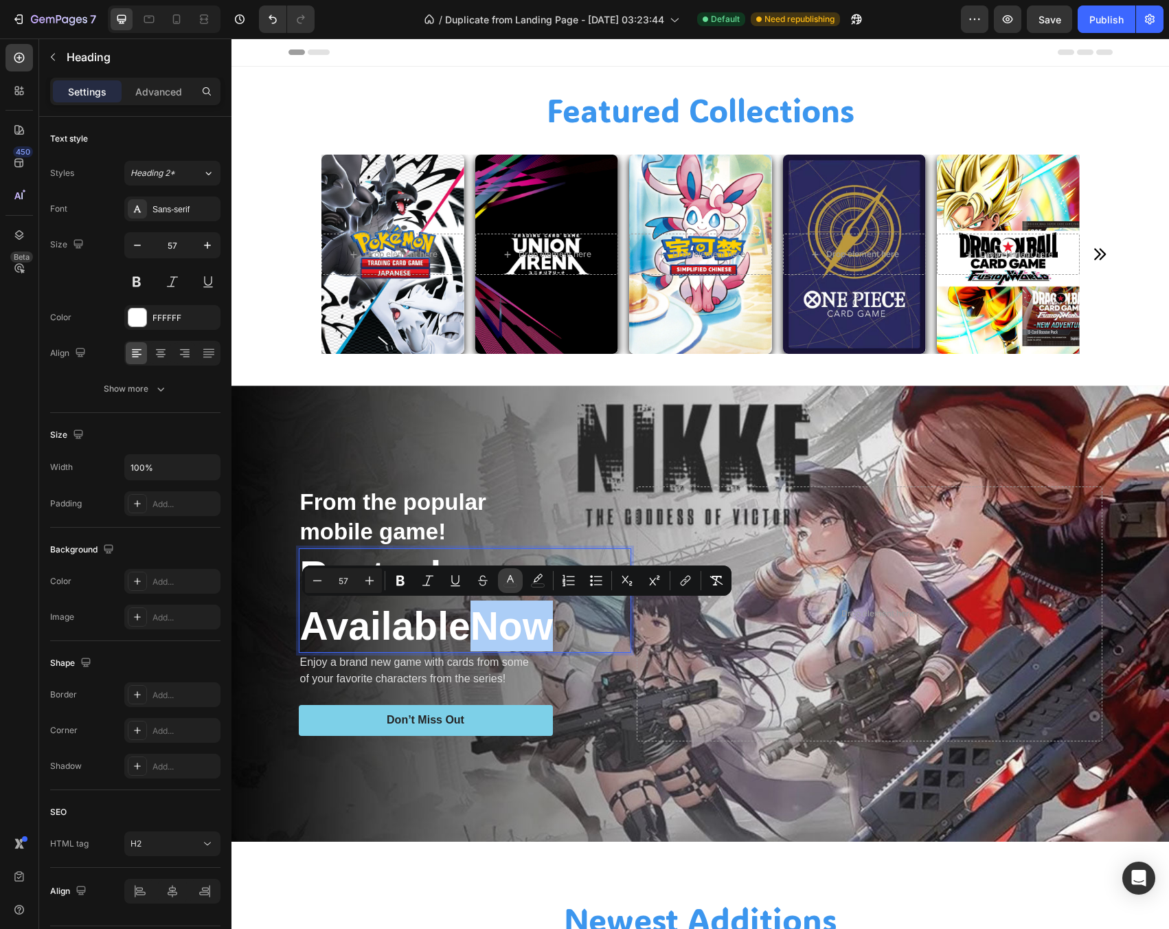
click at [508, 579] on icon "Editor contextual toolbar" at bounding box center [510, 581] width 14 height 14
type input "FFFFFF"
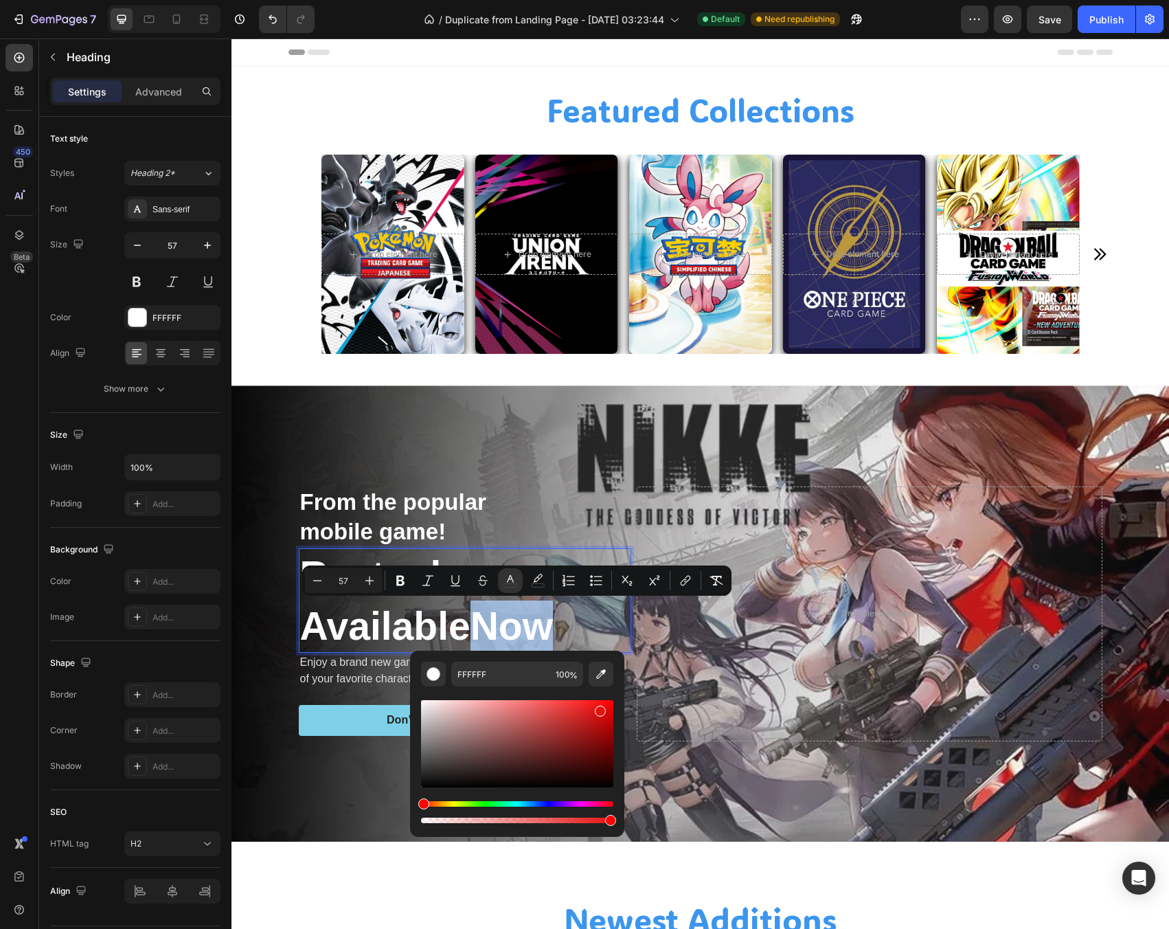
type input "E51212"
click at [598, 708] on div "Editor contextual toolbar" at bounding box center [517, 743] width 192 height 87
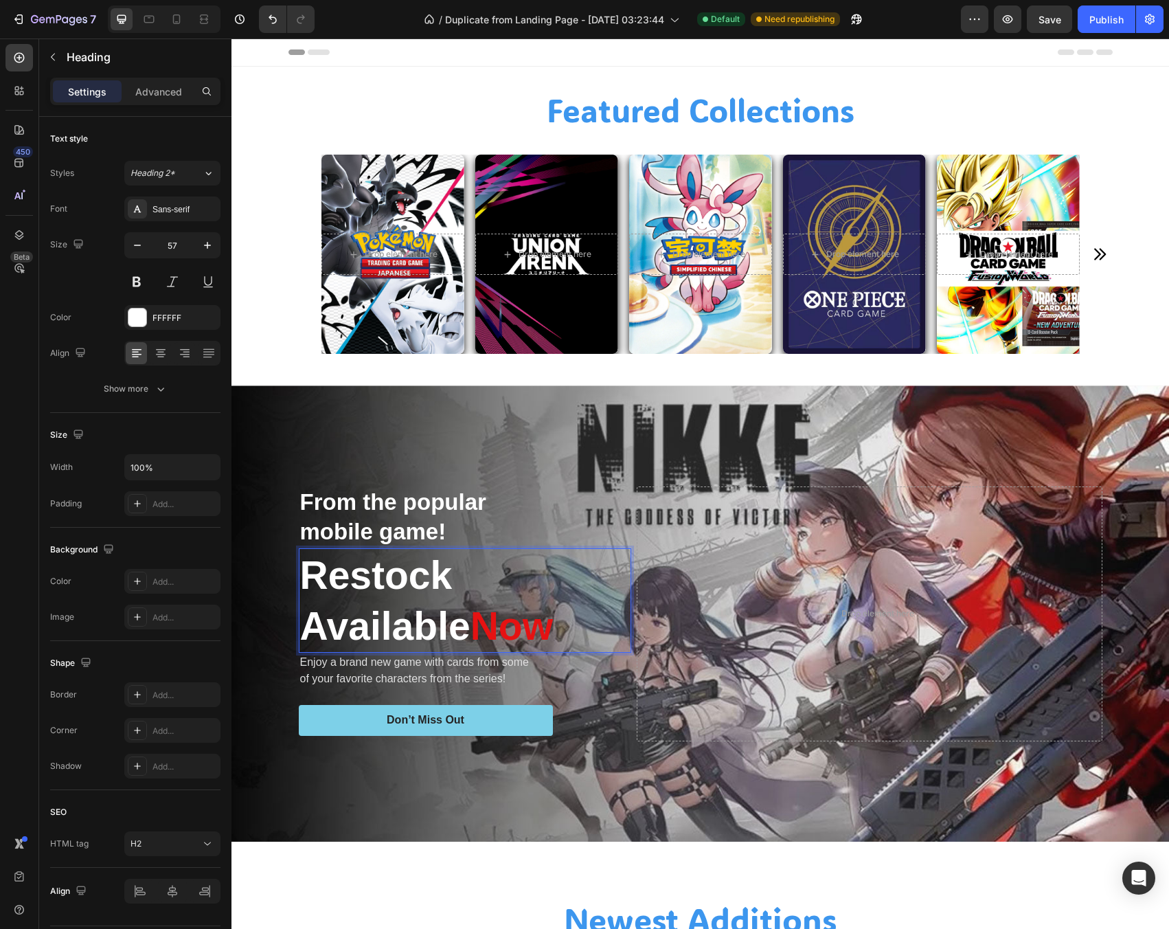
click at [437, 617] on p "Restock Available Now" at bounding box center [465, 601] width 330 height 102
drag, startPoint x: 483, startPoint y: 622, endPoint x: 566, endPoint y: 636, distance: 84.4
click at [566, 636] on p "Restock Available Now" at bounding box center [465, 601] width 330 height 102
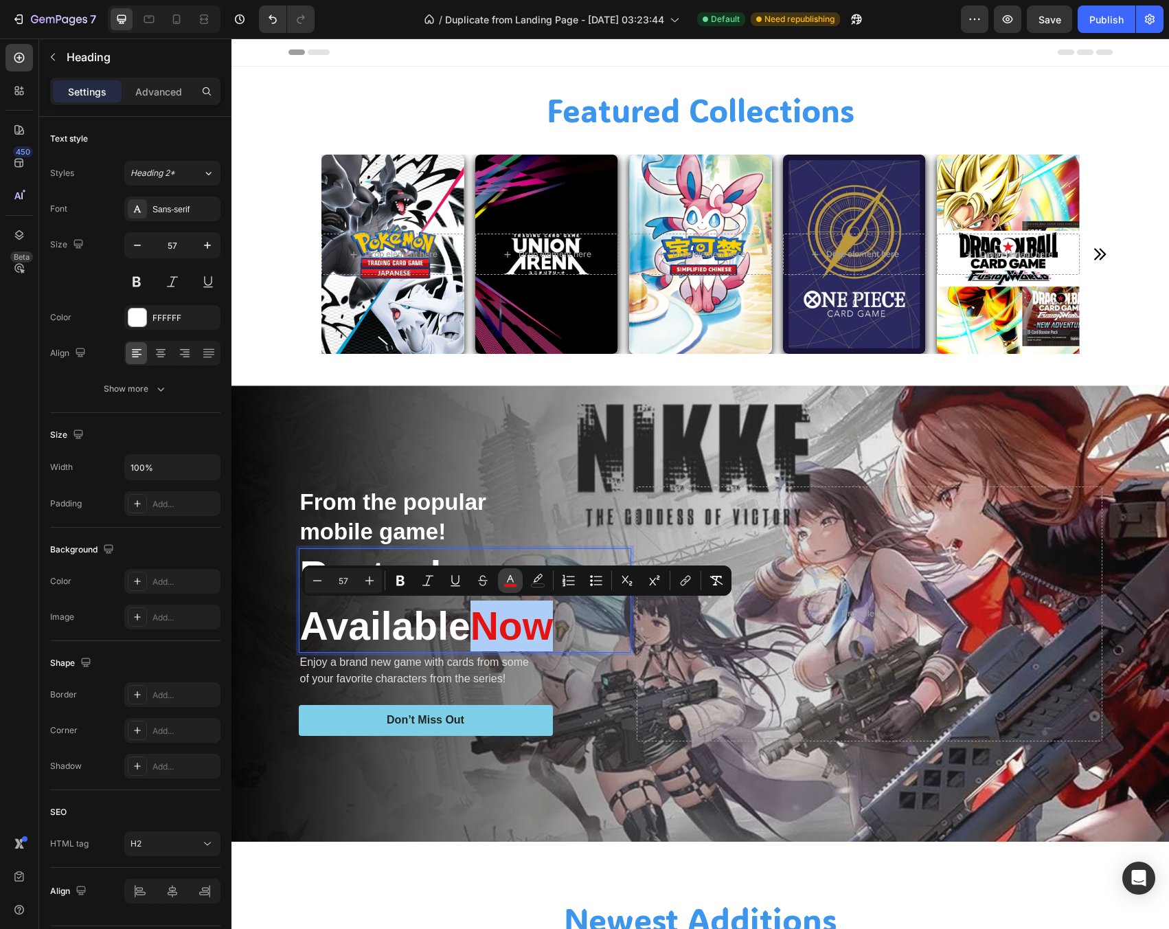
click at [517, 583] on button "color" at bounding box center [510, 580] width 25 height 25
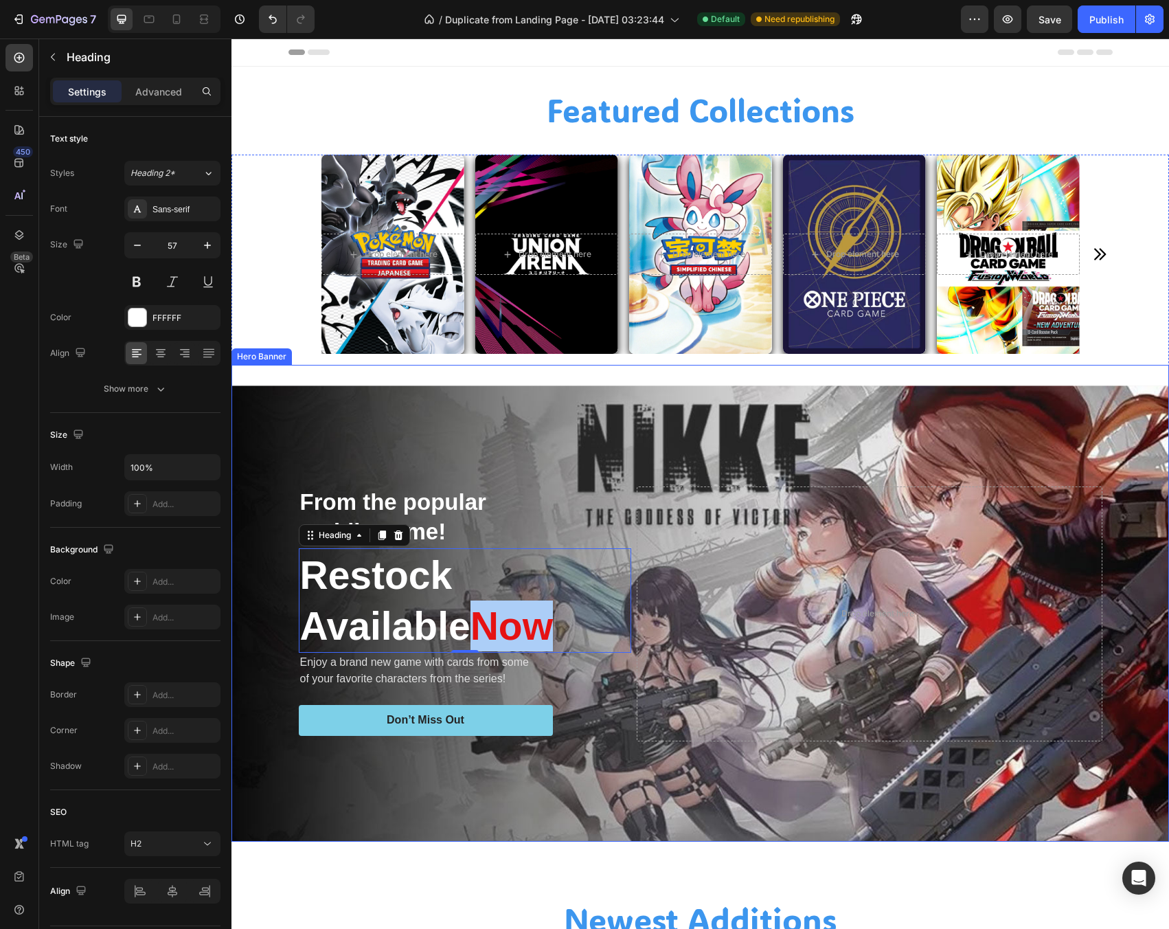
drag, startPoint x: 670, startPoint y: 837, endPoint x: 446, endPoint y: 801, distance: 226.2
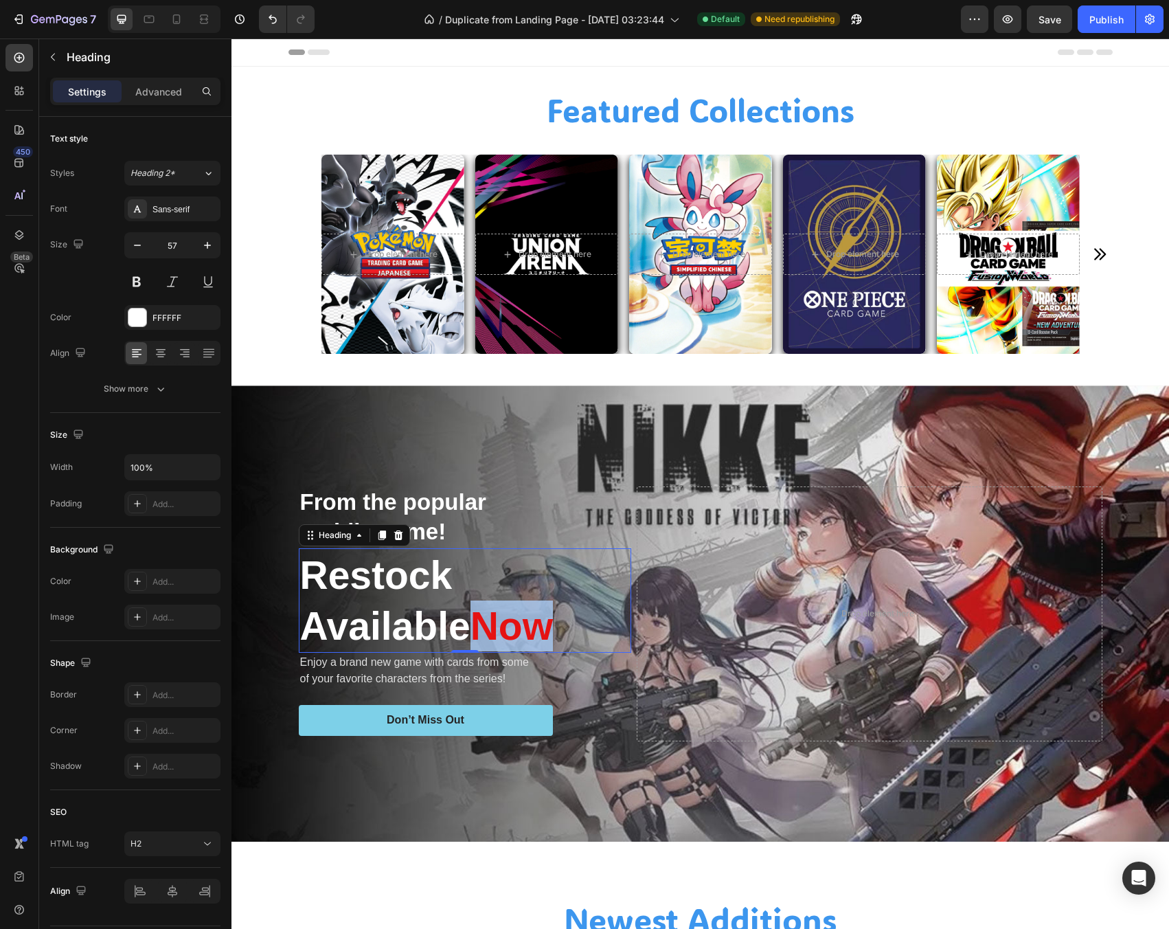
click at [495, 607] on span "Now" at bounding box center [512, 626] width 82 height 44
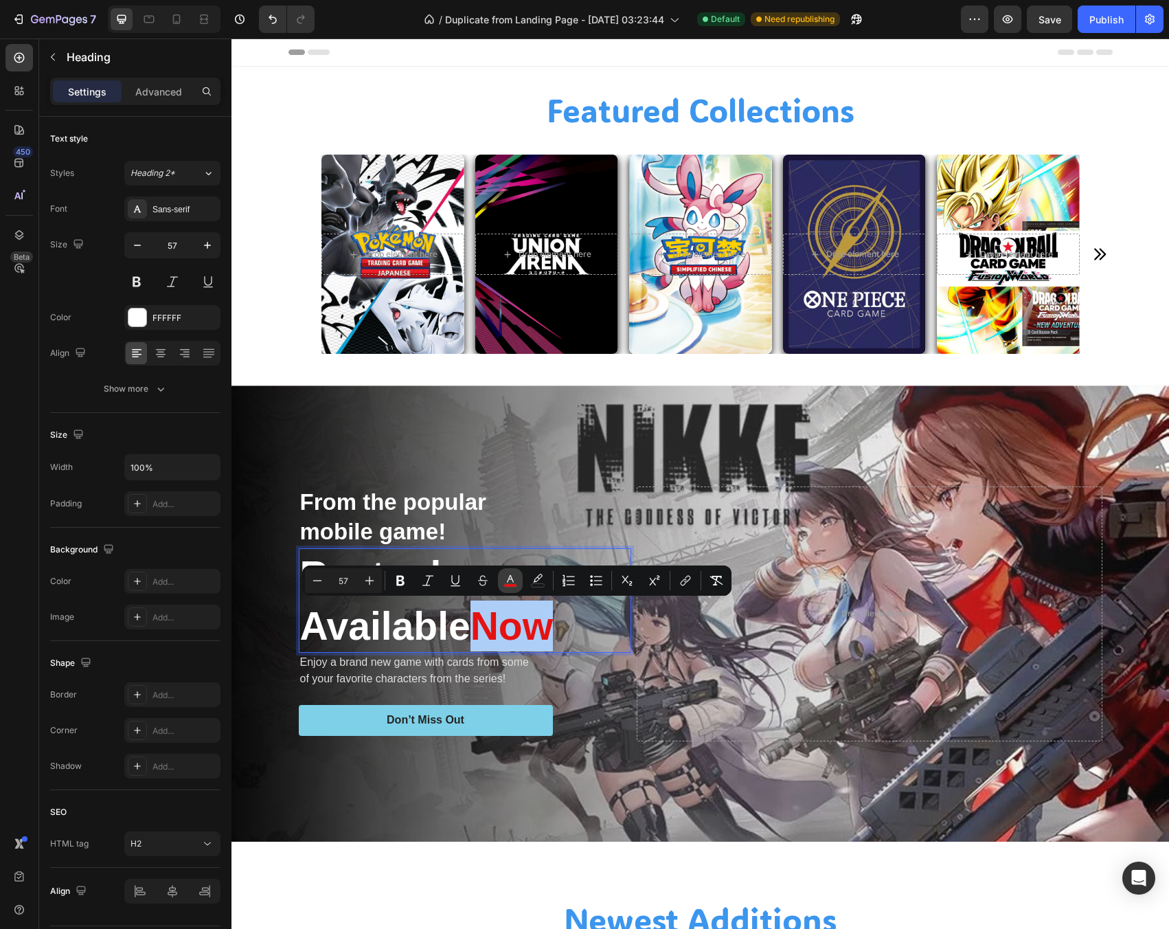
drag, startPoint x: 506, startPoint y: 579, endPoint x: 503, endPoint y: 589, distance: 10.0
click at [505, 579] on icon "Editor contextual toolbar" at bounding box center [510, 581] width 14 height 14
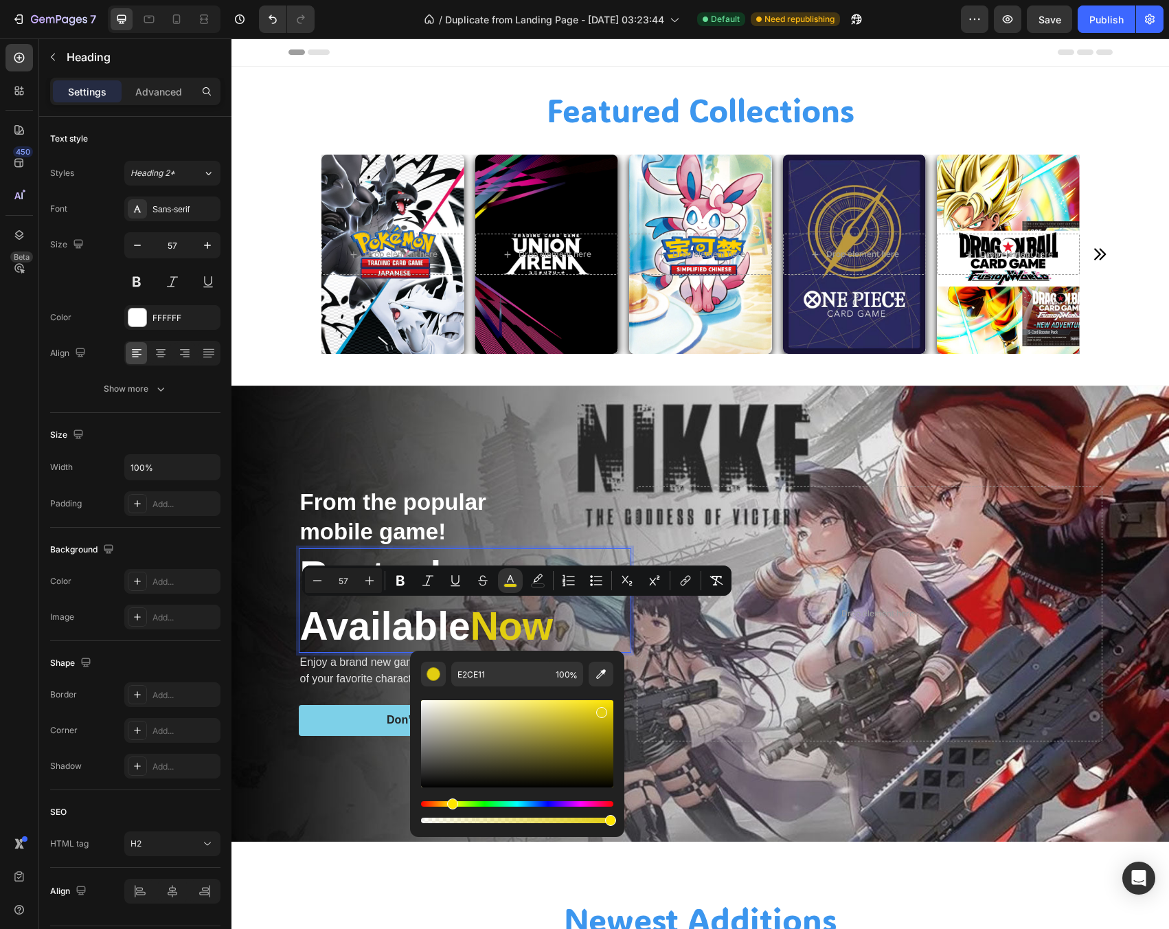
drag, startPoint x: 427, startPoint y: 803, endPoint x: 450, endPoint y: 802, distance: 23.4
click at [450, 802] on div "Hue" at bounding box center [452, 803] width 11 height 11
type input "FFE923"
drag, startPoint x: 580, startPoint y: 717, endPoint x: 587, endPoint y: 694, distance: 23.7
click at [587, 694] on div "Editor contextual toolbar" at bounding box center [517, 755] width 192 height 139
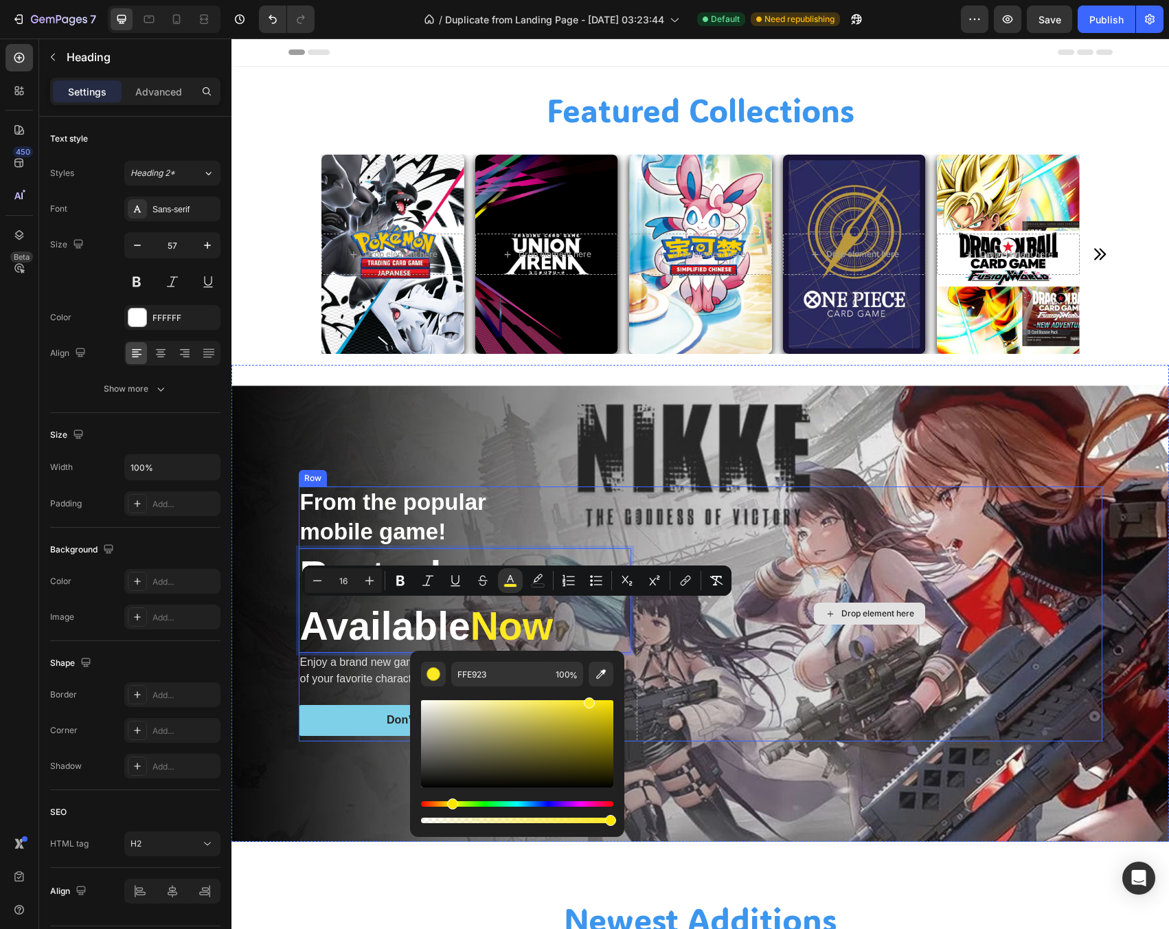
click at [703, 617] on div "Drop element here" at bounding box center [870, 613] width 466 height 255
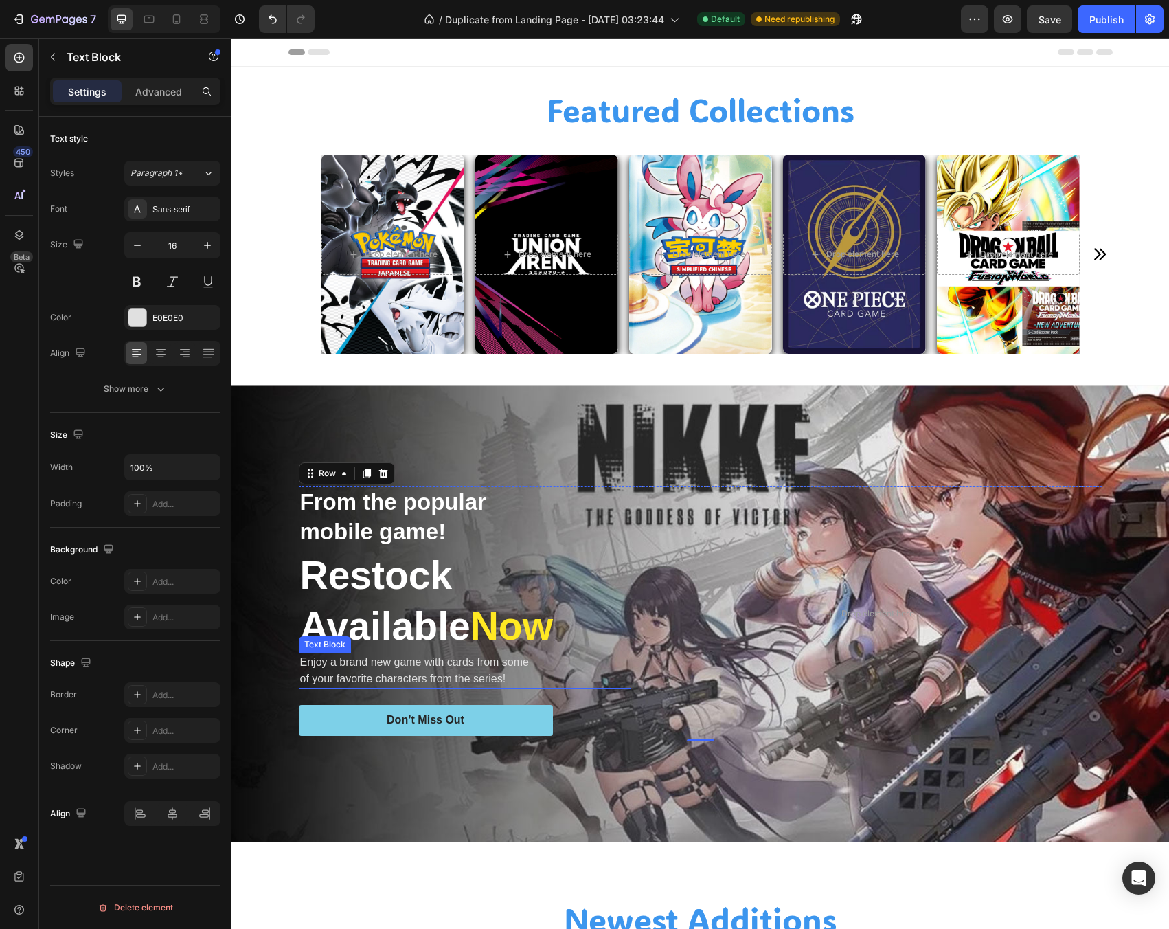
click at [442, 664] on p "Enjoy a brand new game with cards from some" at bounding box center [465, 662] width 330 height 16
click at [466, 665] on p "Enjoy a brand new game with cards from some" at bounding box center [465, 662] width 330 height 16
click at [465, 665] on p "Enjoy a brand new game with cards from some" at bounding box center [465, 662] width 330 height 16
click at [492, 670] on p "of your favorite characters from the series!" at bounding box center [465, 678] width 330 height 16
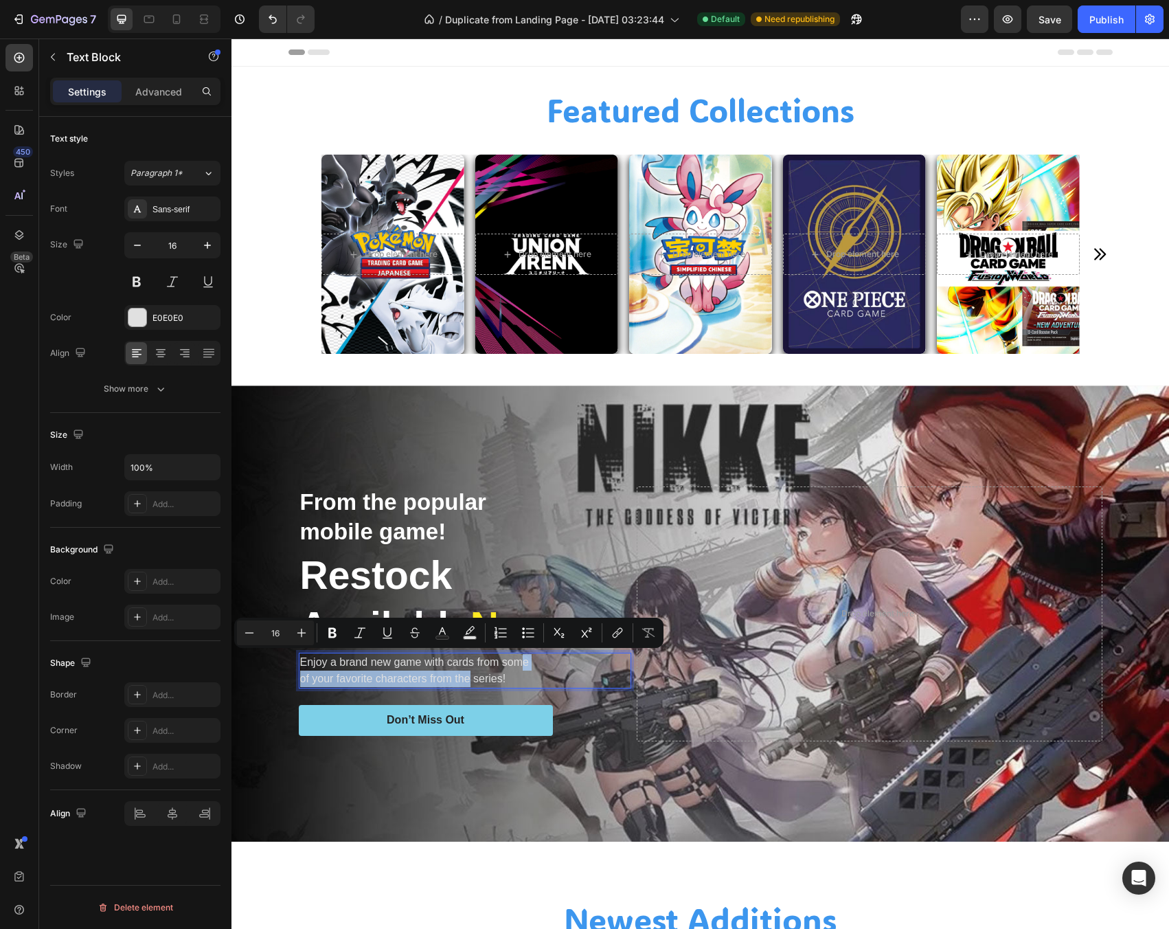
drag, startPoint x: 518, startPoint y: 668, endPoint x: 463, endPoint y: 681, distance: 56.6
click at [463, 681] on div "Enjoy a brand new game with cards from some of your favorite characters from th…" at bounding box center [465, 671] width 332 height 36
click at [486, 678] on p "of your favorite characters from the series!" at bounding box center [465, 678] width 330 height 16
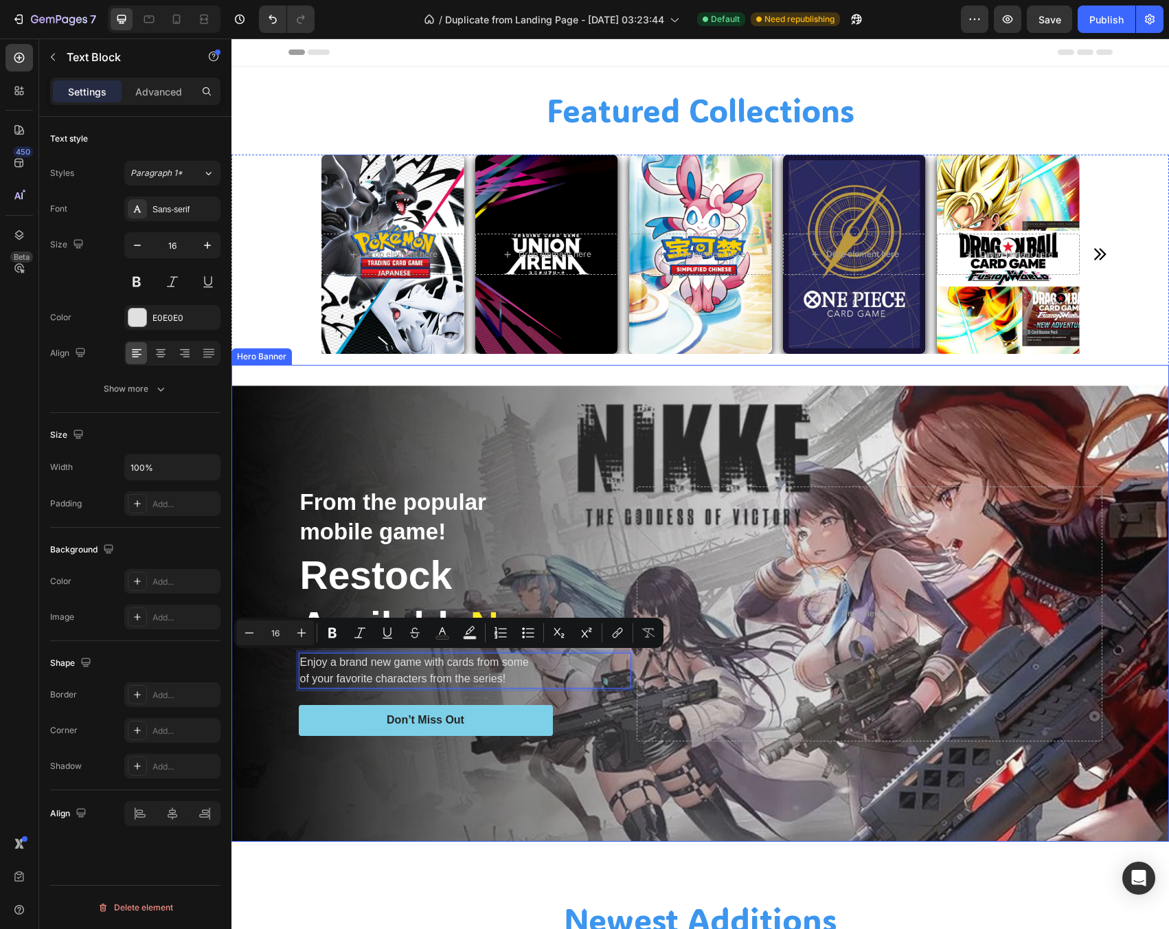
drag, startPoint x: 504, startPoint y: 672, endPoint x: 289, endPoint y: 660, distance: 215.4
click at [289, 660] on div "From the popular mobile game! Text Block Restock Available Now Heading Enjoy a …" at bounding box center [700, 613] width 824 height 299
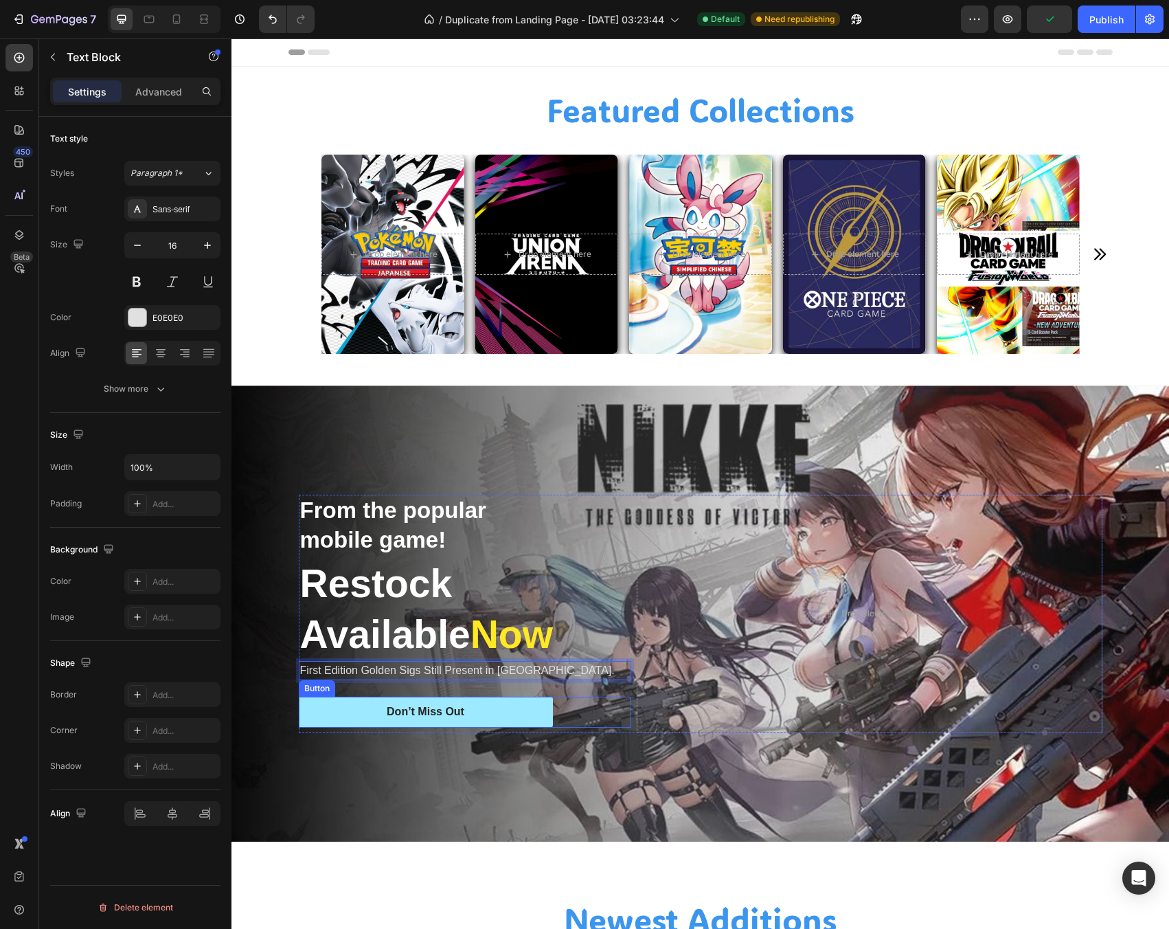
click at [451, 697] on link "Don’t Miss Out" at bounding box center [426, 712] width 254 height 31
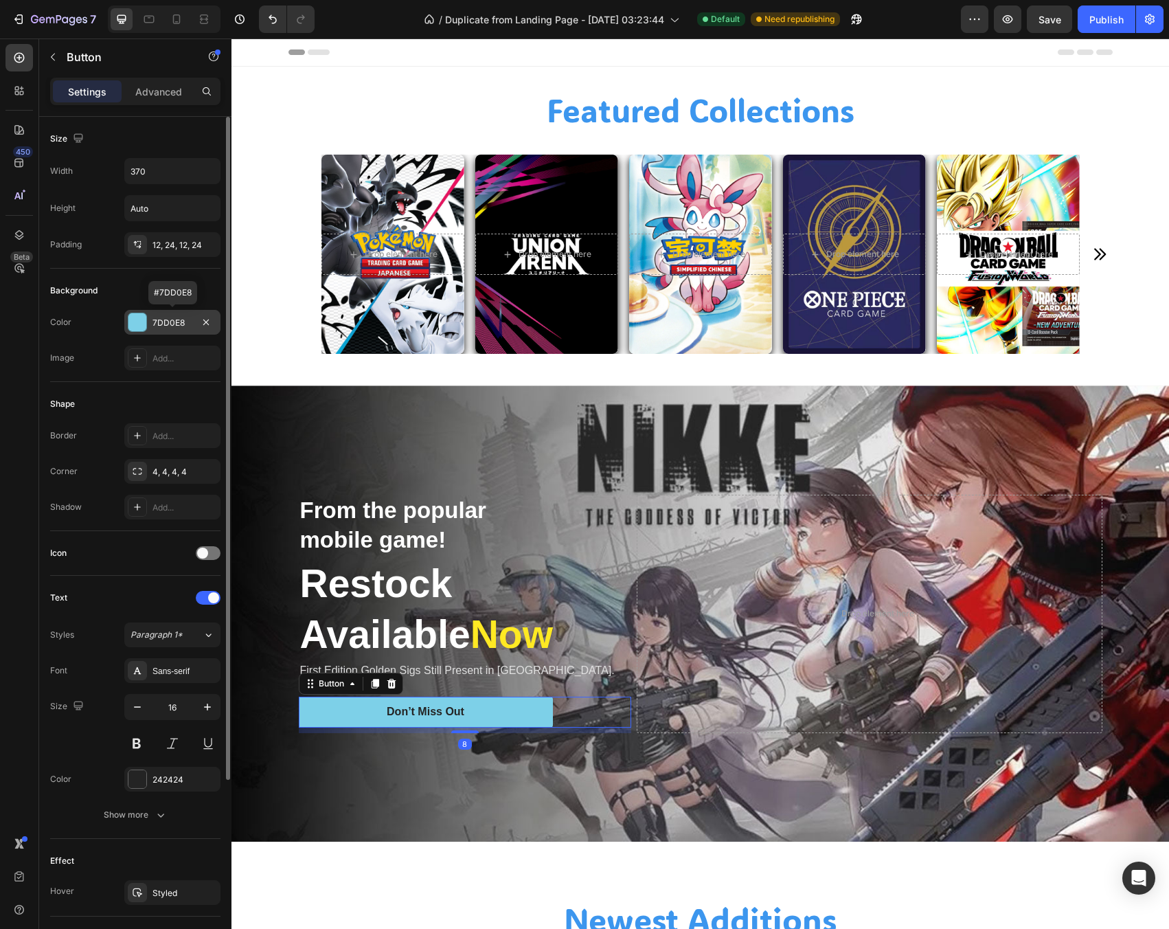
click at [135, 320] on div at bounding box center [137, 322] width 18 height 18
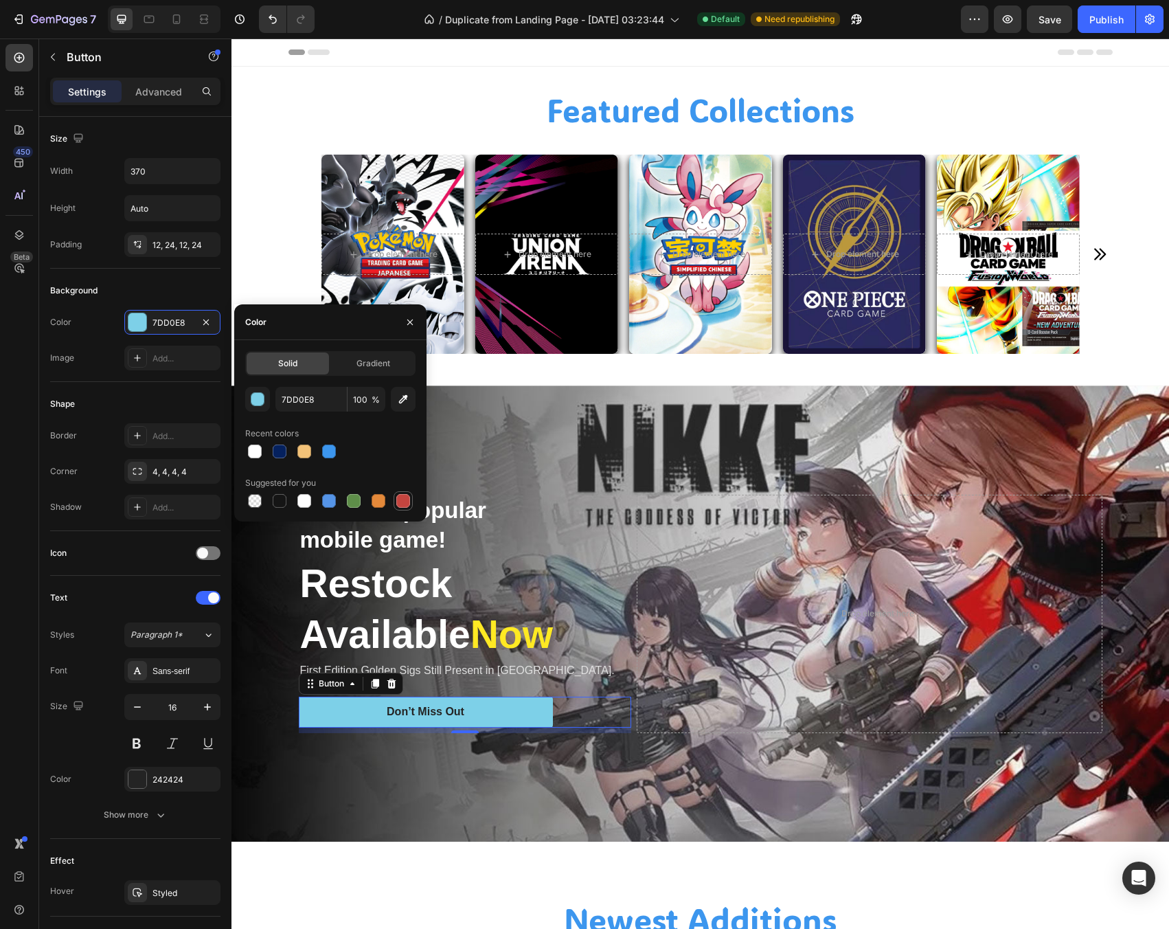
click at [398, 506] on div at bounding box center [403, 501] width 14 height 14
click at [253, 403] on div "button" at bounding box center [258, 400] width 14 height 14
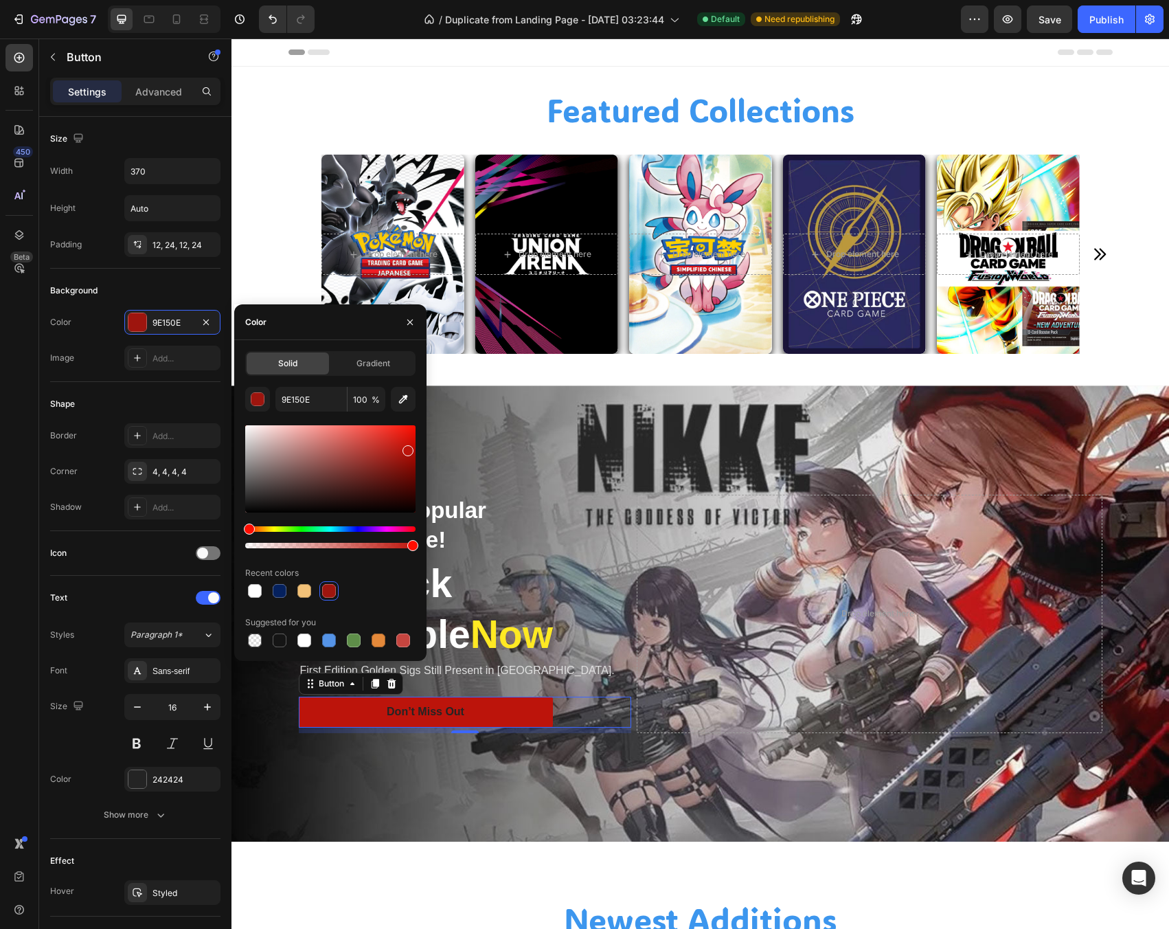
type input "BC140B"
drag, startPoint x: 397, startPoint y: 455, endPoint x: 406, endPoint y: 447, distance: 12.2
click at [406, 447] on div at bounding box center [330, 468] width 170 height 87
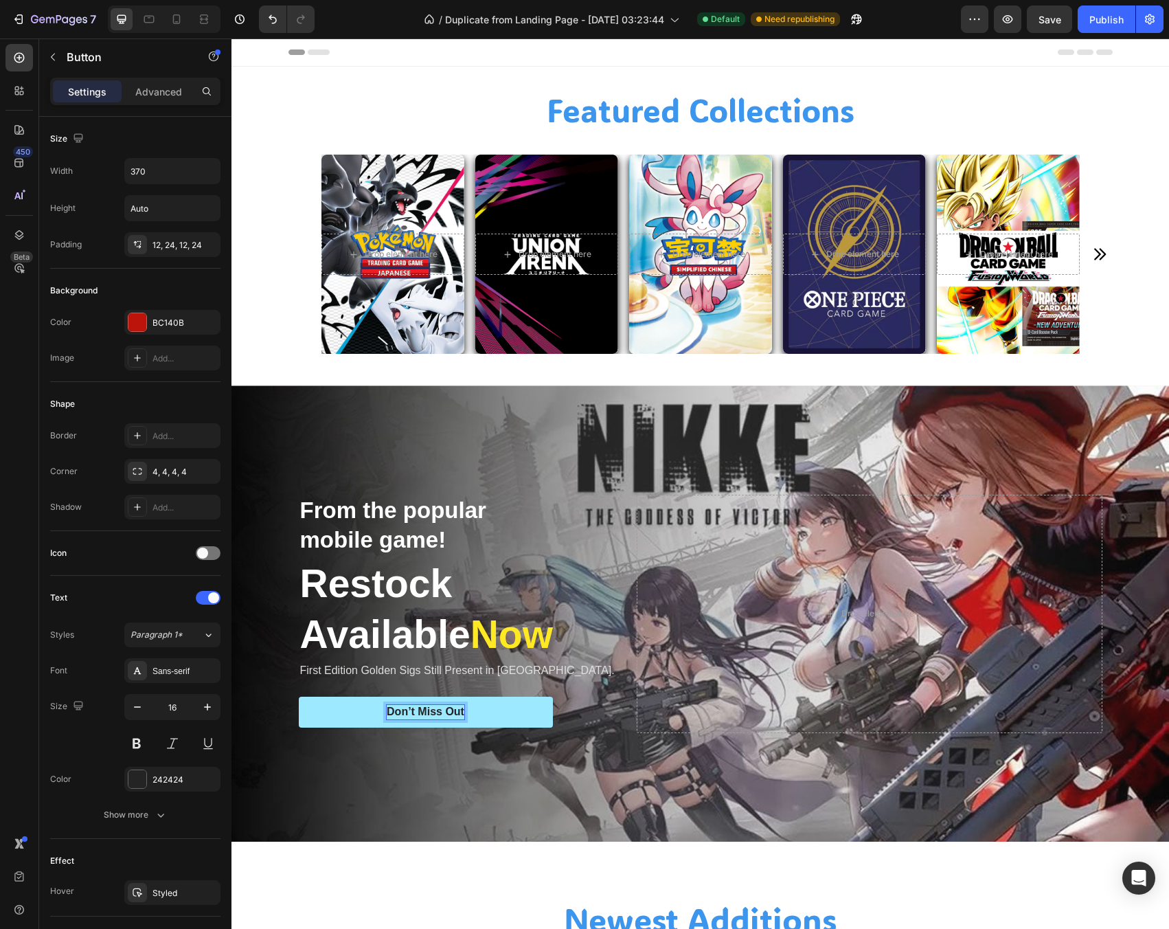
click at [414, 705] on div "Don’t Miss Out" at bounding box center [426, 712] width 78 height 14
click at [414, 705] on p "Don’t Miss Out" at bounding box center [426, 712] width 78 height 14
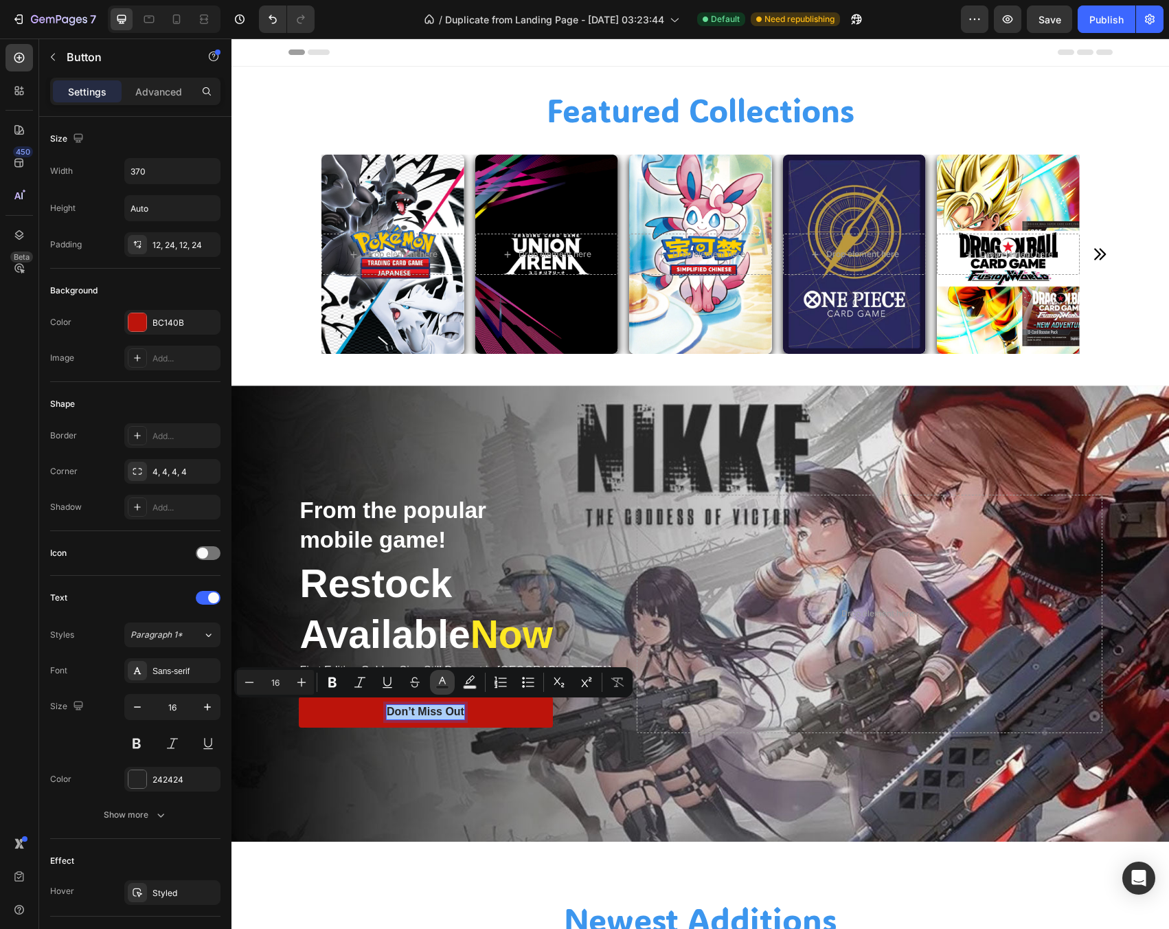
click at [449, 681] on button "Text Color" at bounding box center [442, 682] width 25 height 25
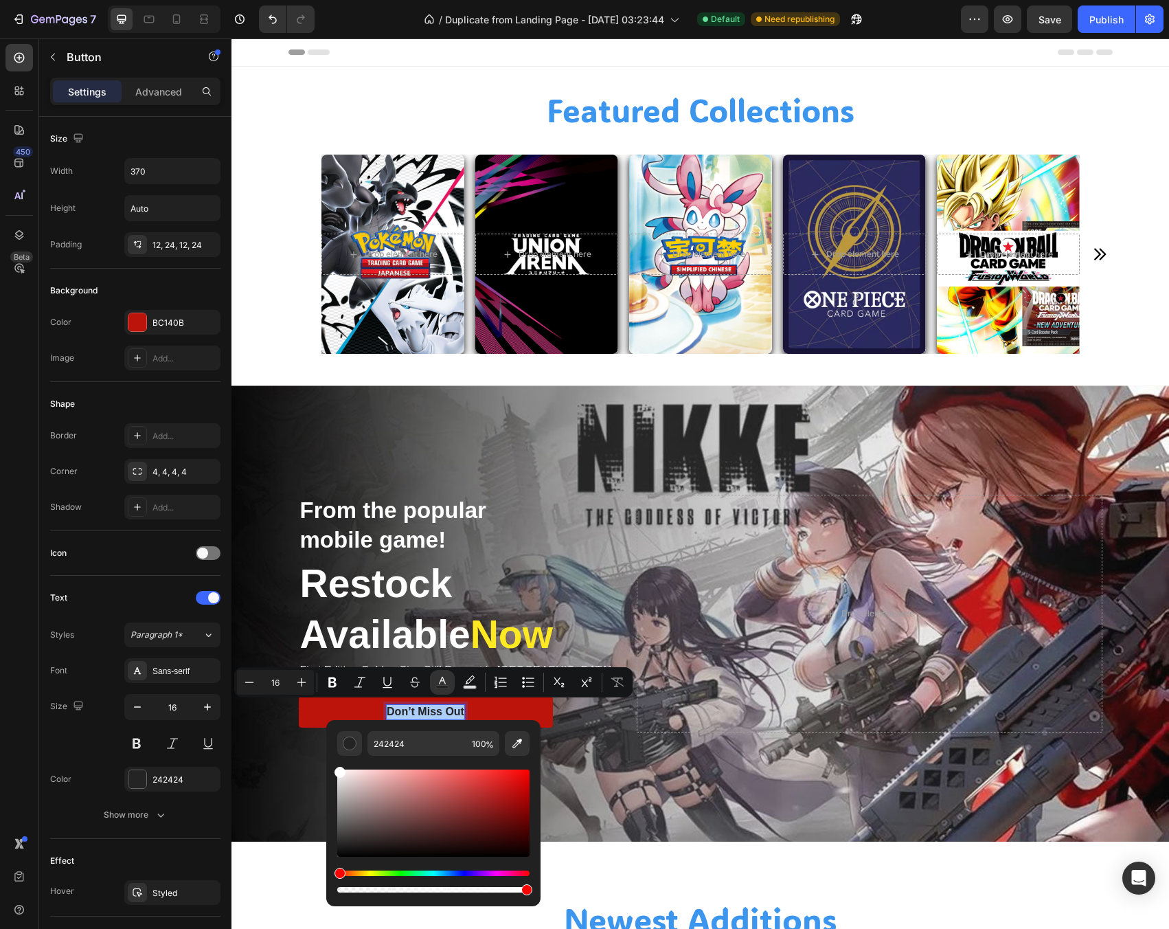
drag, startPoint x: 352, startPoint y: 788, endPoint x: 332, endPoint y: 765, distance: 30.2
click at [332, 765] on div "242424 100 %" at bounding box center [433, 807] width 214 height 175
type input "FFFFFF"
click at [424, 717] on link "Don’t Miss Out" at bounding box center [426, 712] width 254 height 31
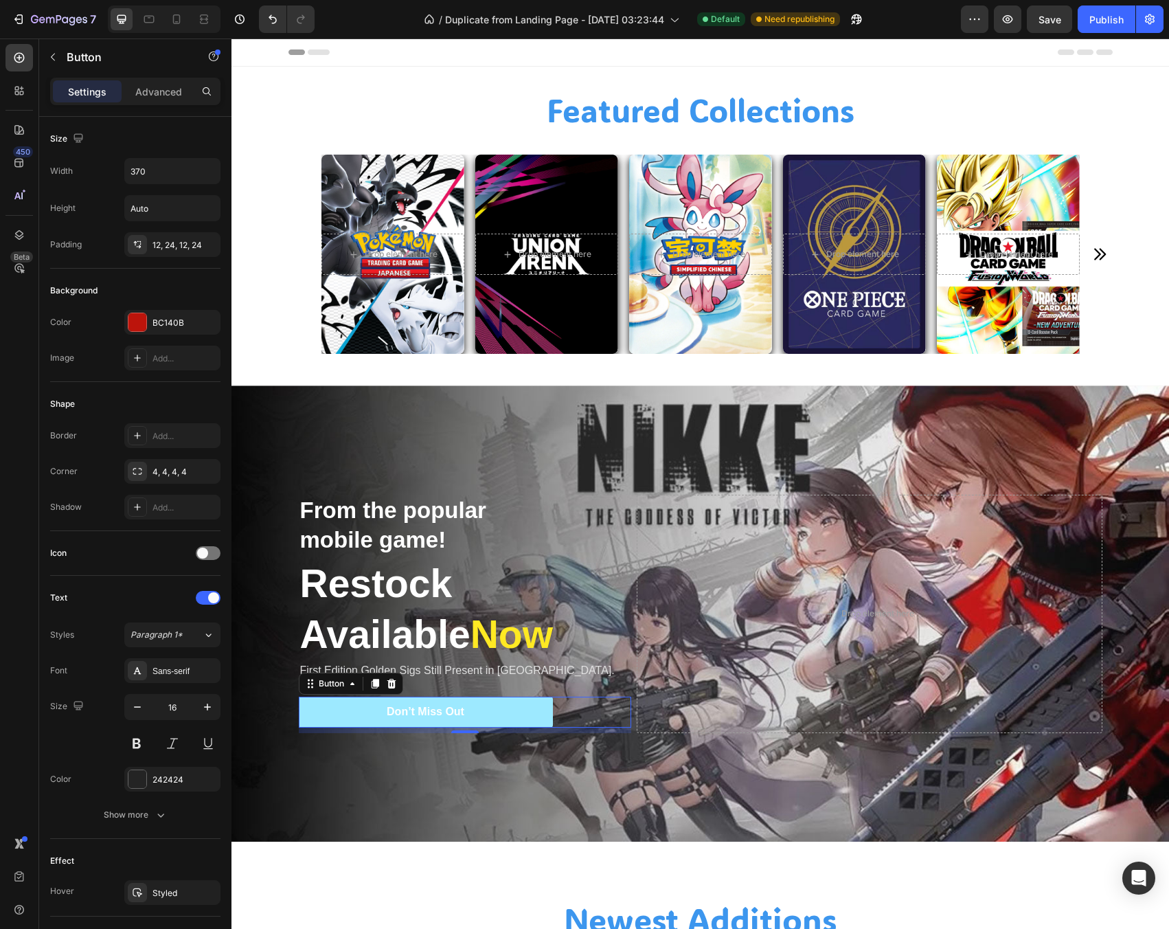
click at [361, 717] on link "Don’t Miss Out" at bounding box center [426, 712] width 254 height 31
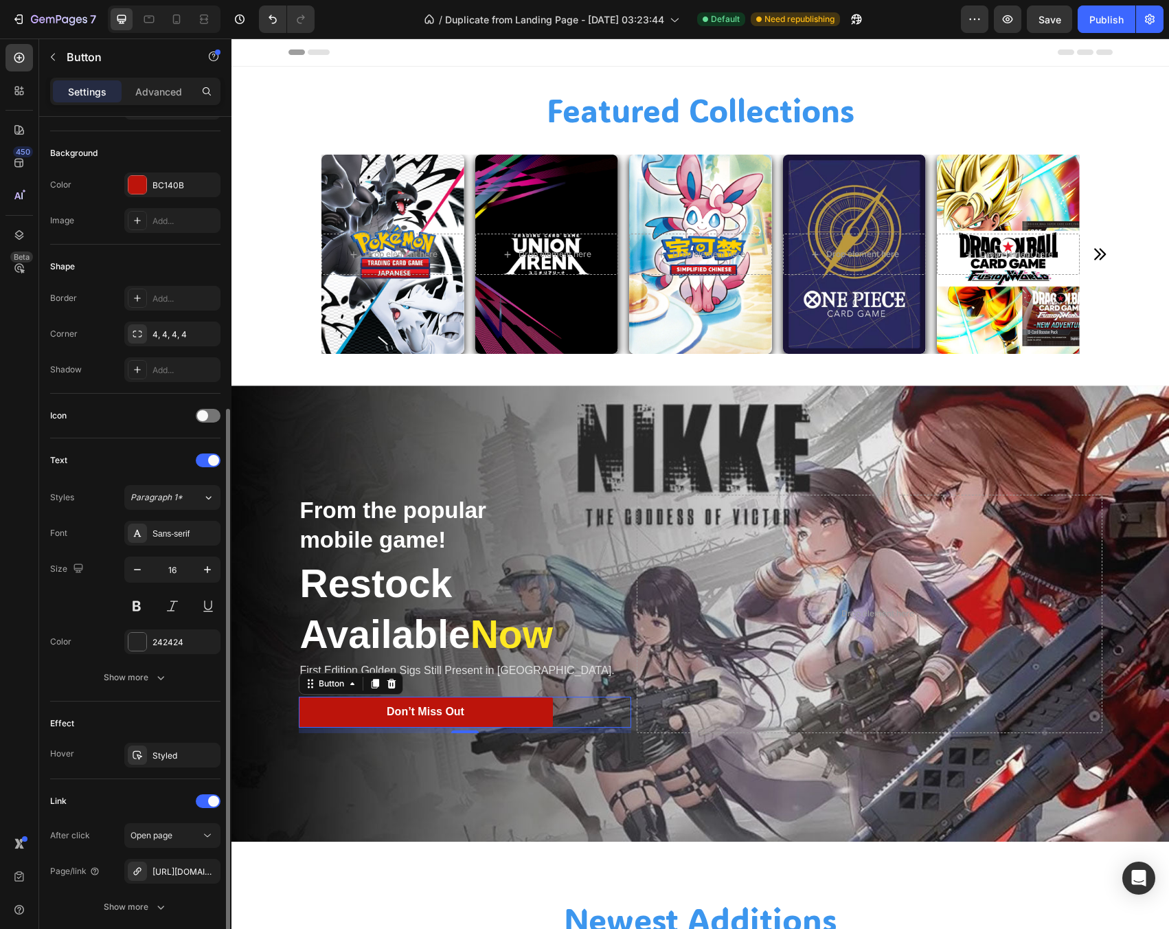
scroll to position [241, 0]
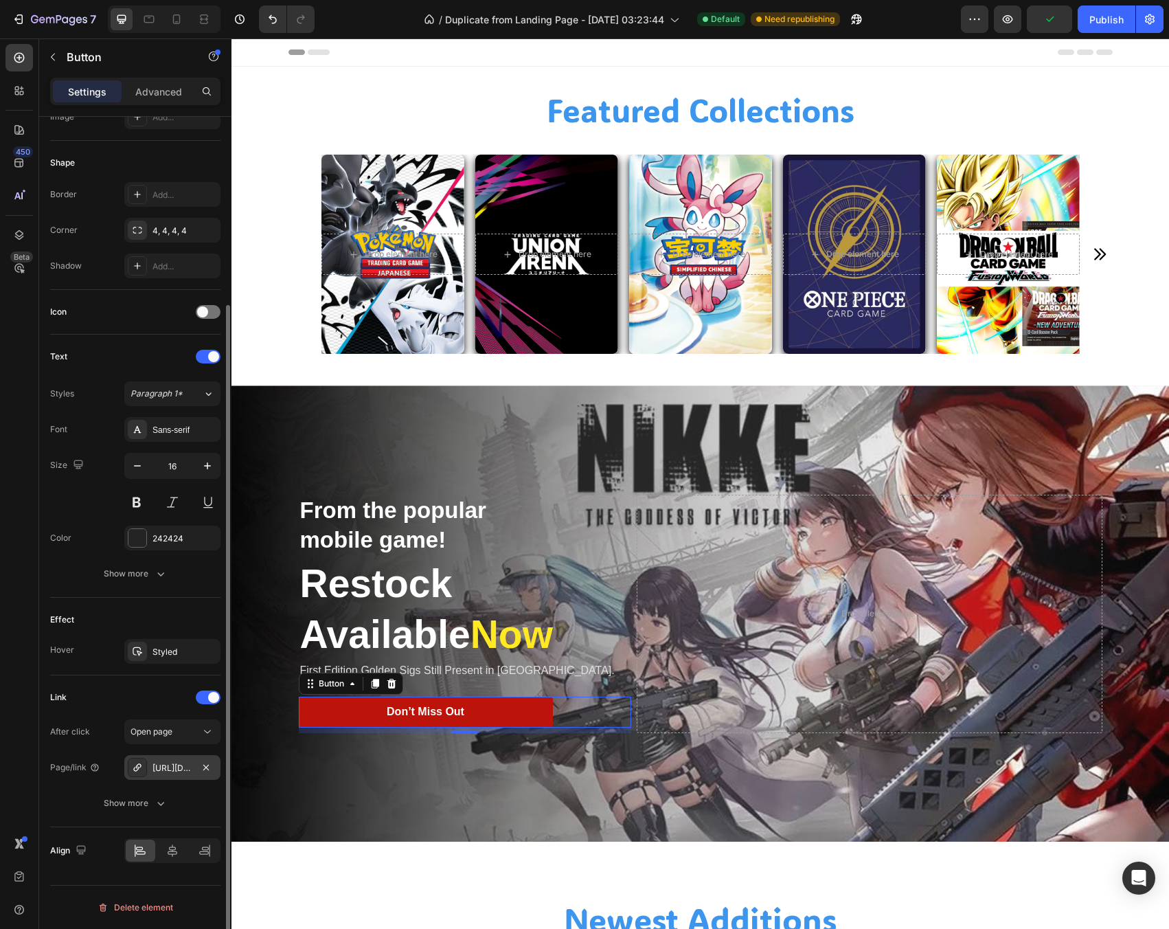
click at [186, 760] on div "[URL][DOMAIN_NAME]" at bounding box center [172, 767] width 96 height 25
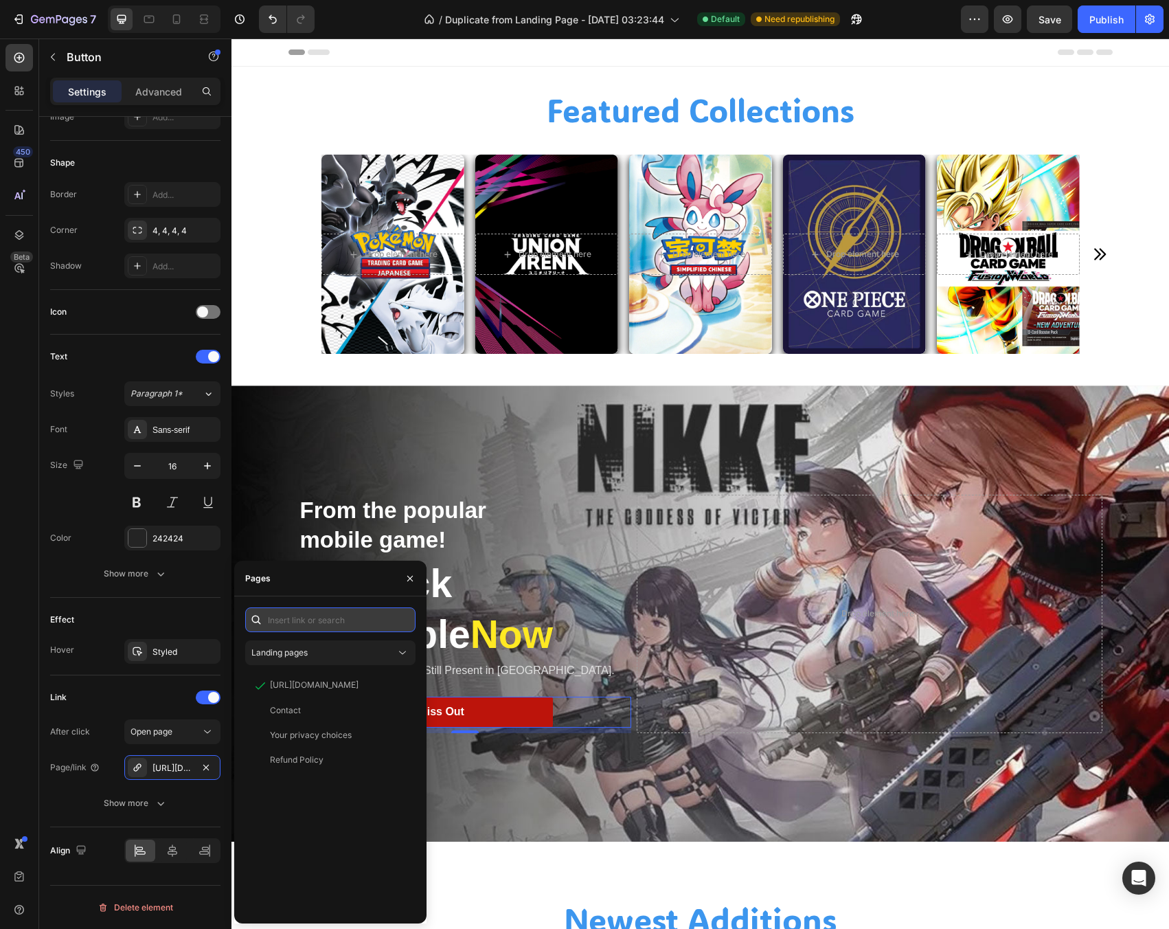
click at [344, 620] on input "text" at bounding box center [330, 619] width 170 height 25
click at [335, 650] on div "Landing pages" at bounding box center [323, 652] width 144 height 12
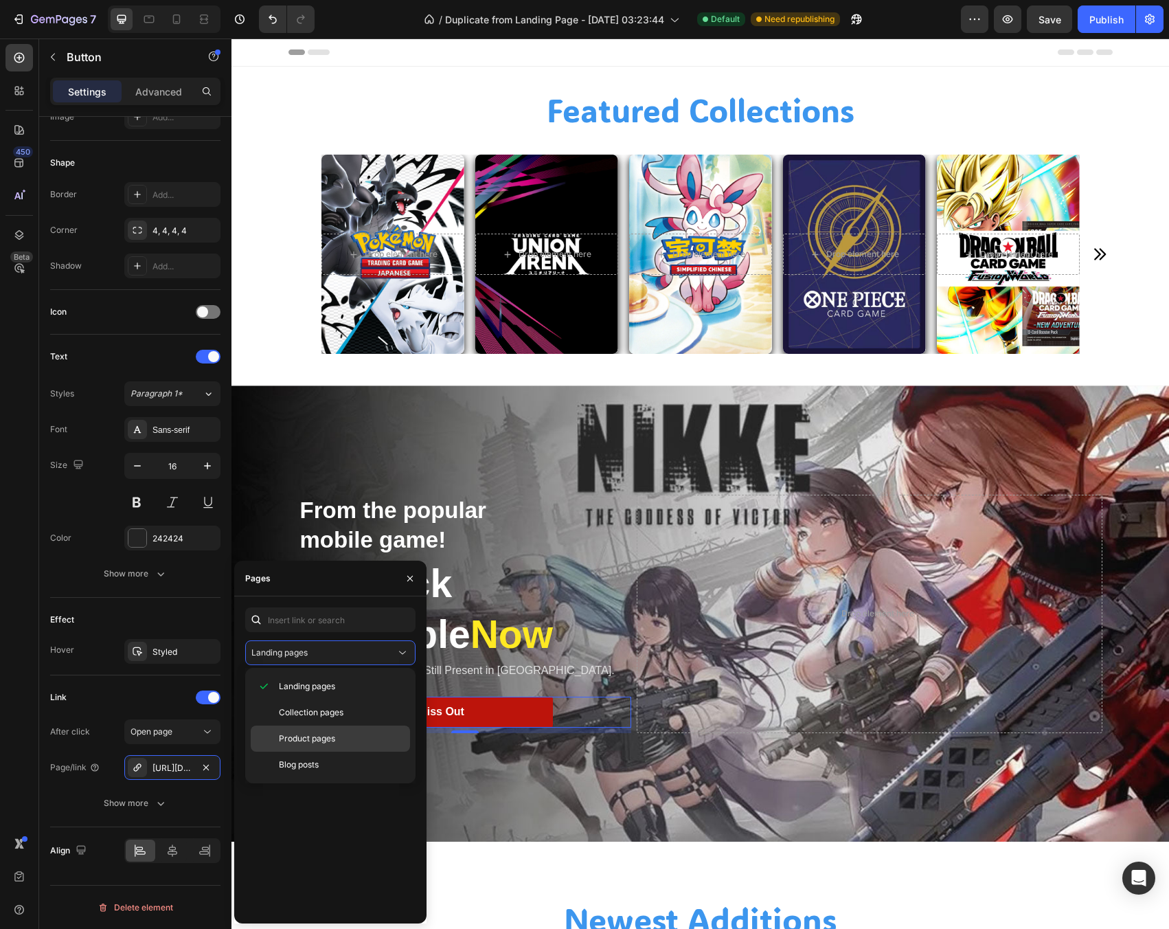
click at [319, 738] on span "Product pages" at bounding box center [307, 738] width 56 height 12
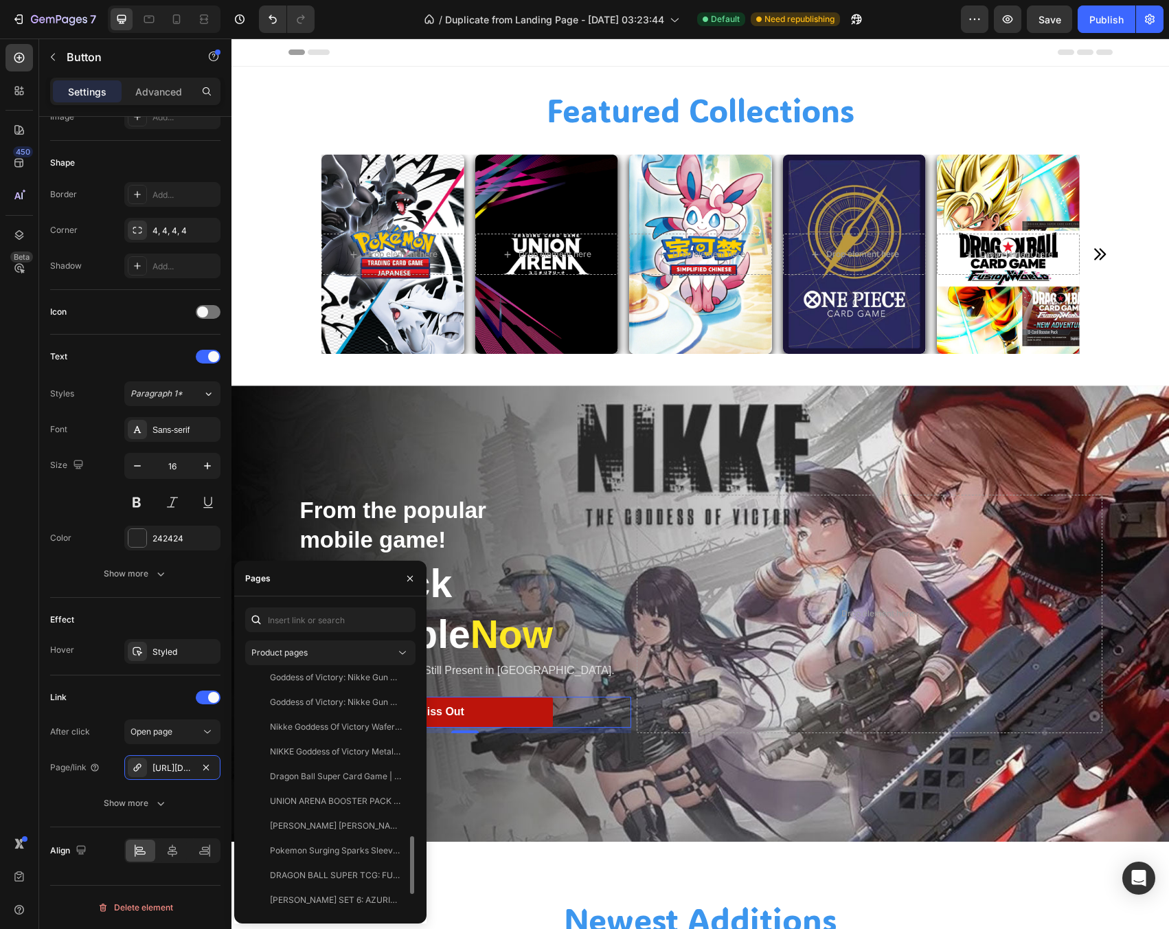
scroll to position [750, 0]
click at [306, 616] on input "text" at bounding box center [330, 619] width 170 height 25
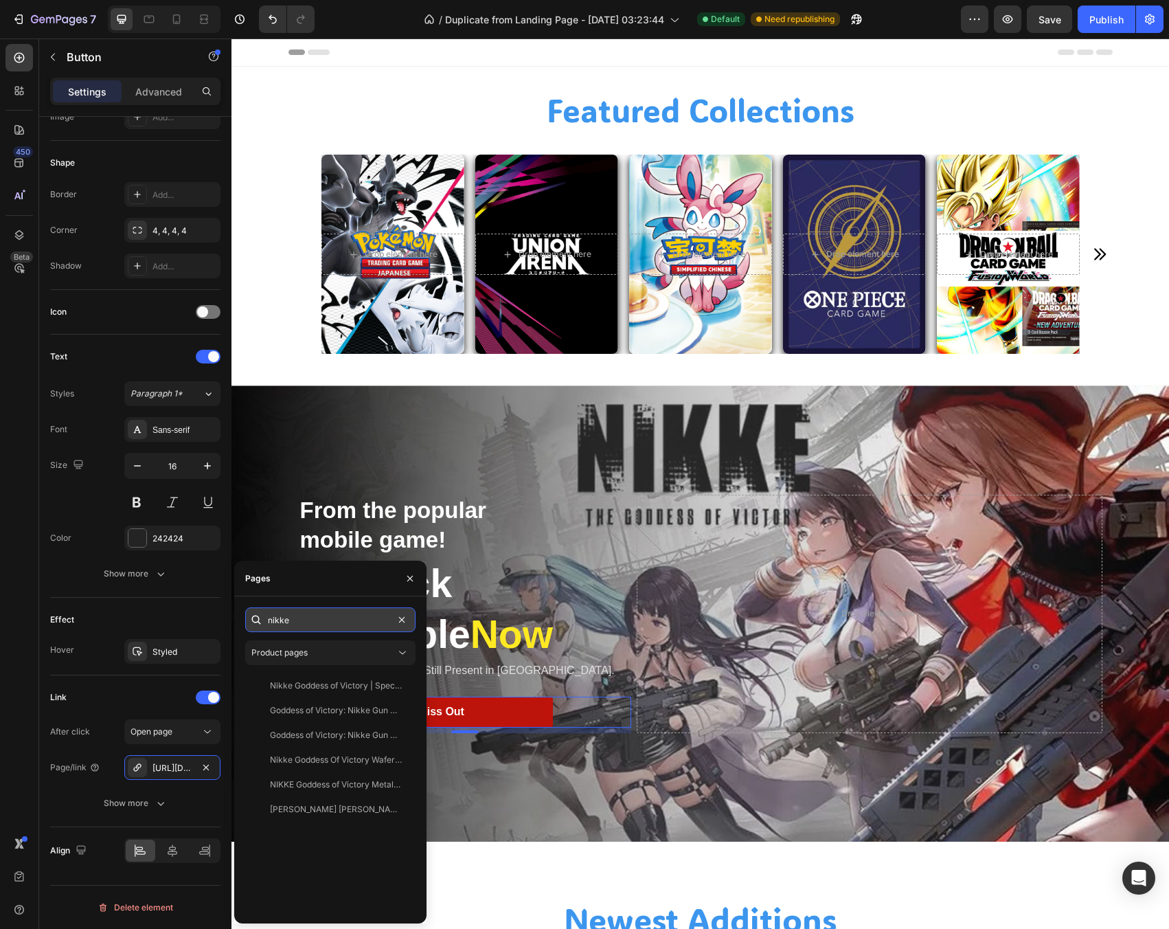
scroll to position [0, 0]
type input "nikke"
click at [329, 810] on div "[PERSON_NAME] [PERSON_NAME] - GODDESS OF VICTORY: NIKKE Booster Box (English)" at bounding box center [336, 809] width 132 height 12
click at [473, 596] on p "Restock Available Now" at bounding box center [465, 609] width 330 height 102
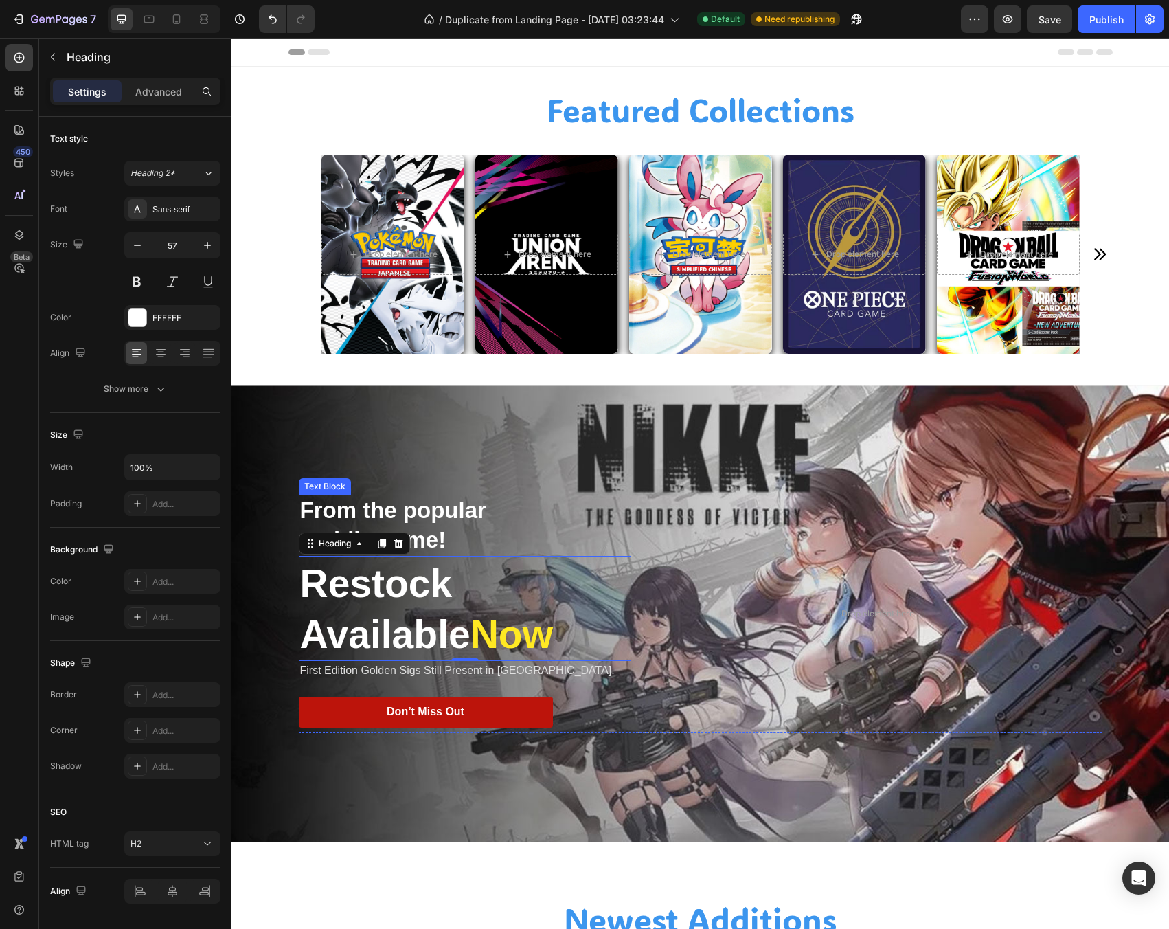
click at [435, 525] on p "mobile game!" at bounding box center [465, 540] width 330 height 30
click at [302, 580] on p "Restock Available Now" at bounding box center [465, 609] width 330 height 102
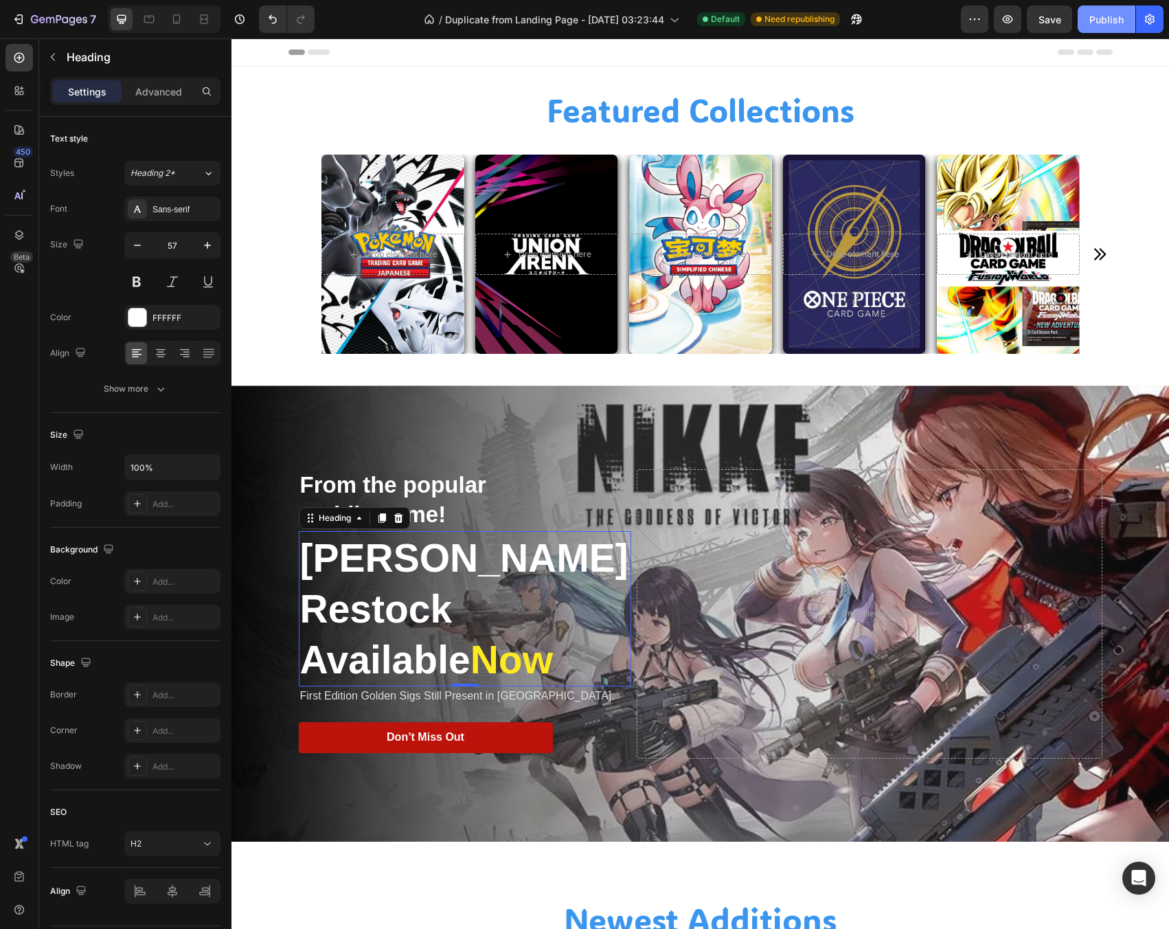
click at [1098, 28] on button "Publish" at bounding box center [1107, 18] width 58 height 27
